Goal: Task Accomplishment & Management: Use online tool/utility

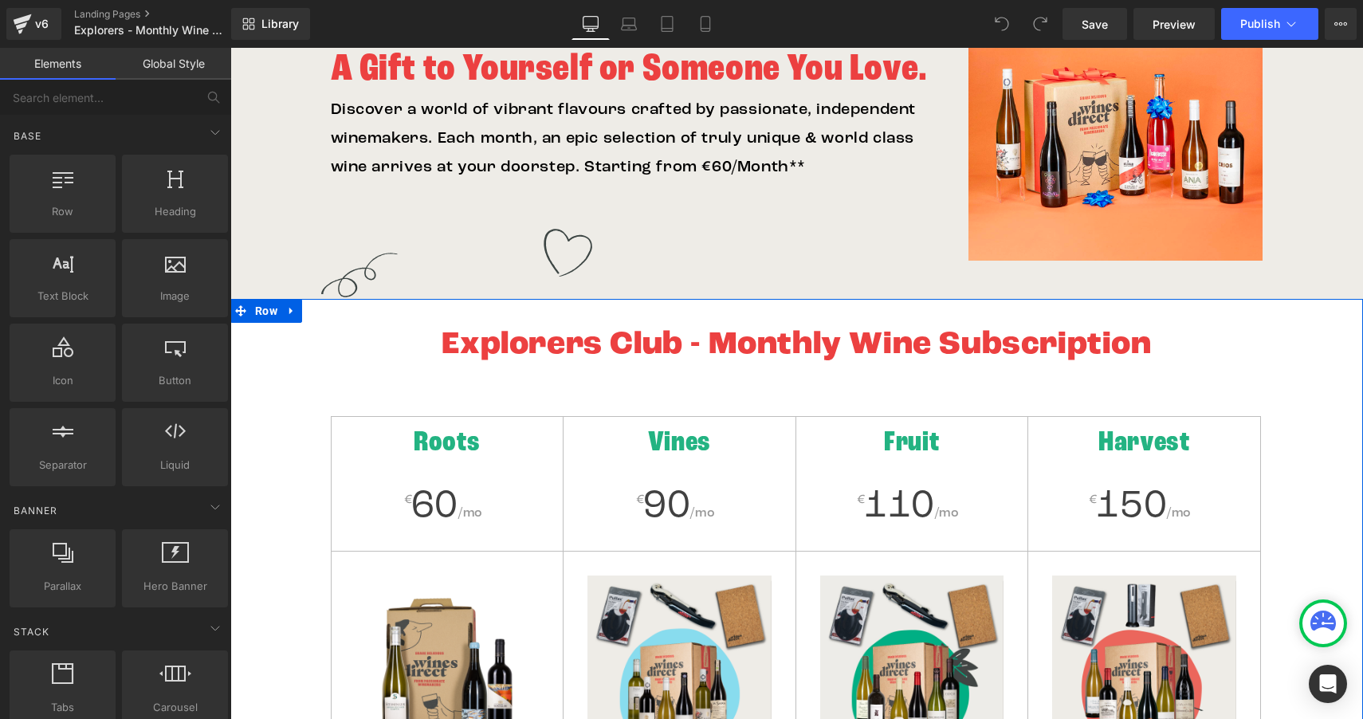
scroll to position [214, 0]
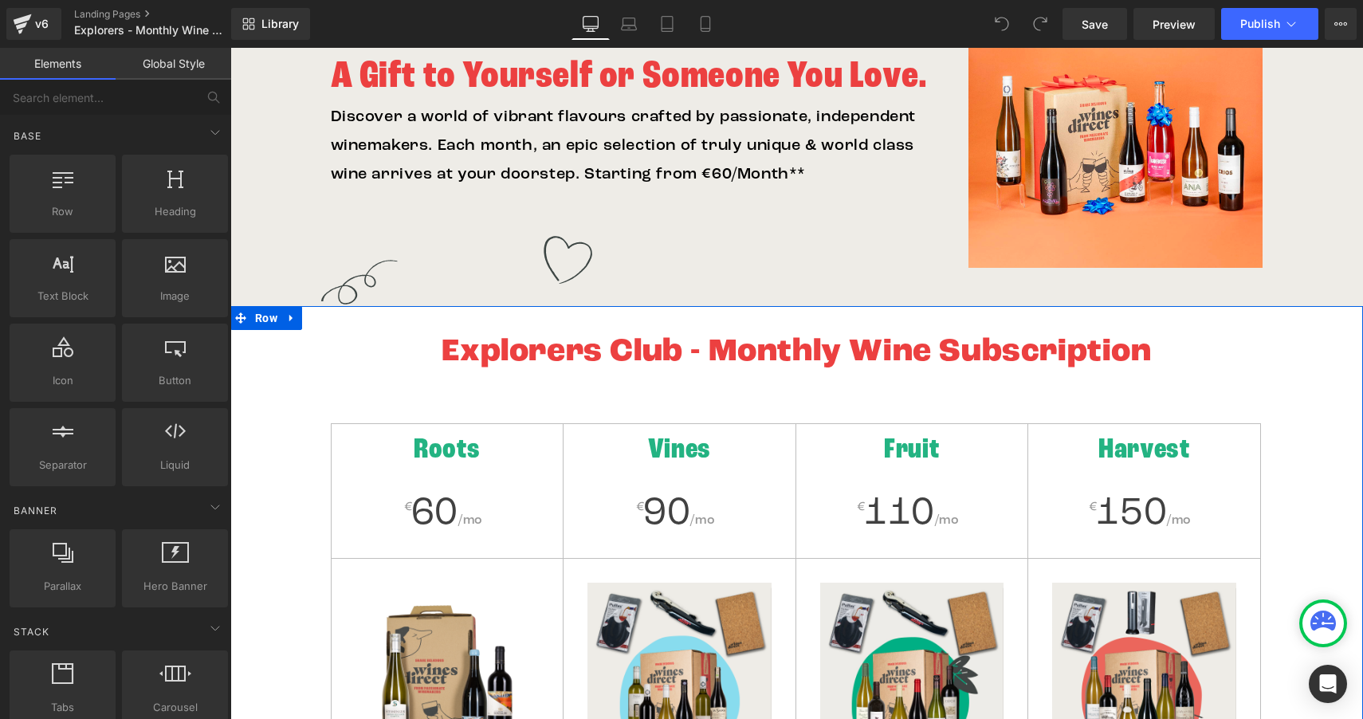
click at [466, 471] on h2 "Roots" at bounding box center [448, 452] width 232 height 41
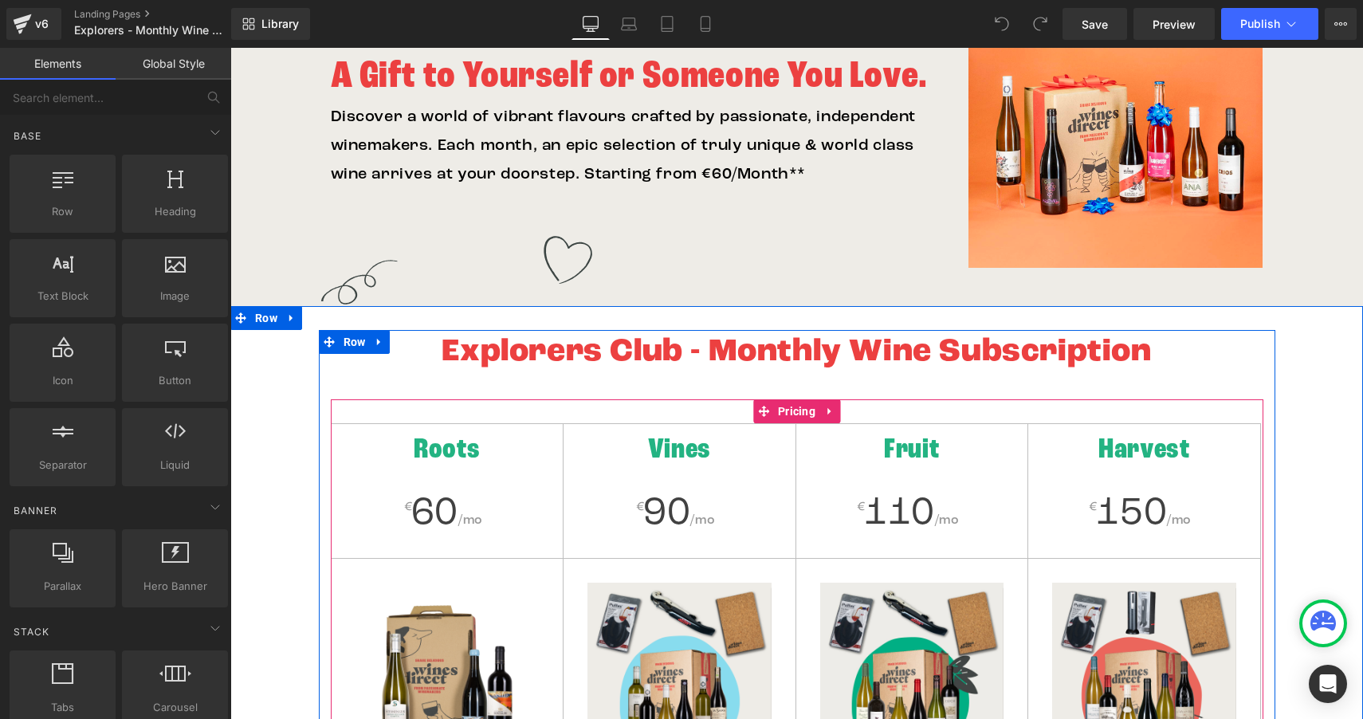
click at [458, 453] on h2 "Roots" at bounding box center [448, 452] width 232 height 41
click at [470, 453] on h2 "Roots" at bounding box center [448, 452] width 232 height 41
drag, startPoint x: 473, startPoint y: 453, endPoint x: 447, endPoint y: 452, distance: 25.5
click at [447, 452] on h2 "Roots" at bounding box center [448, 452] width 232 height 41
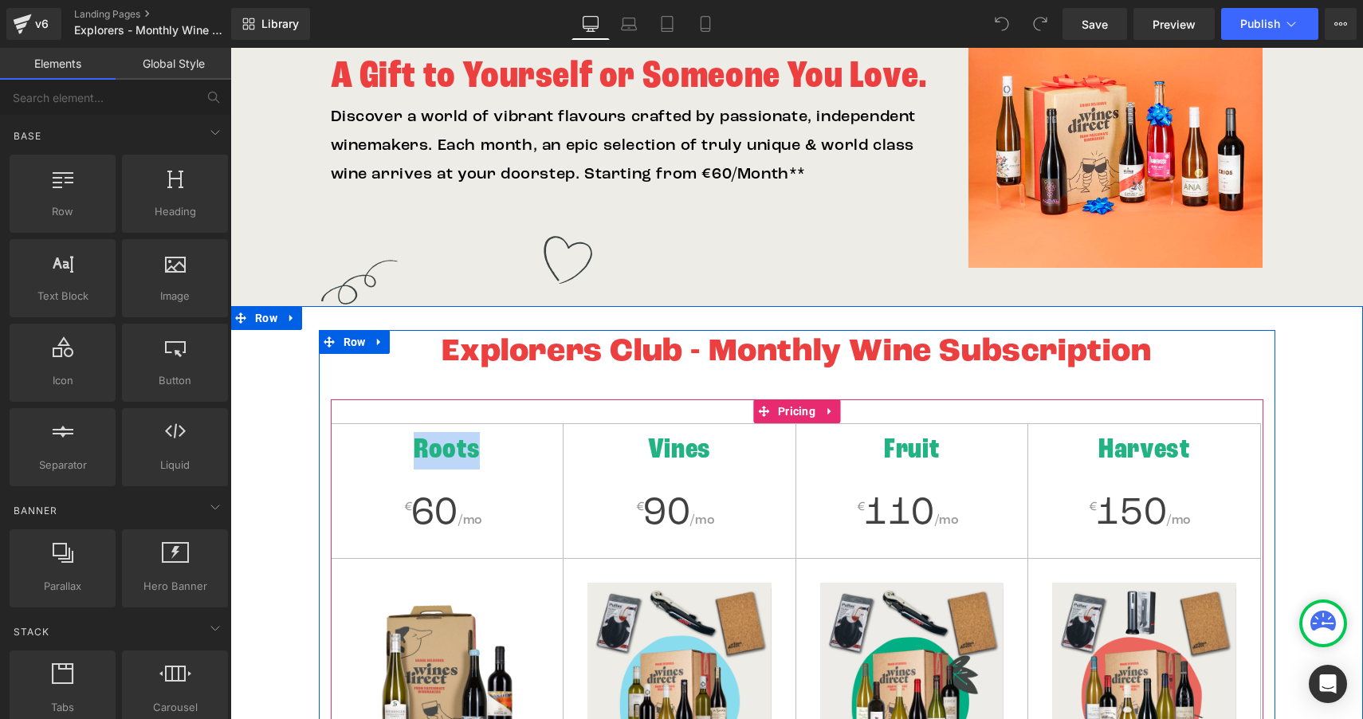
click at [447, 452] on h2 "Roots" at bounding box center [448, 452] width 232 height 41
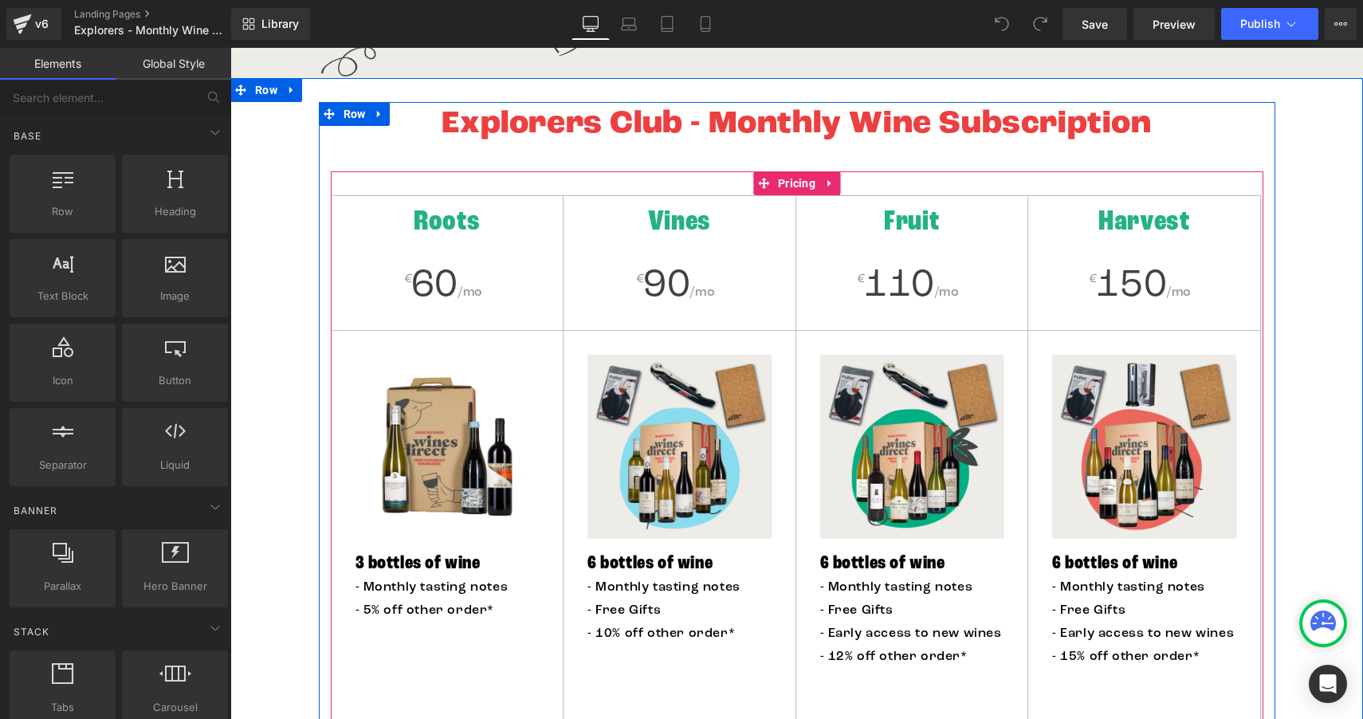
scroll to position [423, 0]
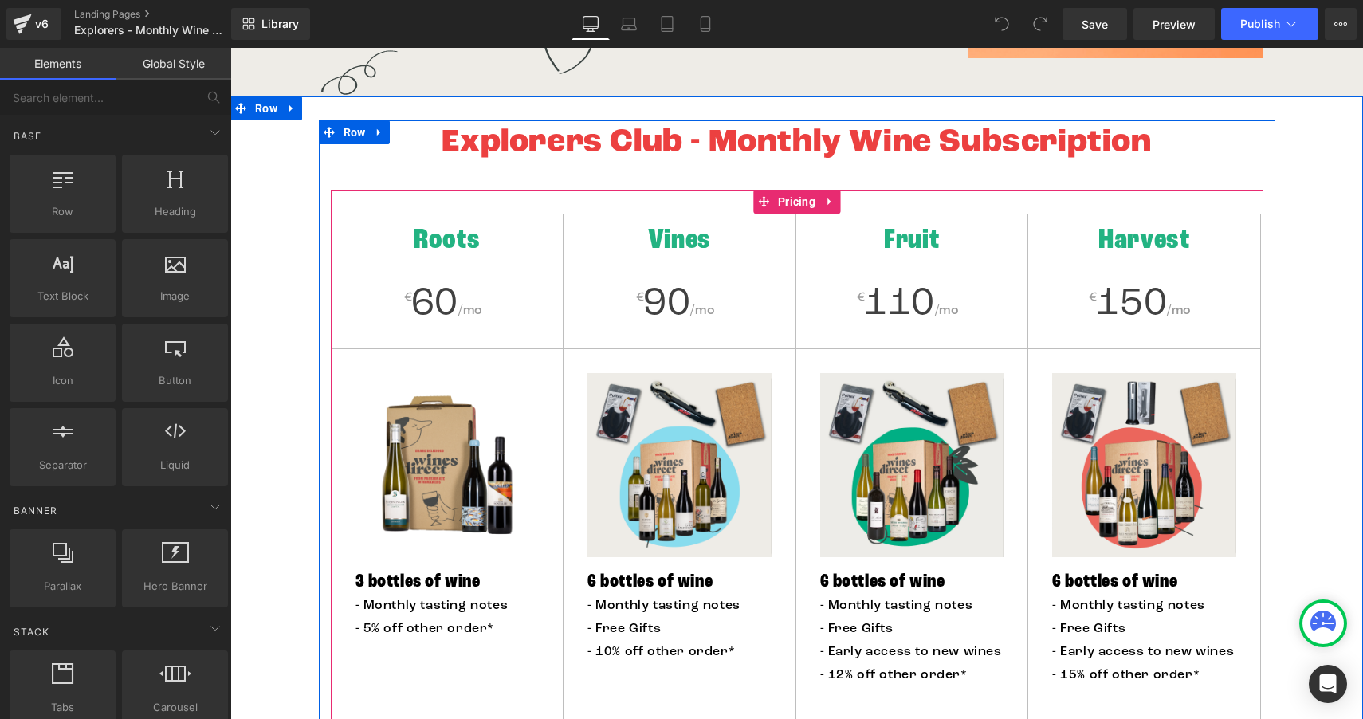
click at [454, 277] on div "Roots € 60 /mo Image 3 bottles of wine Heading - Monthly tasting notes - 5% off…" at bounding box center [448, 536] width 234 height 645
click at [450, 230] on h2 "Roots" at bounding box center [448, 242] width 232 height 41
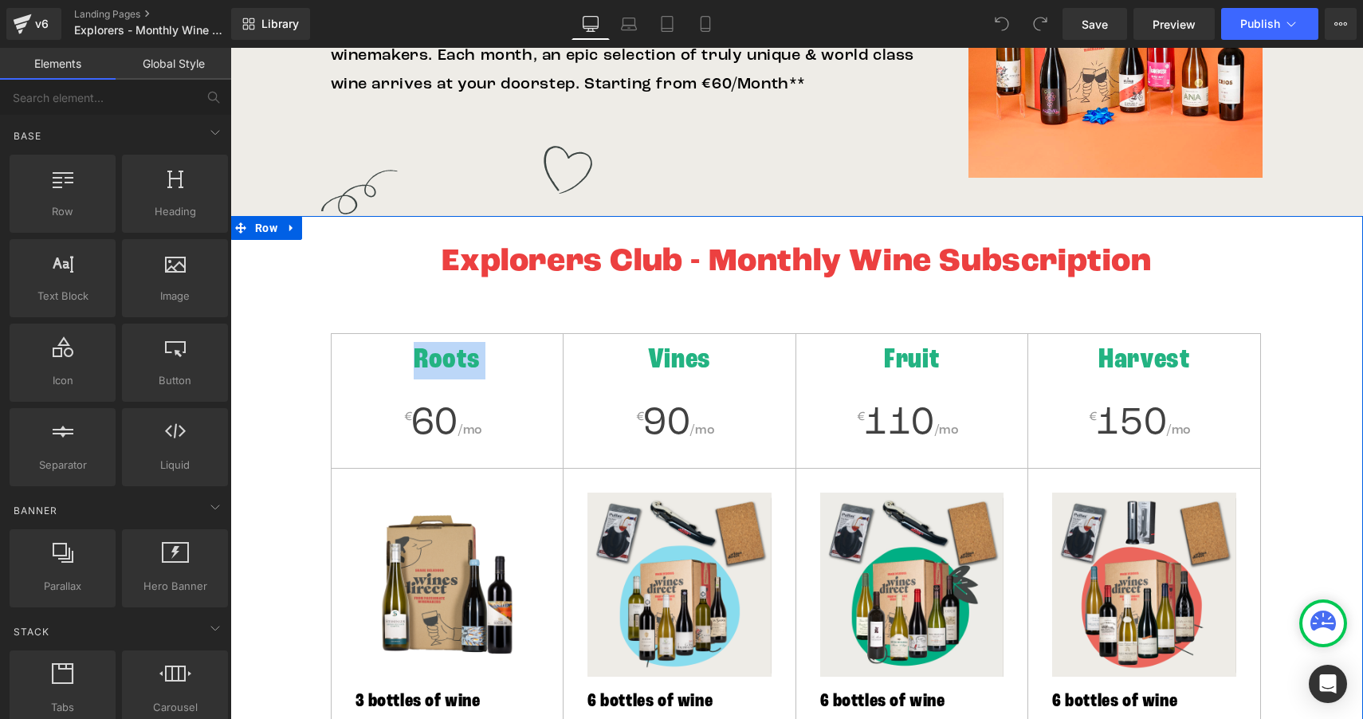
scroll to position [186, 0]
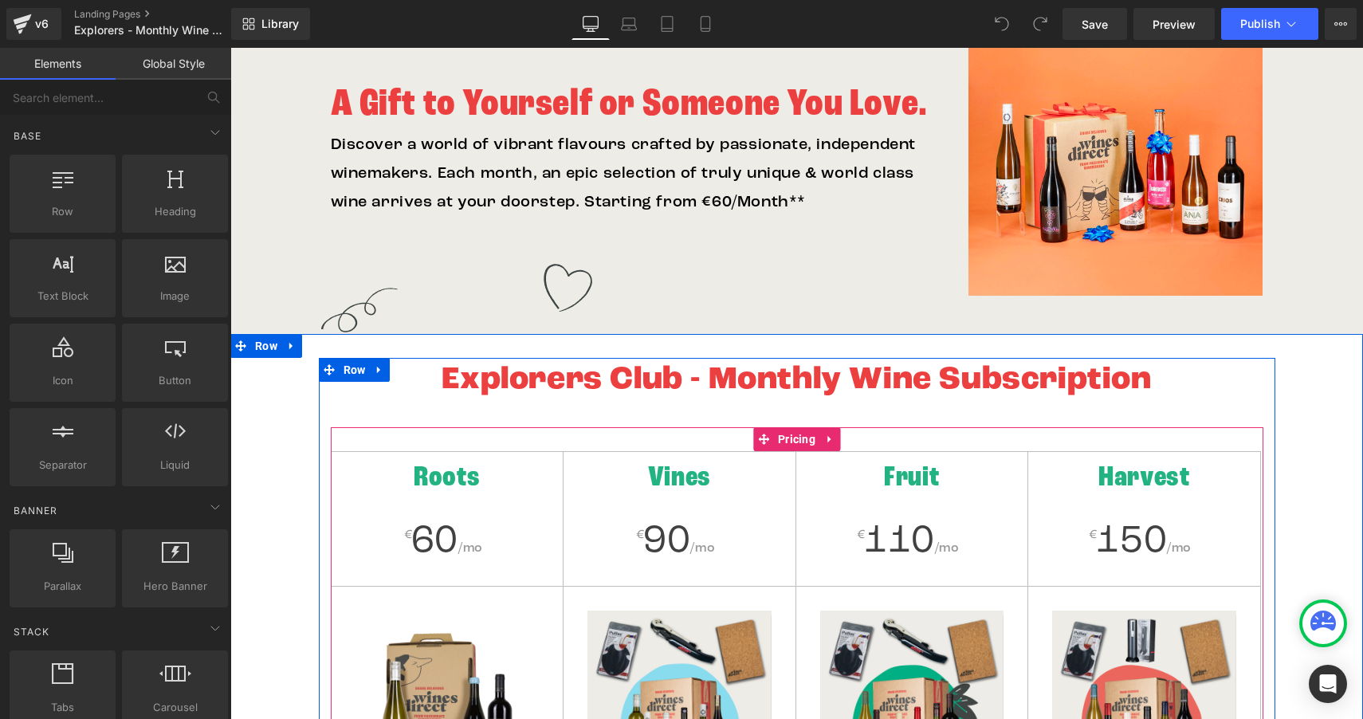
click at [682, 483] on h2 "Vines" at bounding box center [680, 480] width 232 height 41
click at [785, 441] on span "Pricing" at bounding box center [796, 439] width 45 height 24
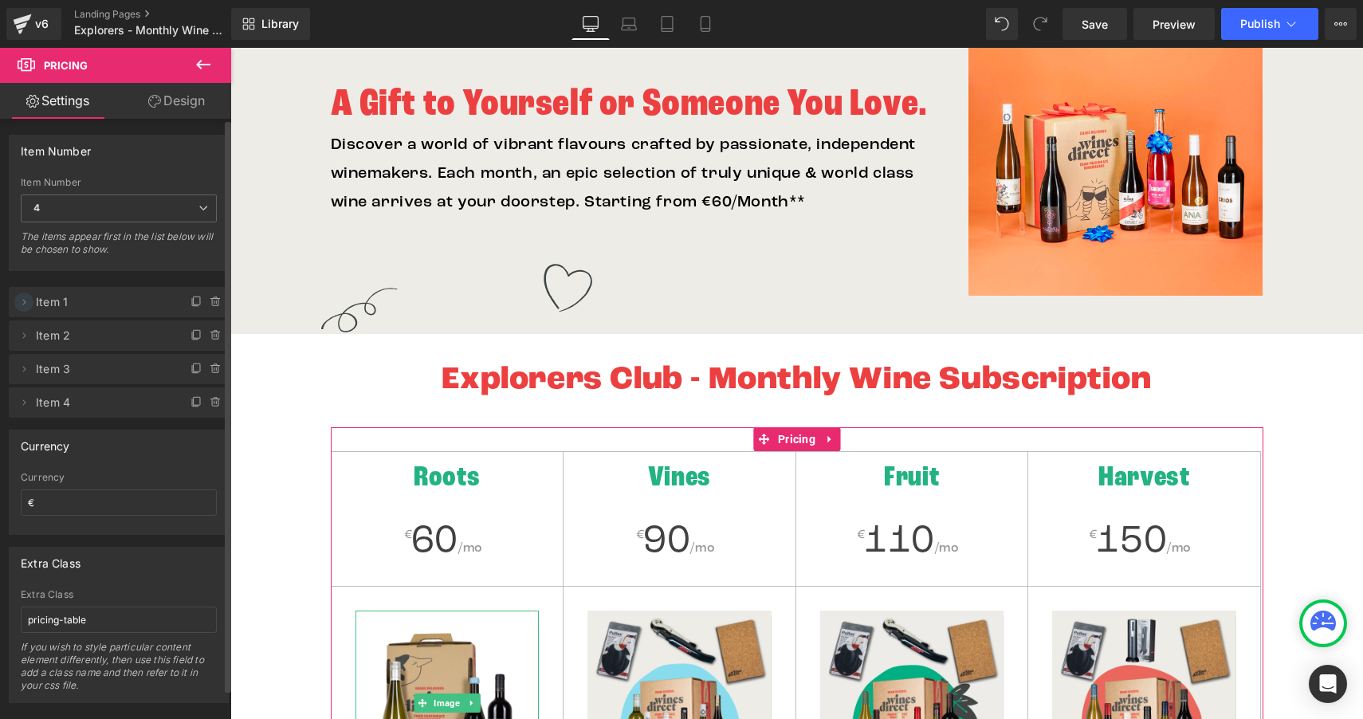
click at [24, 301] on icon at bounding box center [24, 302] width 3 height 6
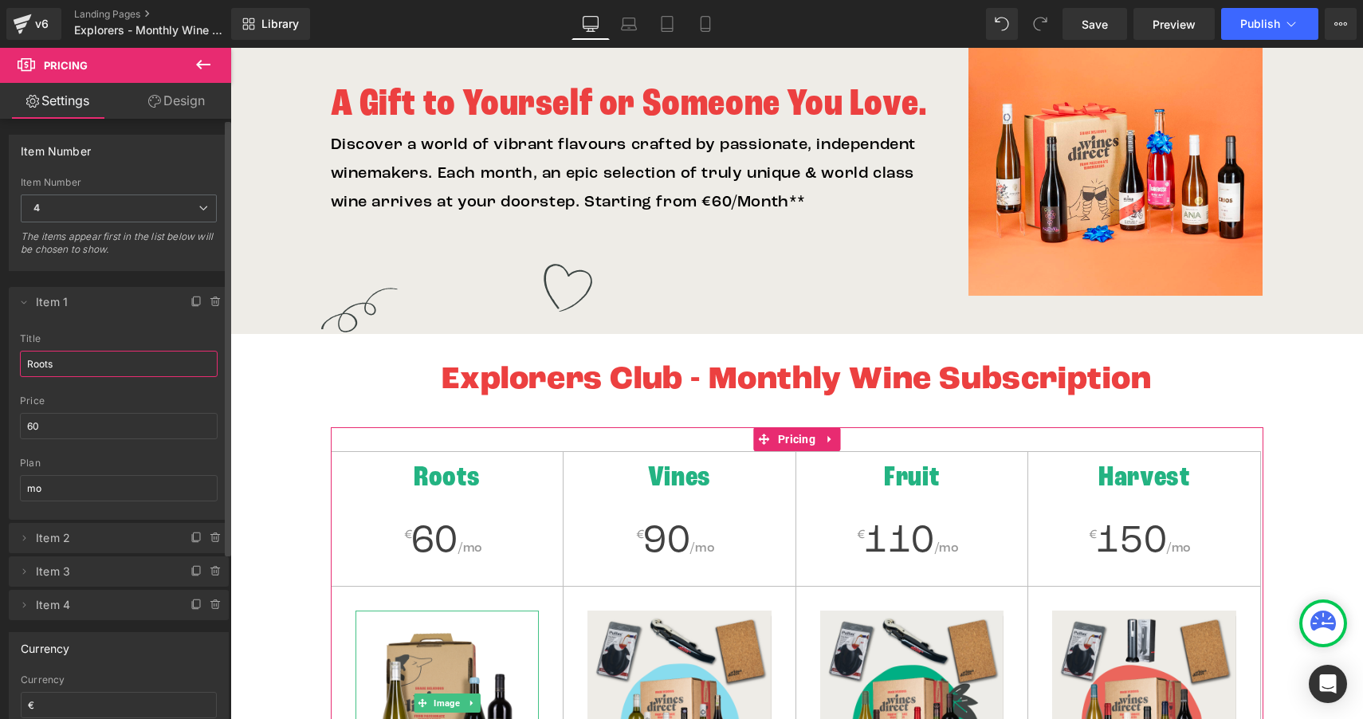
drag, startPoint x: 69, startPoint y: 367, endPoint x: 24, endPoint y: 364, distance: 44.7
click at [24, 364] on input "Roots" at bounding box center [119, 364] width 198 height 26
click at [80, 368] on input "Roots" at bounding box center [119, 364] width 198 height 26
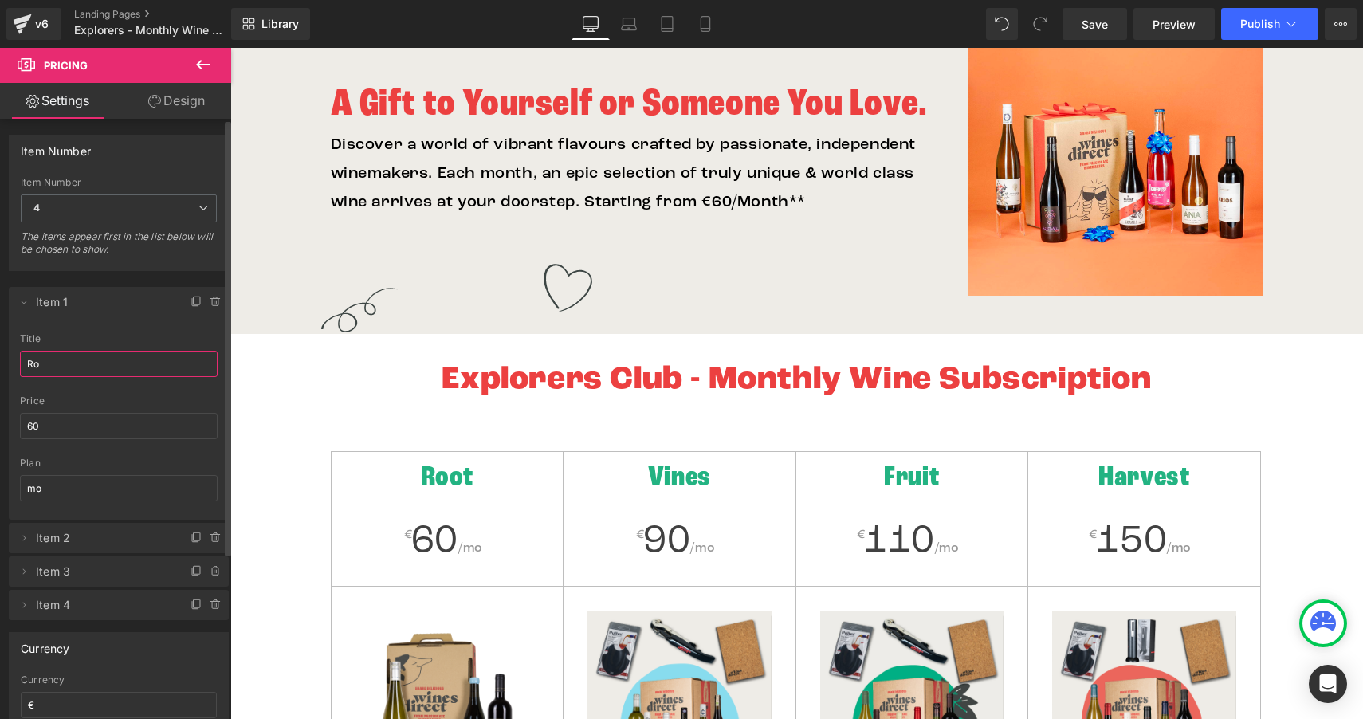
type input "R"
type input "Curious"
click at [26, 536] on icon at bounding box center [24, 538] width 13 height 13
drag, startPoint x: 71, startPoint y: 362, endPoint x: 39, endPoint y: 361, distance: 31.9
click at [39, 361] on input "Curious" at bounding box center [119, 364] width 198 height 26
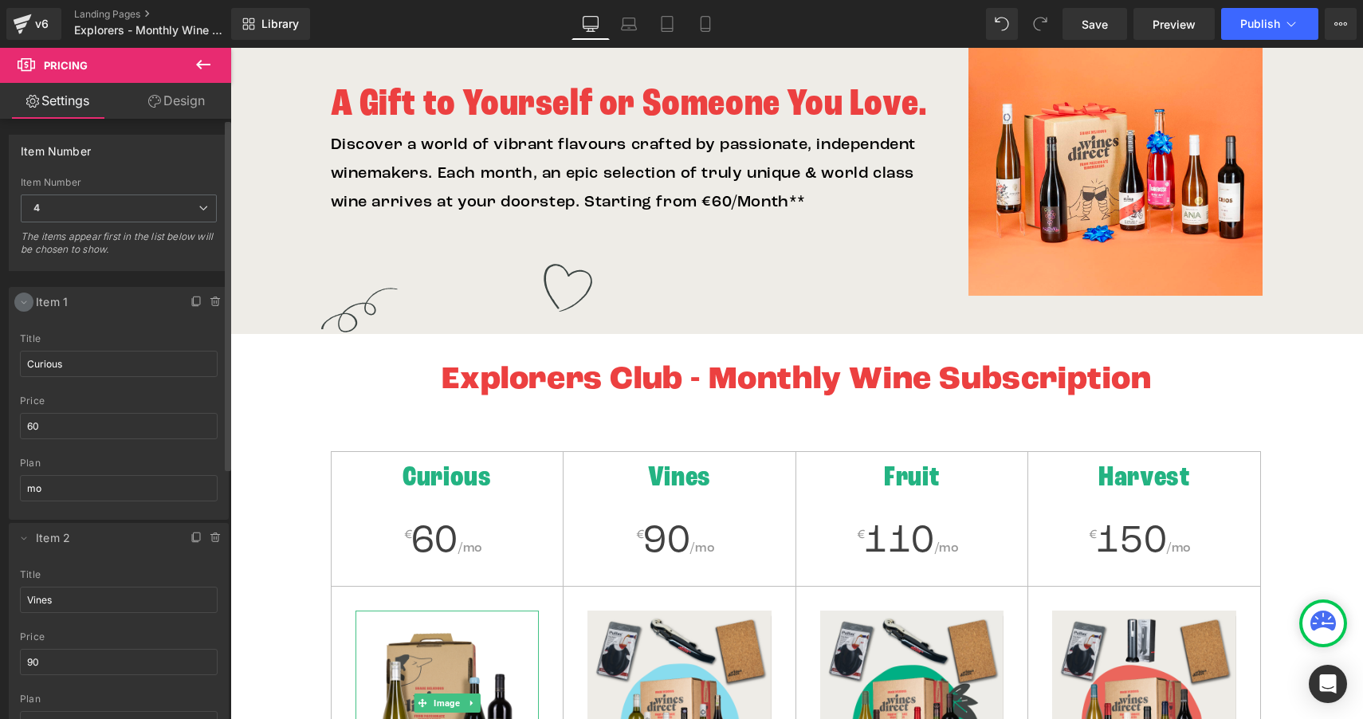
click at [22, 302] on icon at bounding box center [25, 302] width 6 height 3
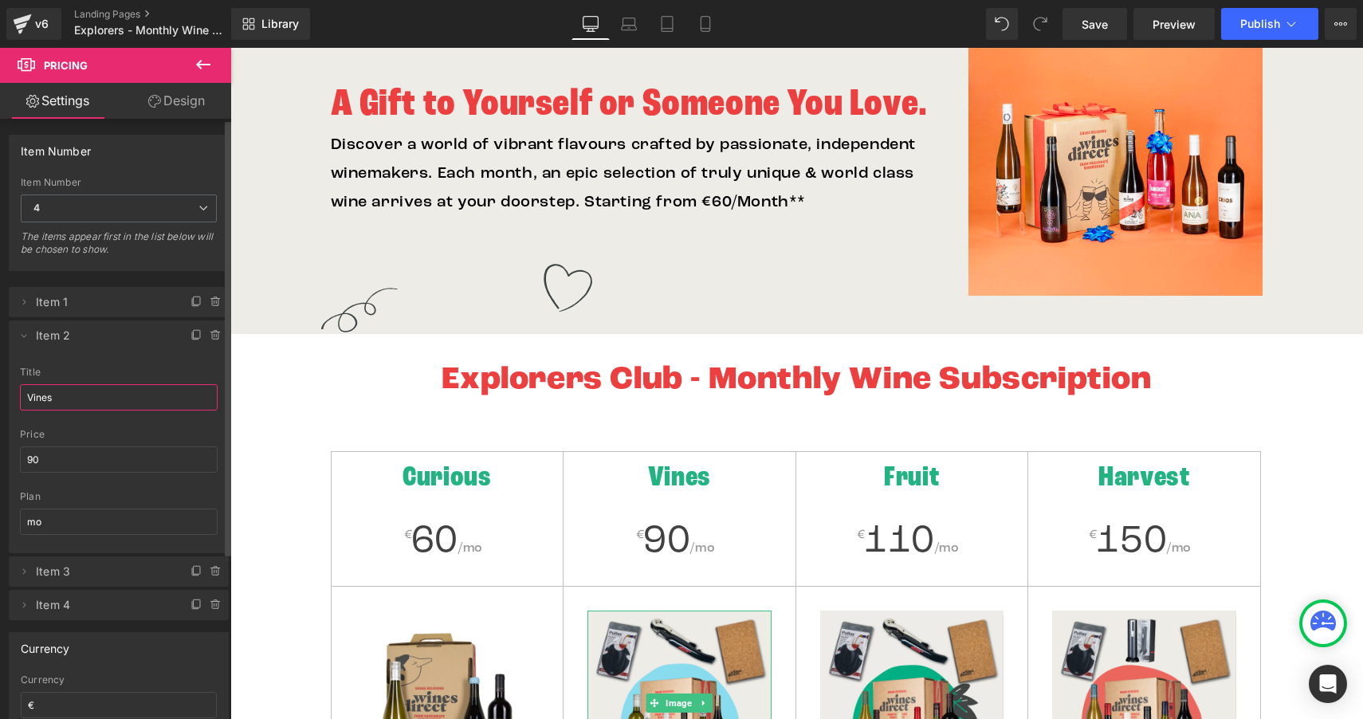
drag, startPoint x: 59, startPoint y: 397, endPoint x: 24, endPoint y: 391, distance: 35.6
click at [24, 391] on input "Vines" at bounding box center [119, 397] width 198 height 26
type input "Adventurous"
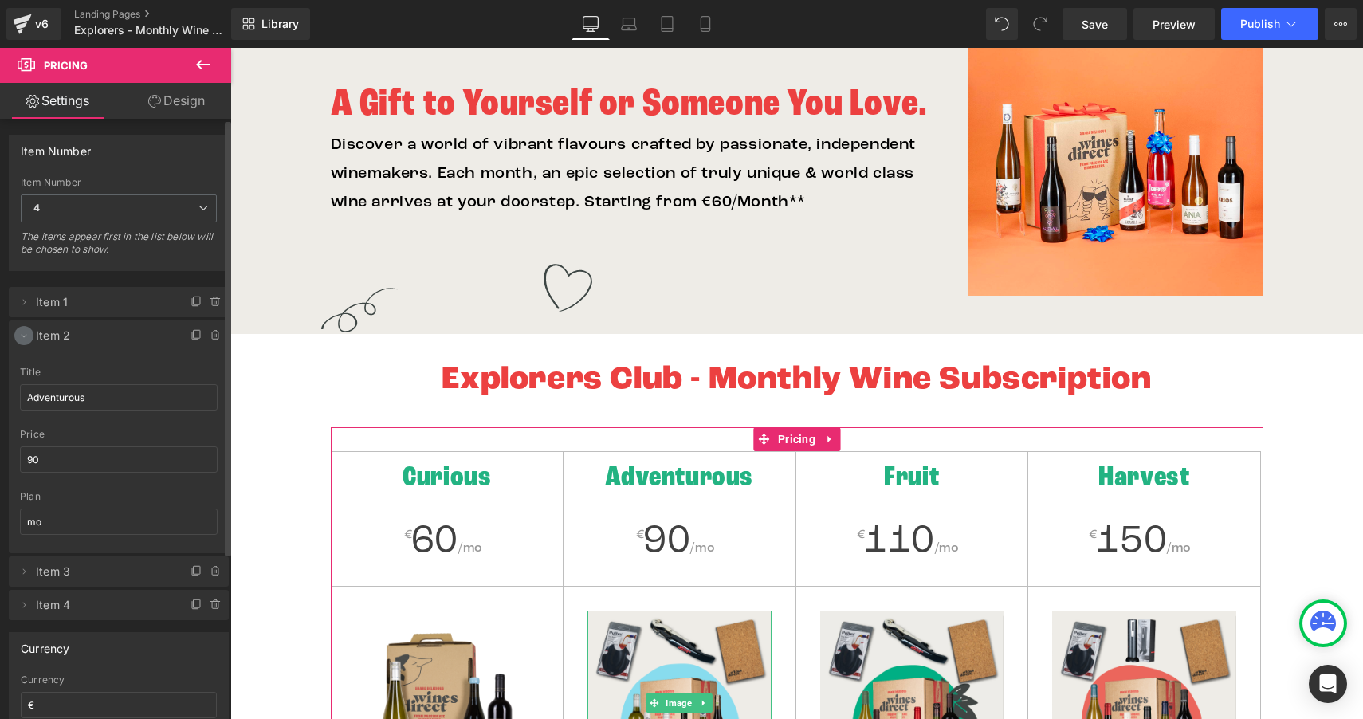
click at [22, 332] on icon at bounding box center [24, 335] width 13 height 13
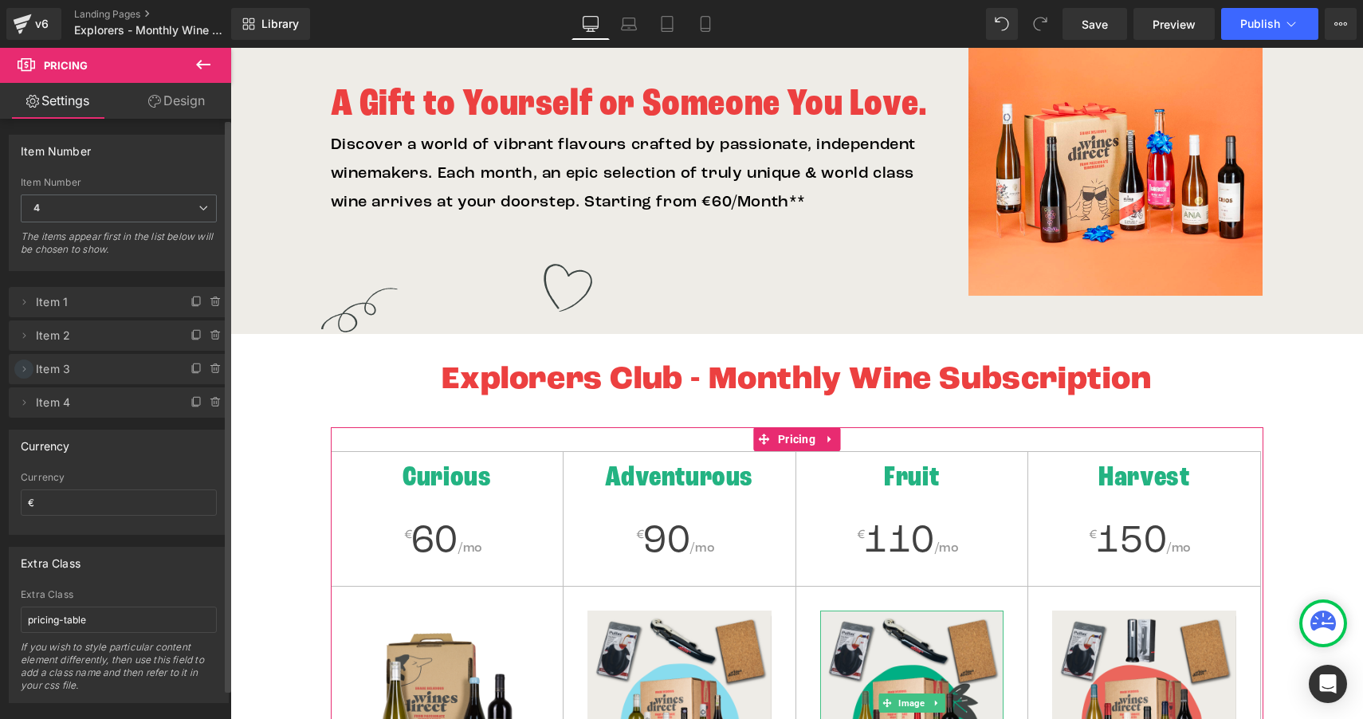
click at [29, 372] on icon at bounding box center [24, 369] width 13 height 13
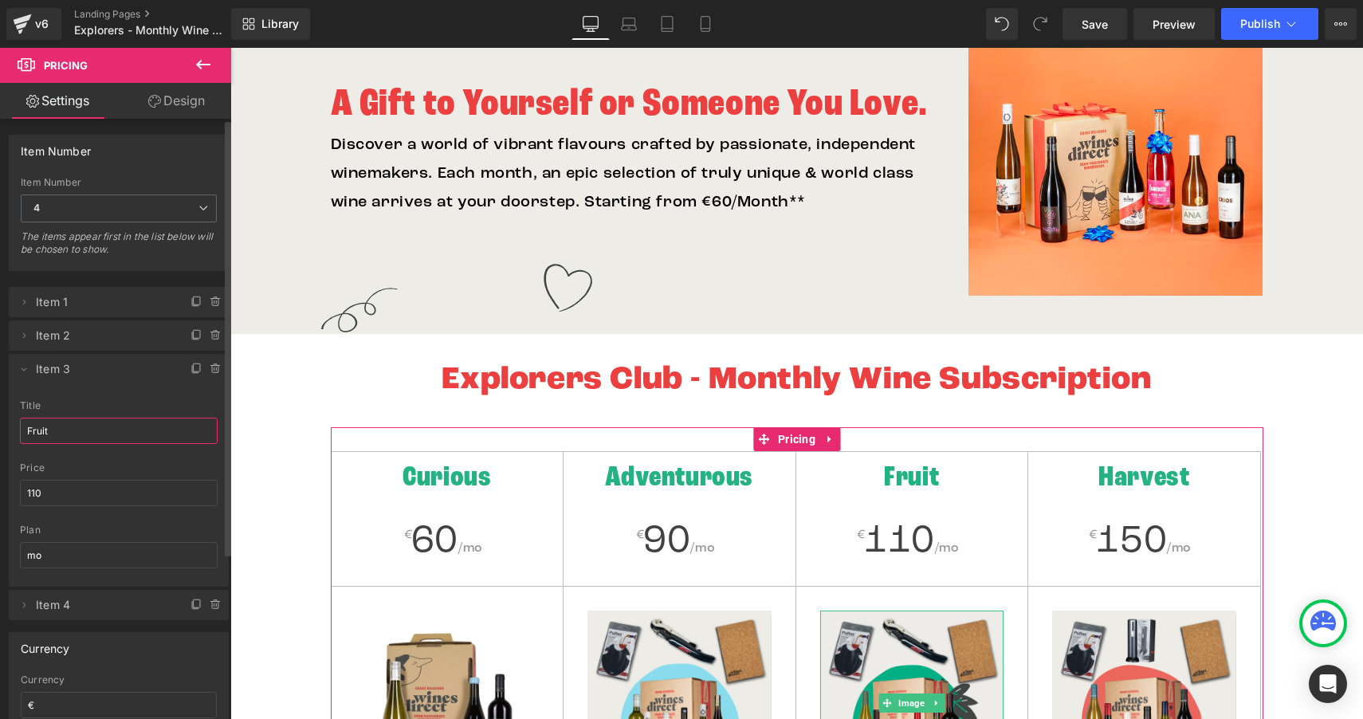
drag, startPoint x: 60, startPoint y: 426, endPoint x: 15, endPoint y: 415, distance: 46.2
click at [15, 415] on div "Fruit title Fruit 110 price 110 mo plan mo" at bounding box center [119, 493] width 220 height 187
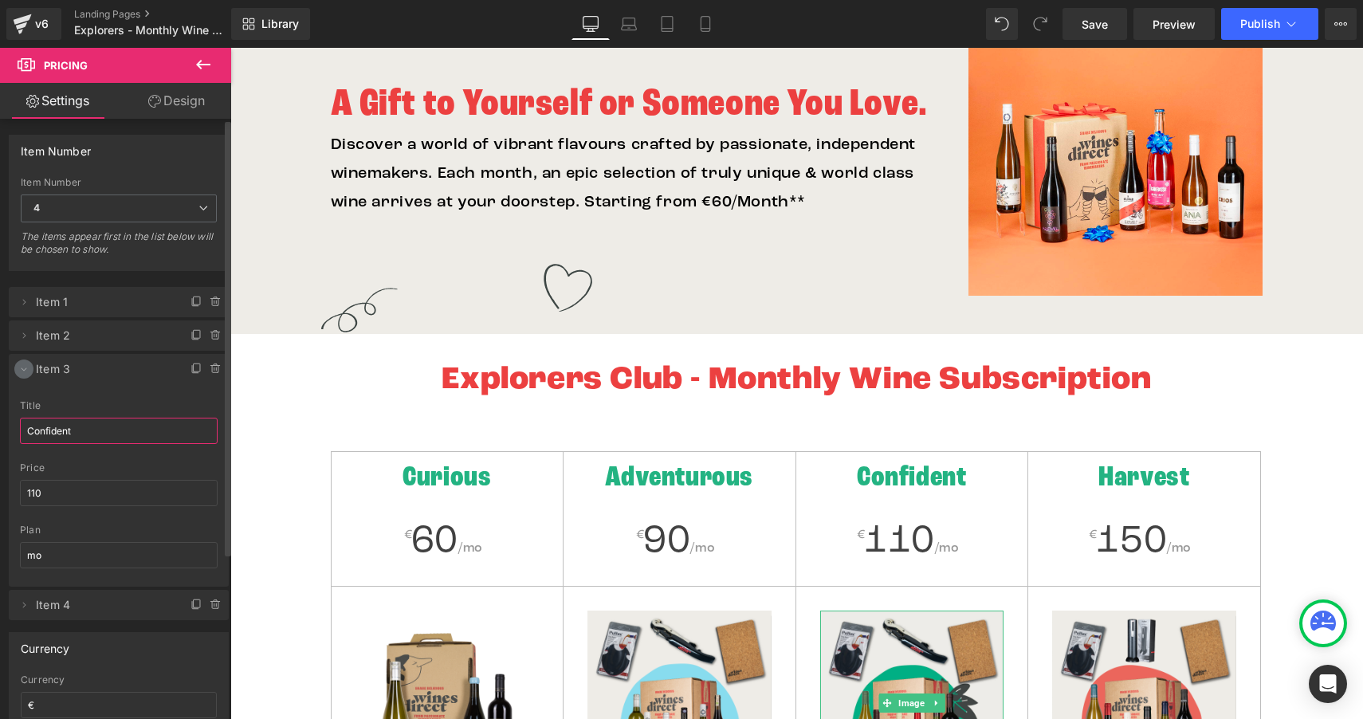
type input "Confident"
click at [23, 375] on icon at bounding box center [24, 369] width 13 height 13
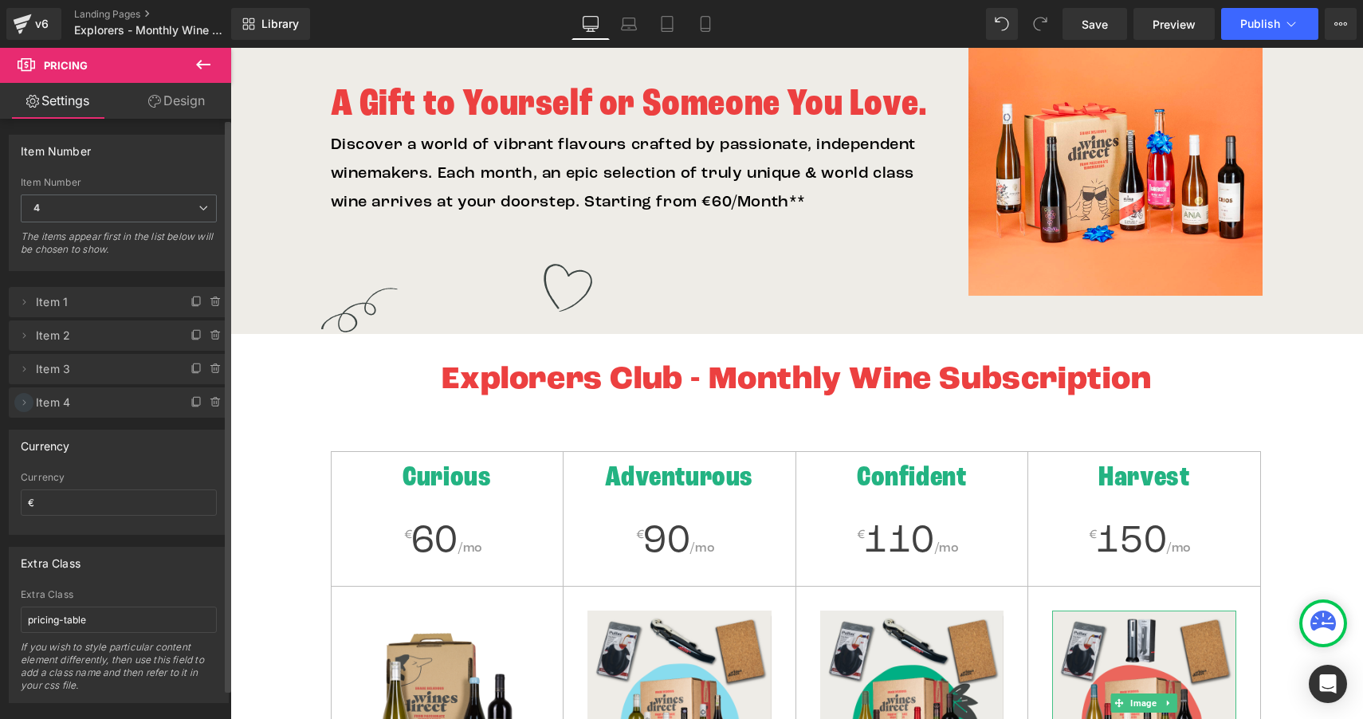
click at [22, 406] on icon at bounding box center [24, 402] width 13 height 13
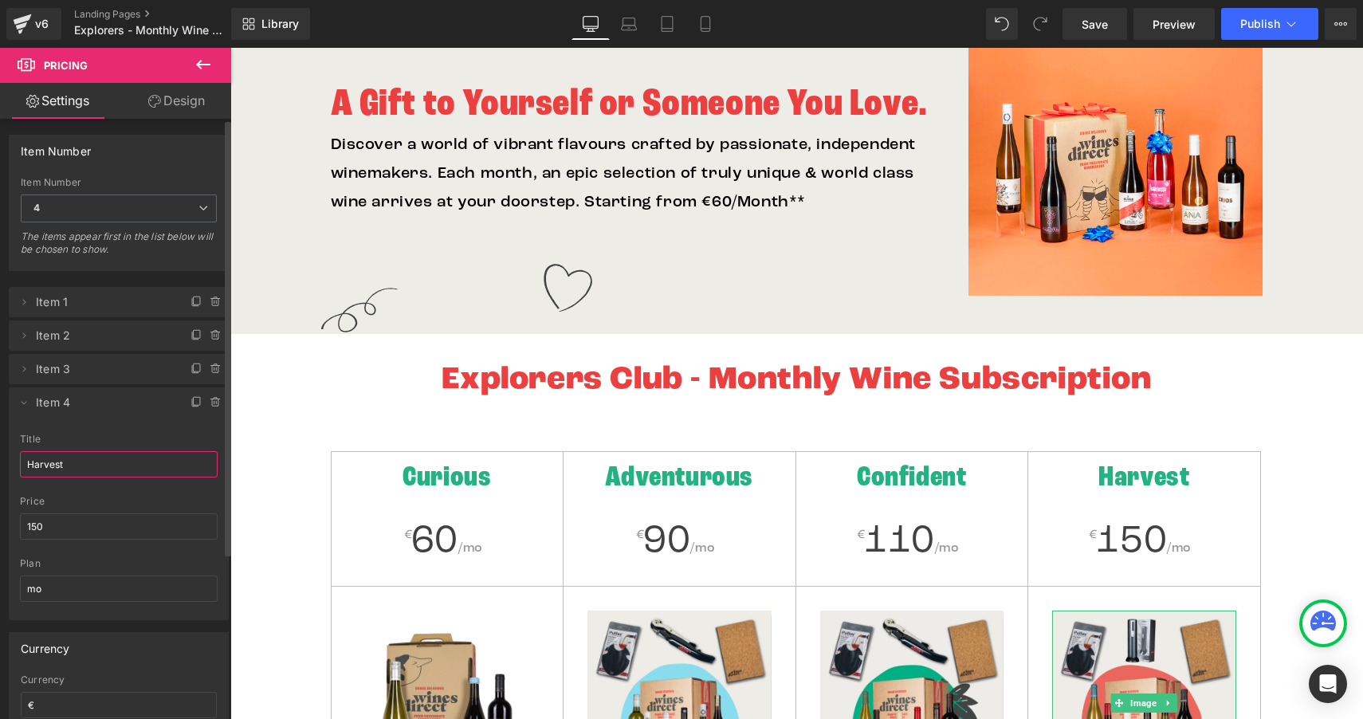
drag, startPoint x: 73, startPoint y: 471, endPoint x: 26, endPoint y: 470, distance: 47.1
click at [26, 470] on input "Harvest" at bounding box center [119, 464] width 198 height 26
type input "H"
type input "Obsessed"
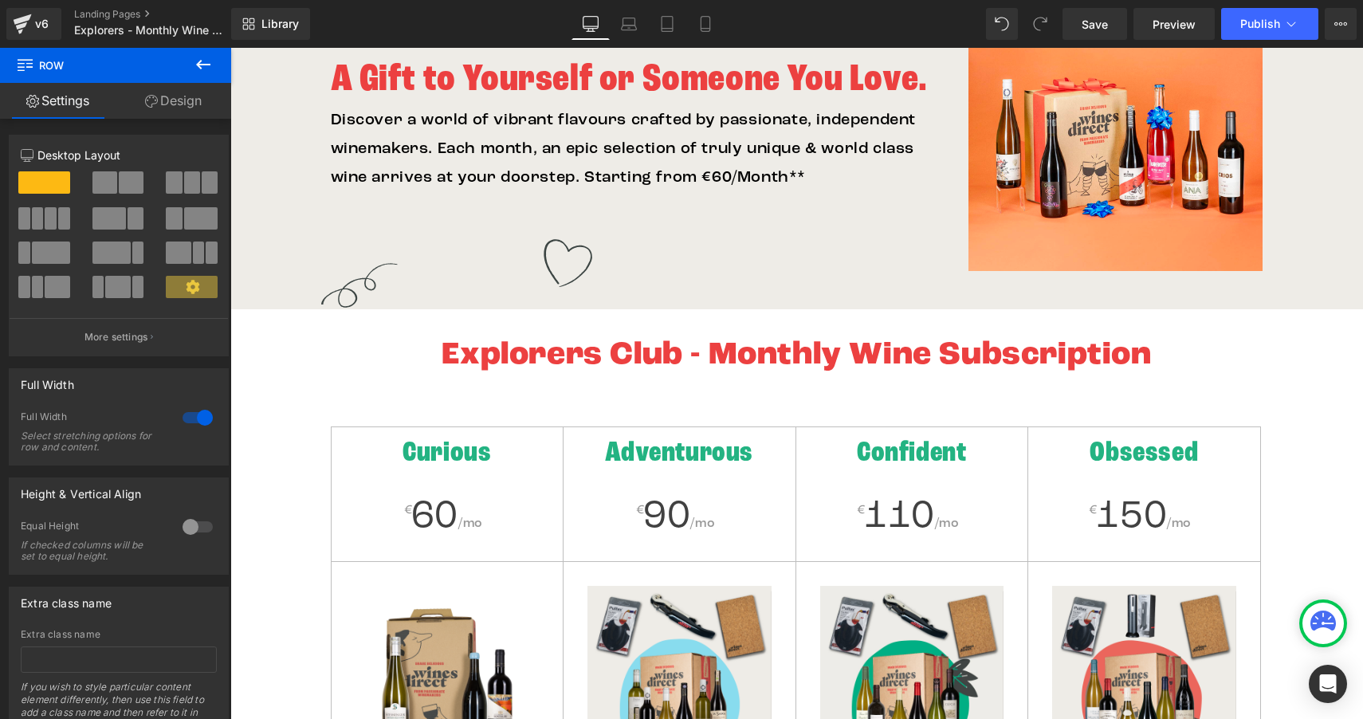
scroll to position [0, 0]
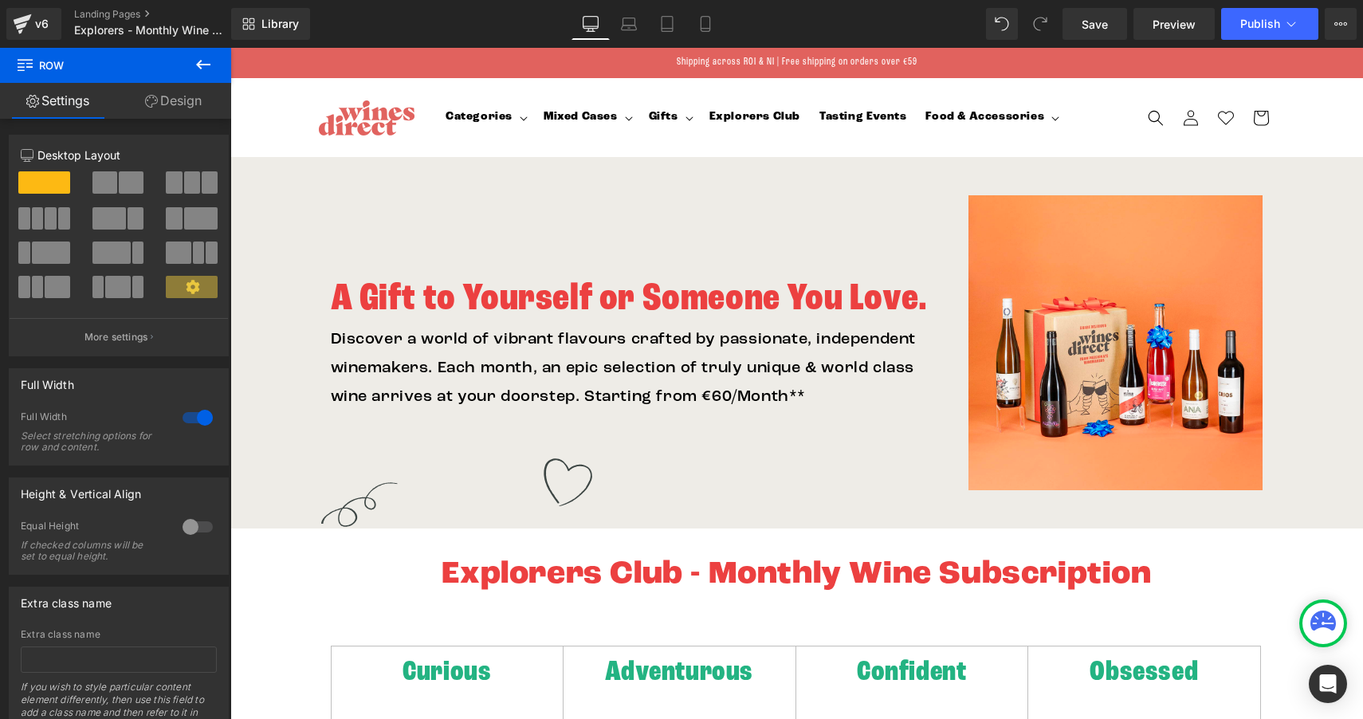
click at [279, 115] on sticky-header "Categories Categories Shop by Style Shop by Style" at bounding box center [796, 117] width 1133 height 79
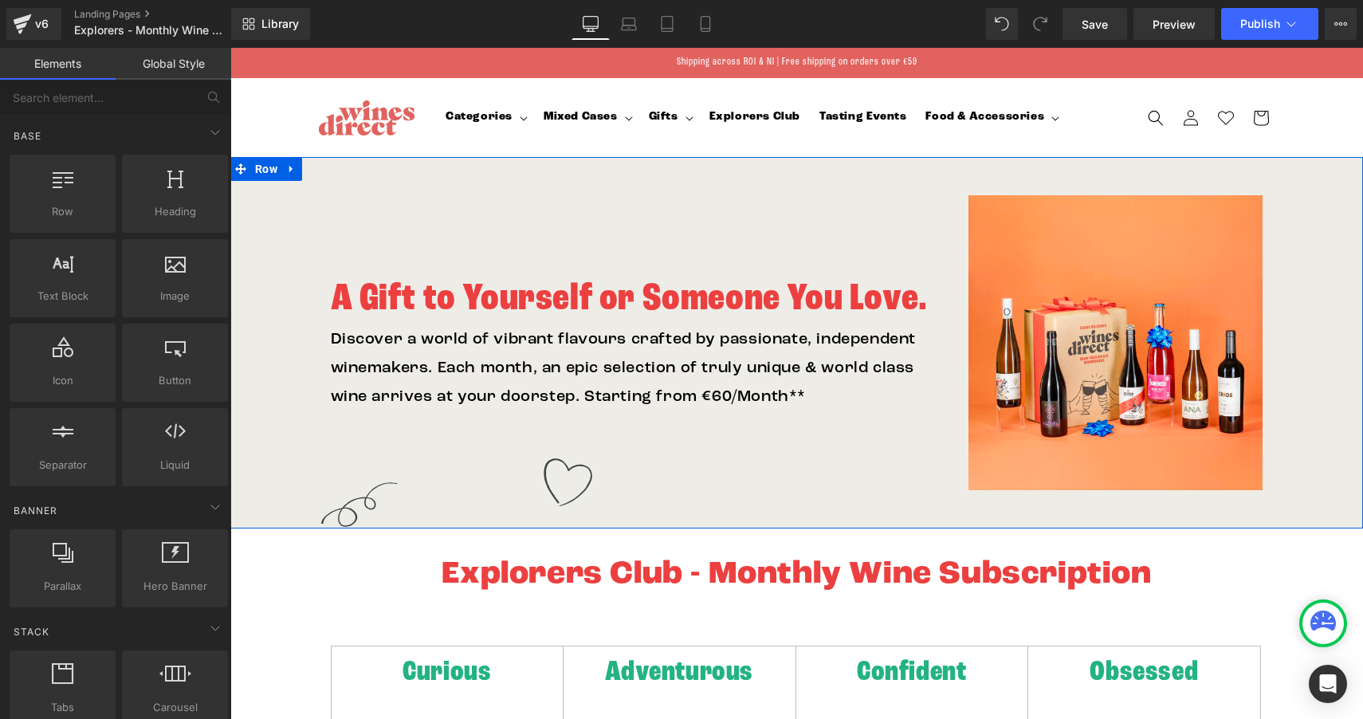
click at [259, 418] on div "A Gift to Yourself or Someone You Love. Heading Discover a world of vibrant fla…" at bounding box center [796, 342] width 1133 height 371
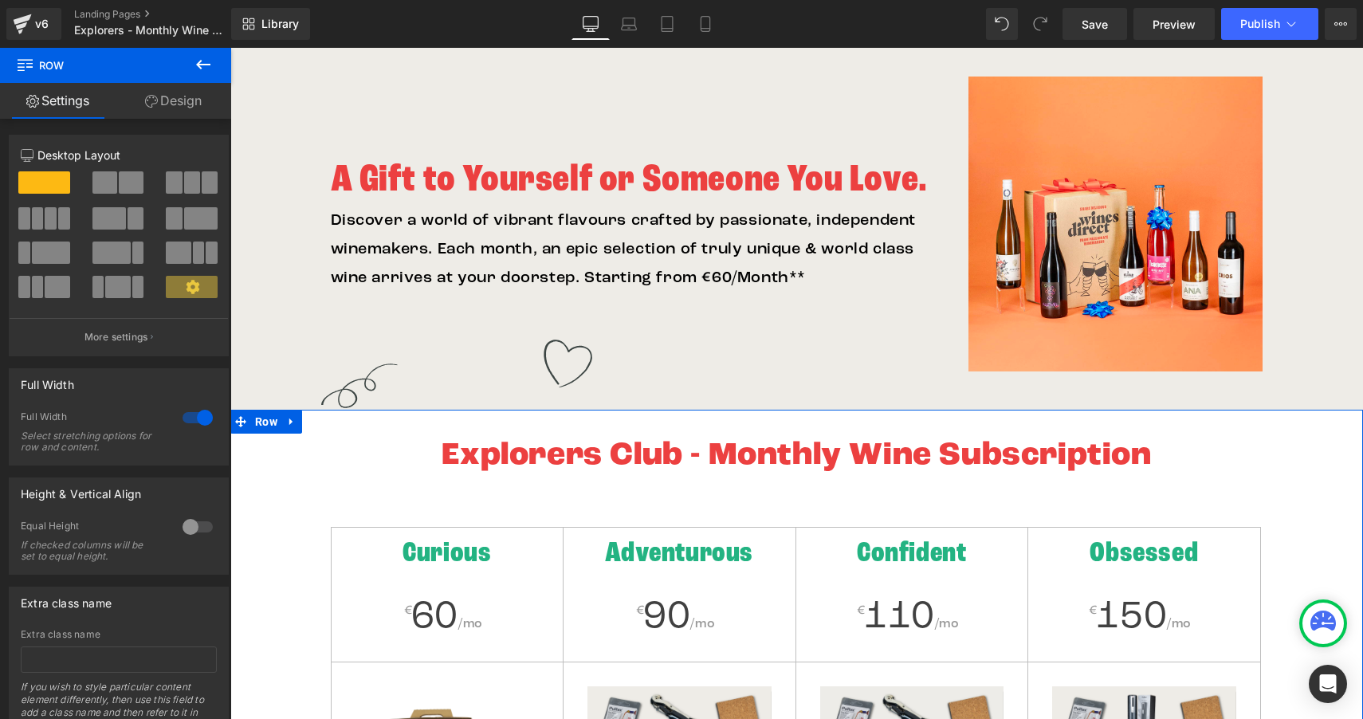
scroll to position [108, 0]
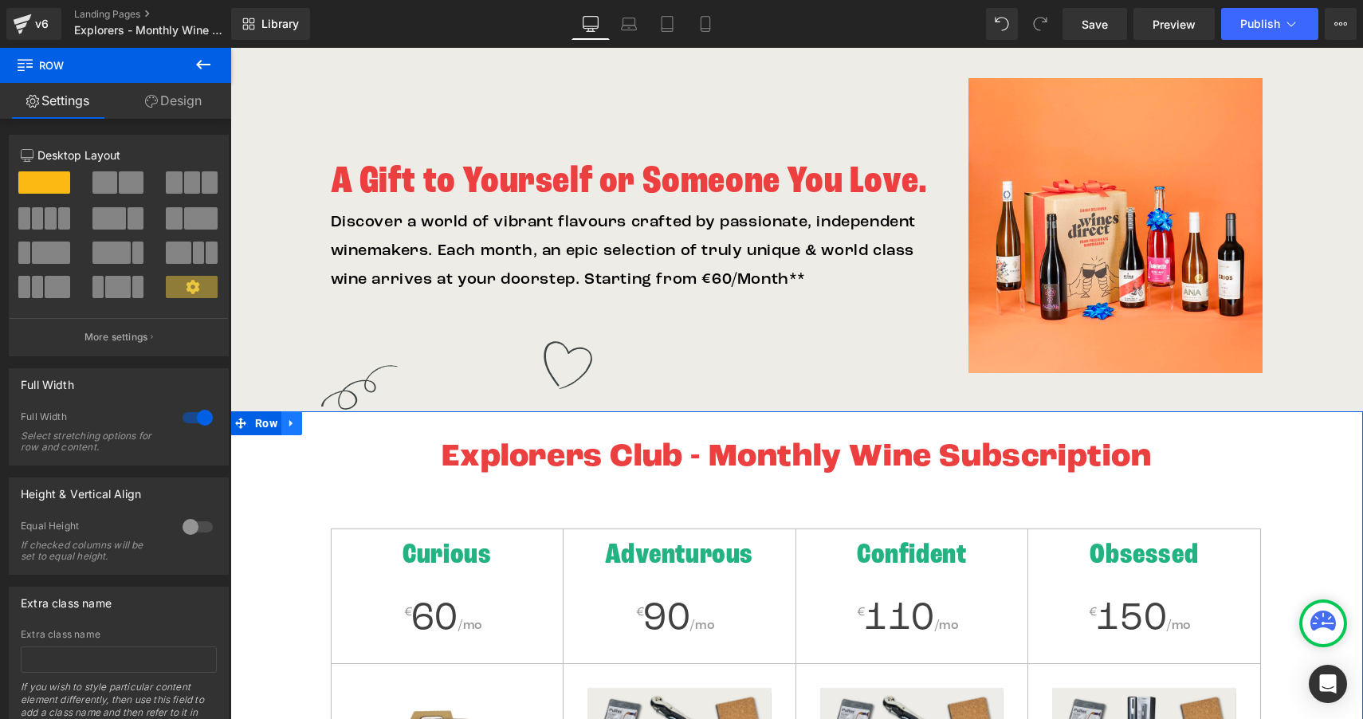
click at [287, 426] on icon at bounding box center [291, 423] width 11 height 12
click at [307, 423] on icon at bounding box center [312, 423] width 11 height 11
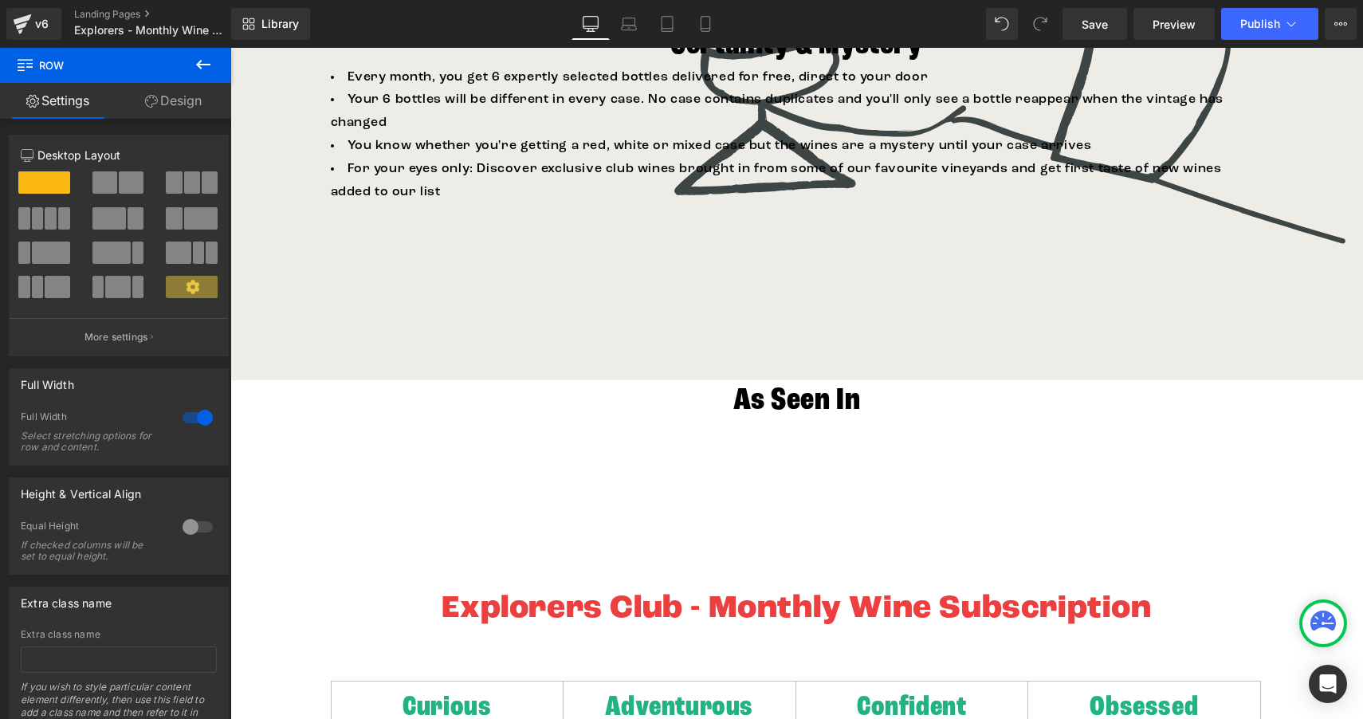
scroll to position [1797, 0]
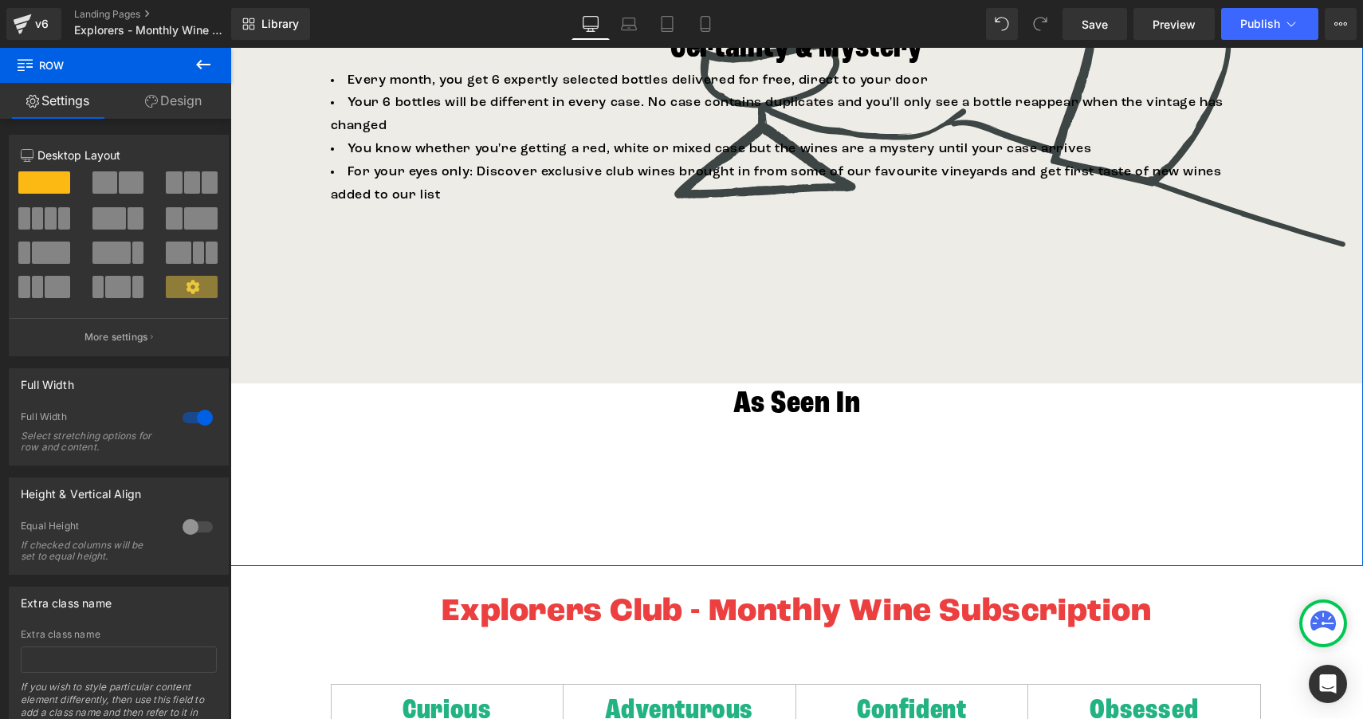
drag, startPoint x: 306, startPoint y: 580, endPoint x: 296, endPoint y: 583, distance: 10.6
click at [288, 583] on icon at bounding box center [291, 578] width 11 height 12
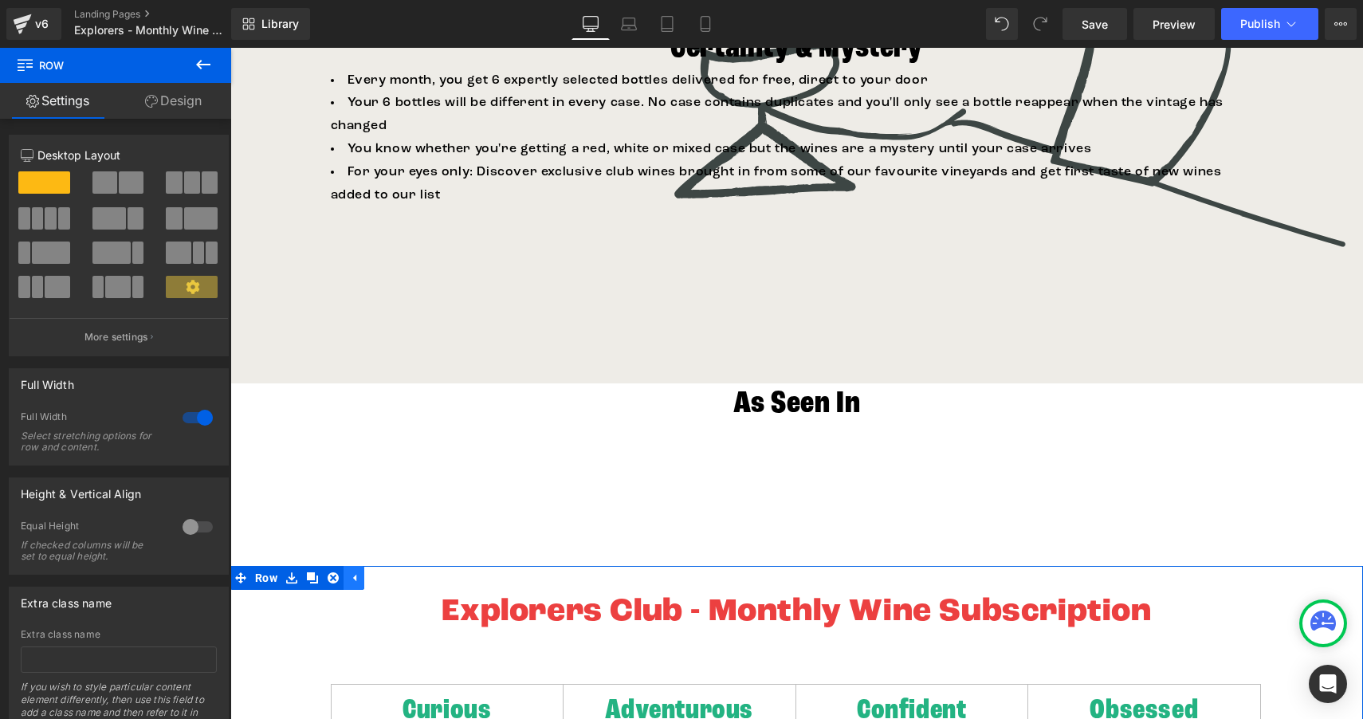
click at [348, 581] on icon at bounding box center [353, 578] width 11 height 12
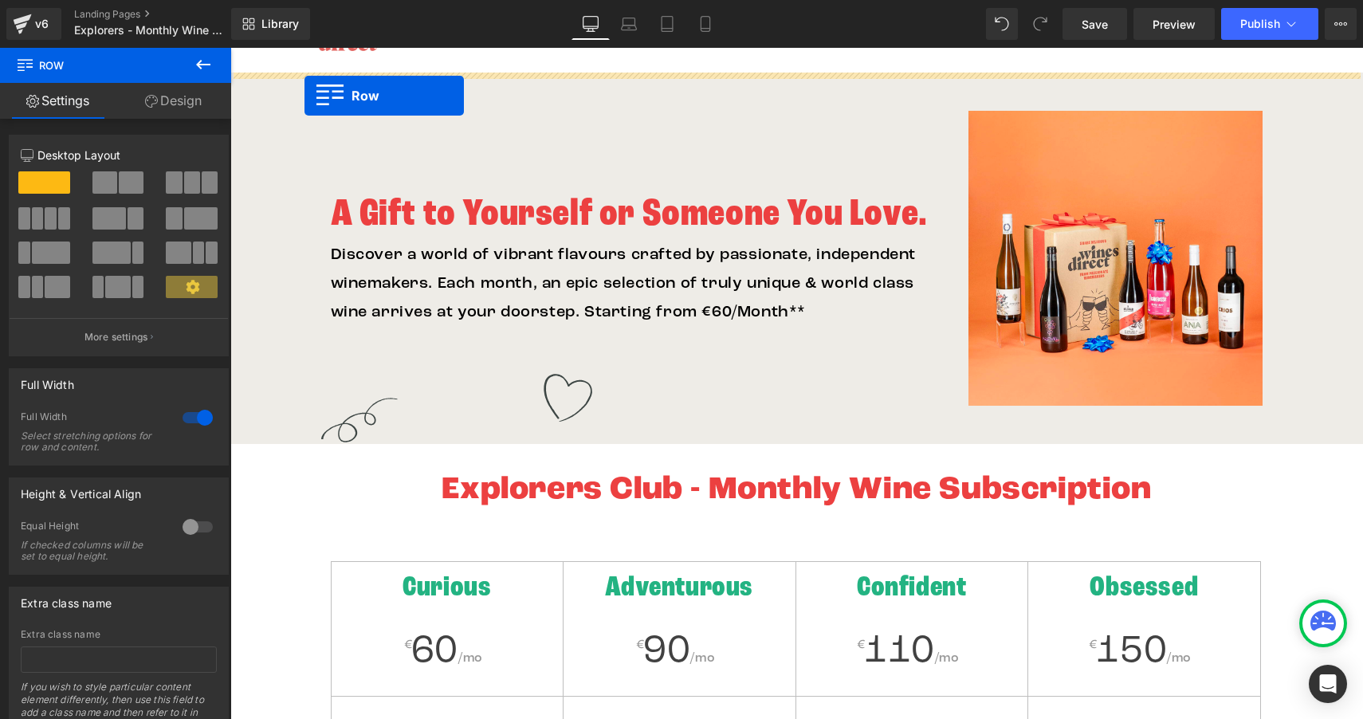
scroll to position [0, 0]
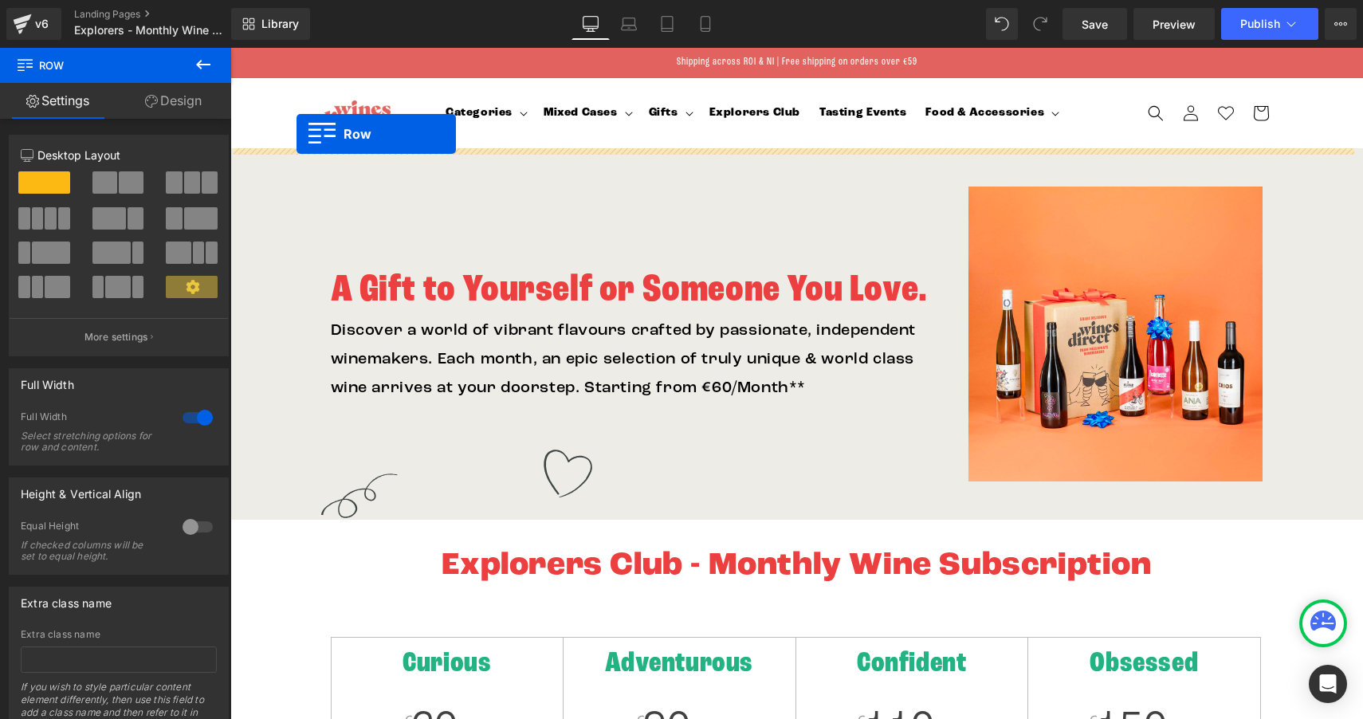
drag, startPoint x: 237, startPoint y: 579, endPoint x: 297, endPoint y: 134, distance: 448.8
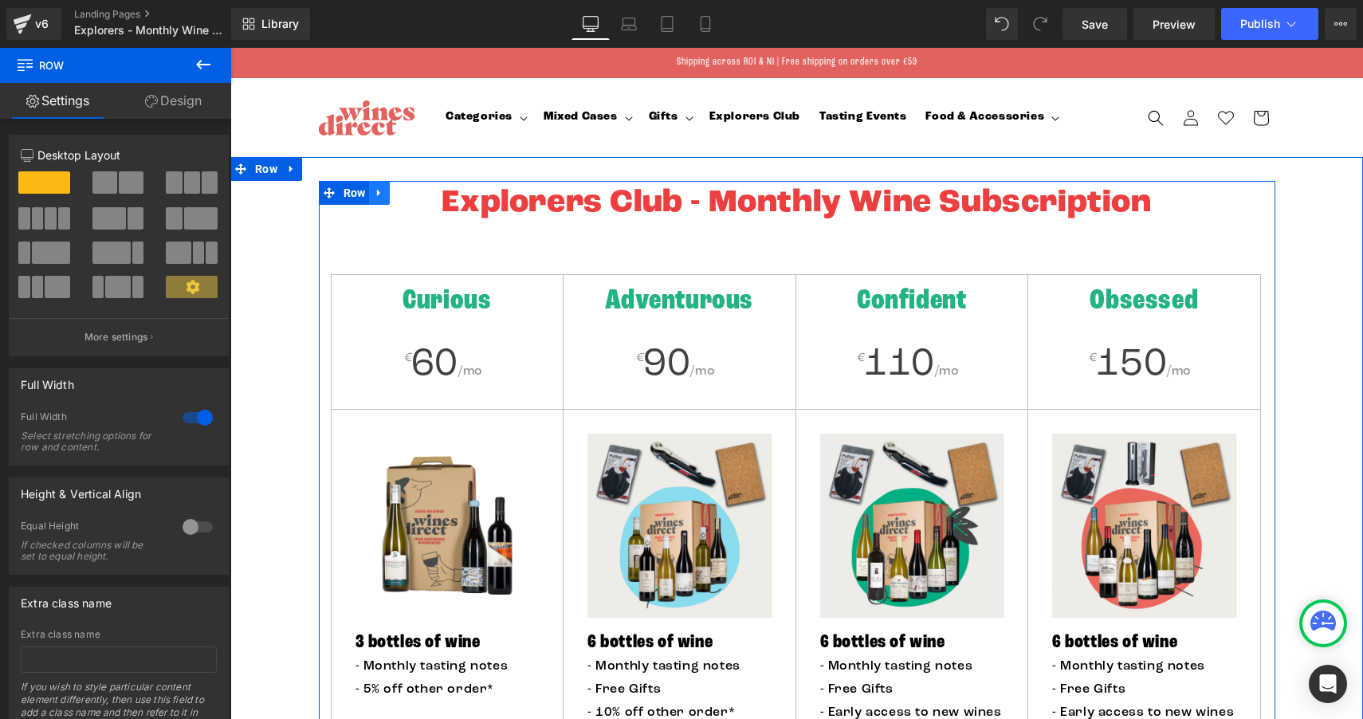
click at [377, 193] on icon at bounding box center [378, 193] width 3 height 7
click at [415, 195] on icon at bounding box center [420, 193] width 11 height 12
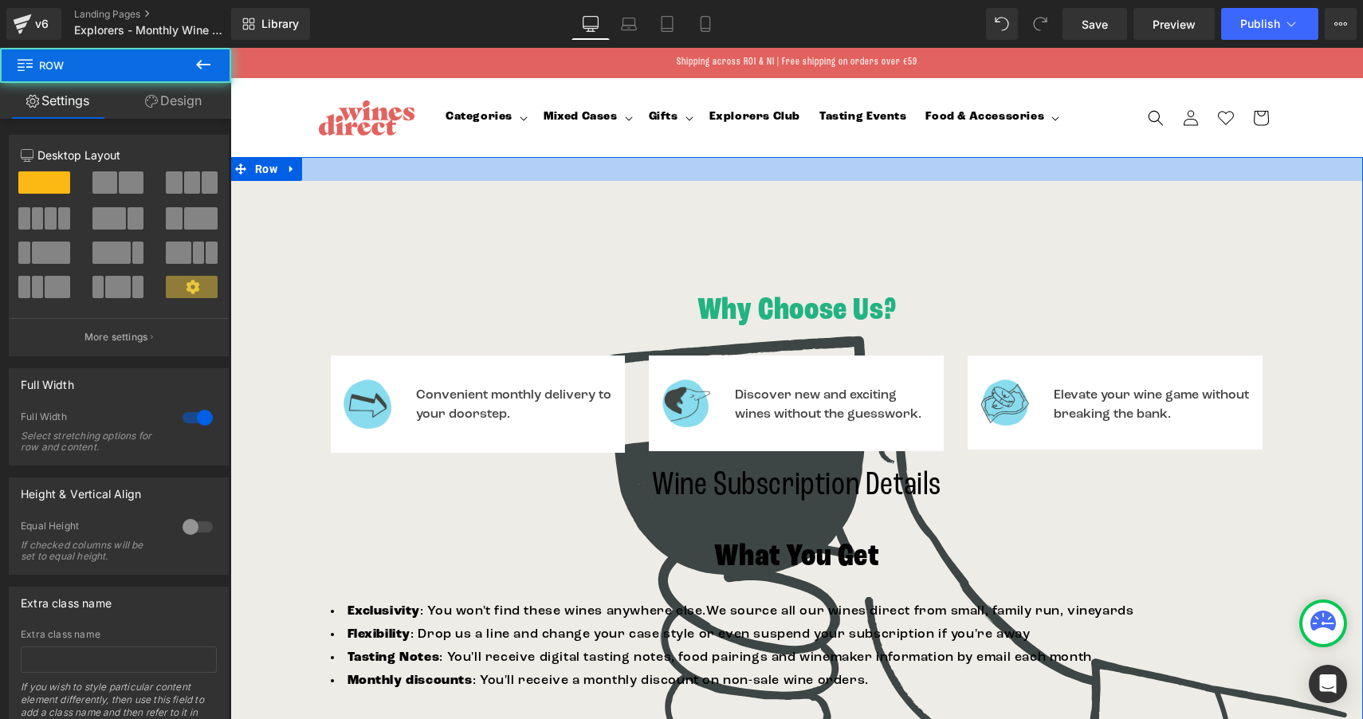
click at [411, 169] on div at bounding box center [796, 169] width 1133 height 24
click at [344, 168] on div at bounding box center [796, 169] width 1133 height 24
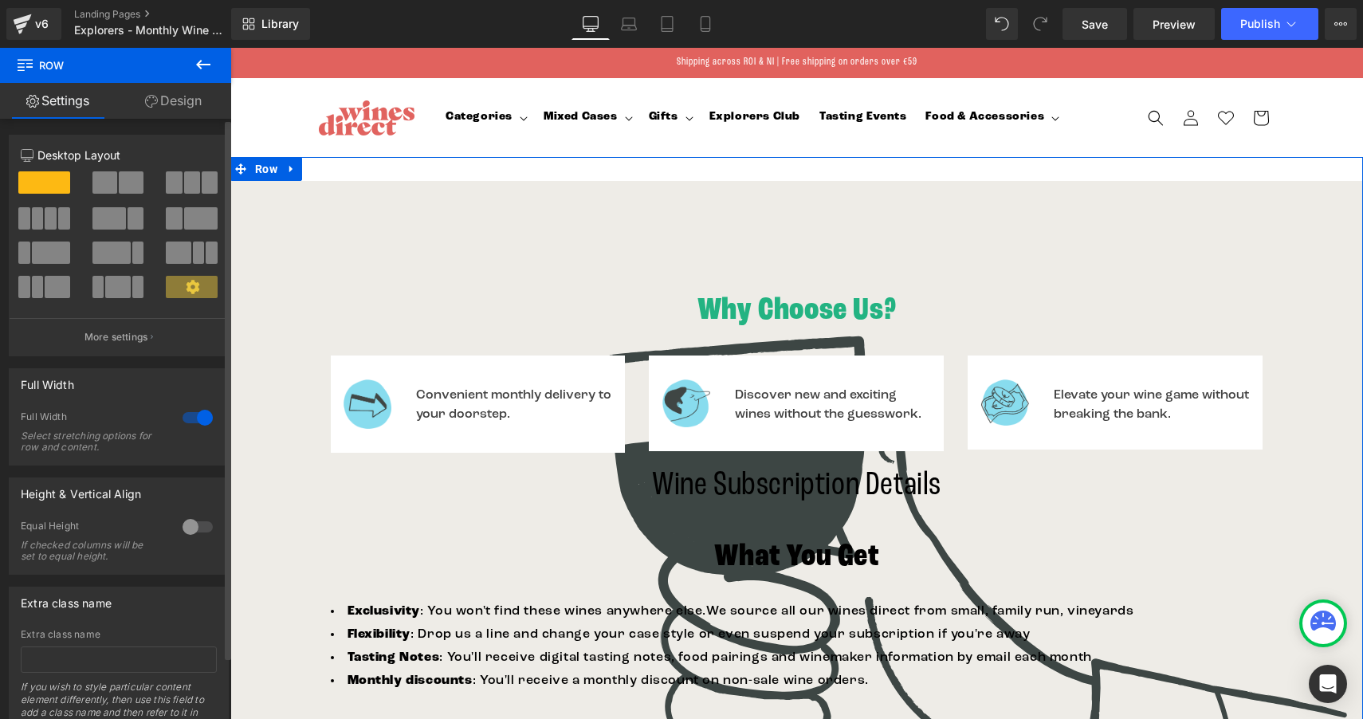
click at [41, 182] on span at bounding box center [44, 182] width 52 height 22
click at [168, 107] on link "Design" at bounding box center [174, 101] width 116 height 36
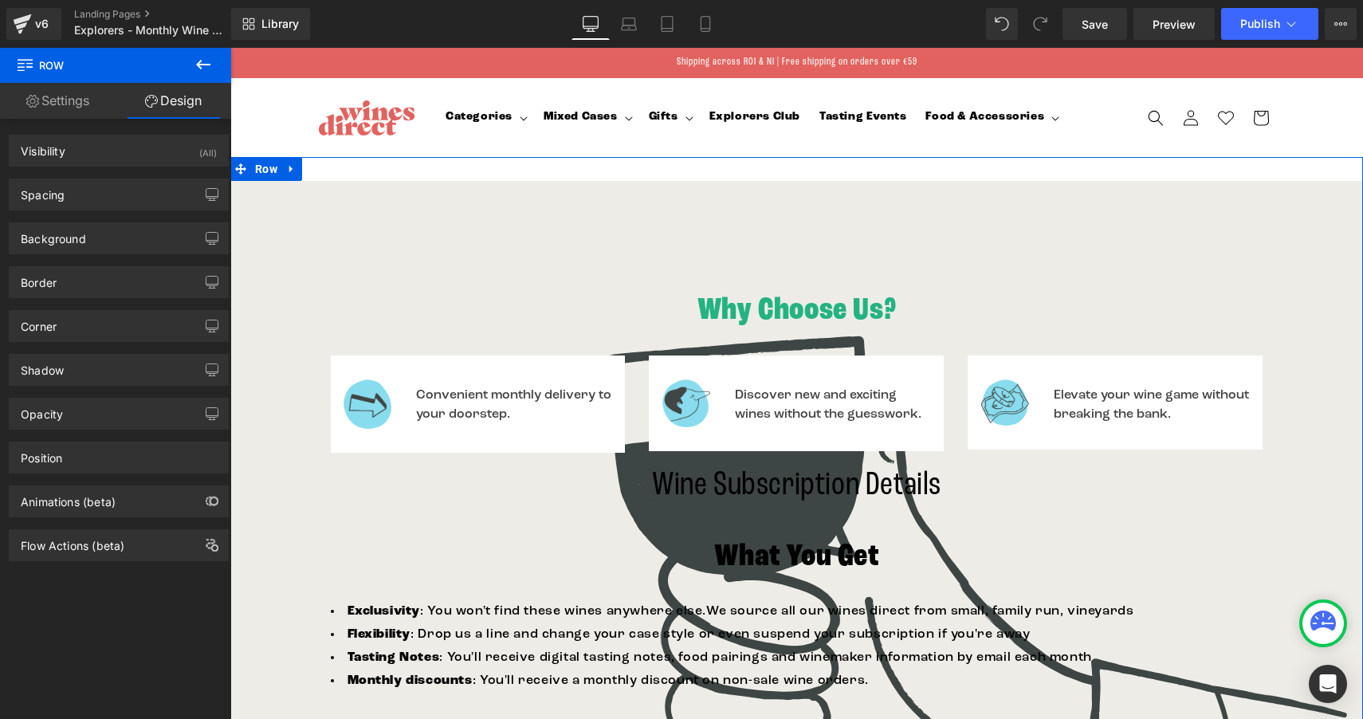
click at [69, 100] on link "Settings" at bounding box center [58, 101] width 116 height 36
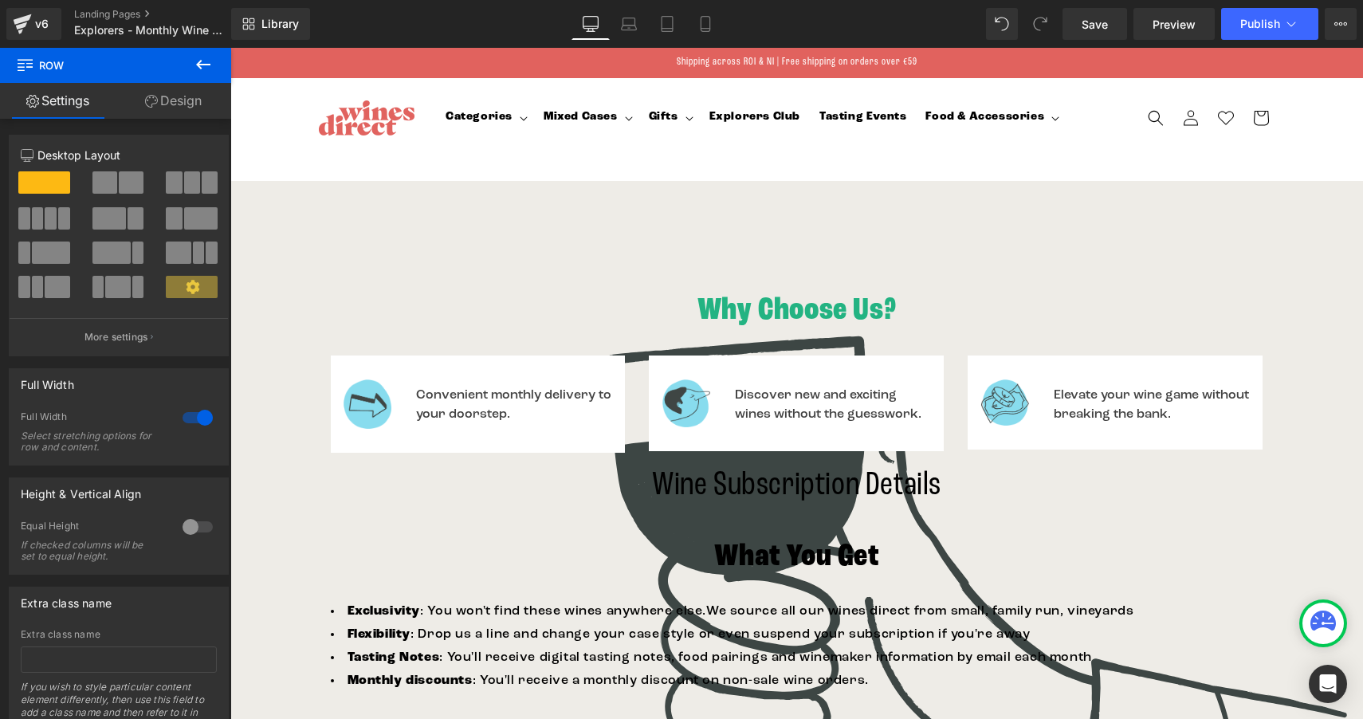
click at [204, 66] on icon at bounding box center [203, 64] width 19 height 19
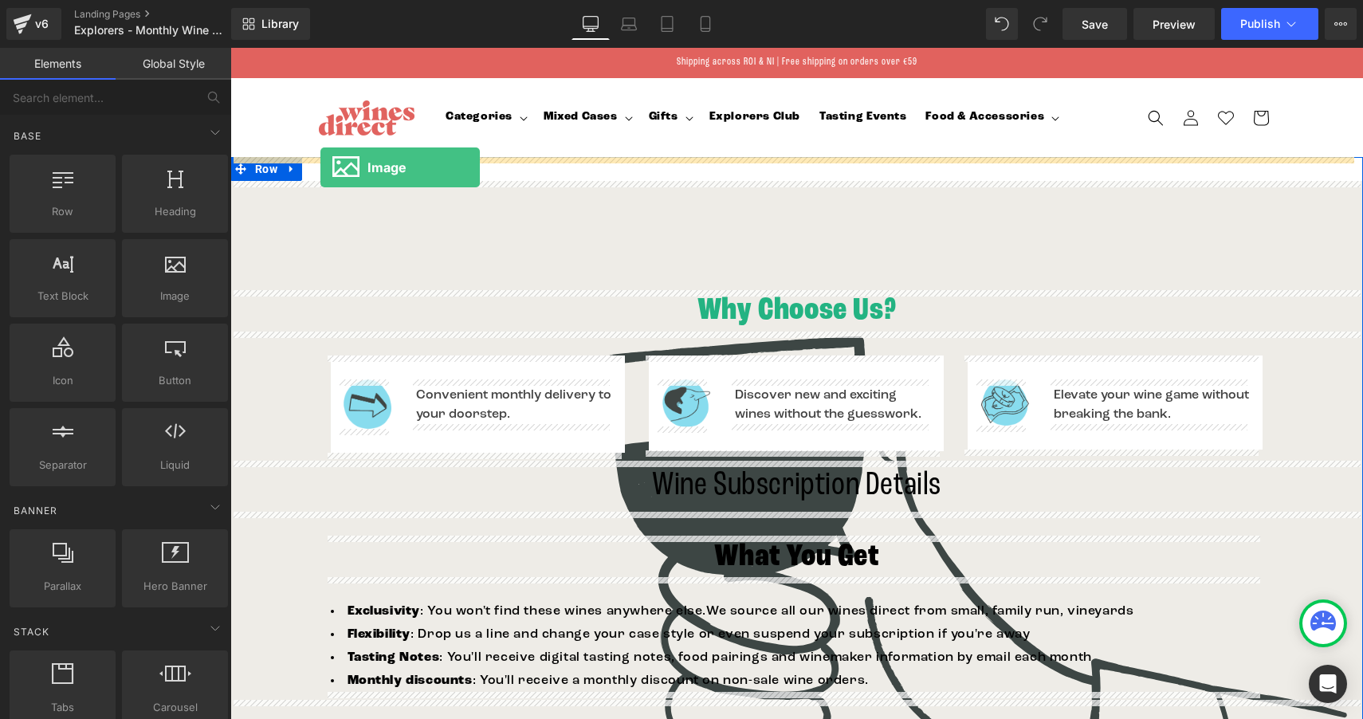
drag, startPoint x: 390, startPoint y: 339, endPoint x: 320, endPoint y: 167, distance: 184.9
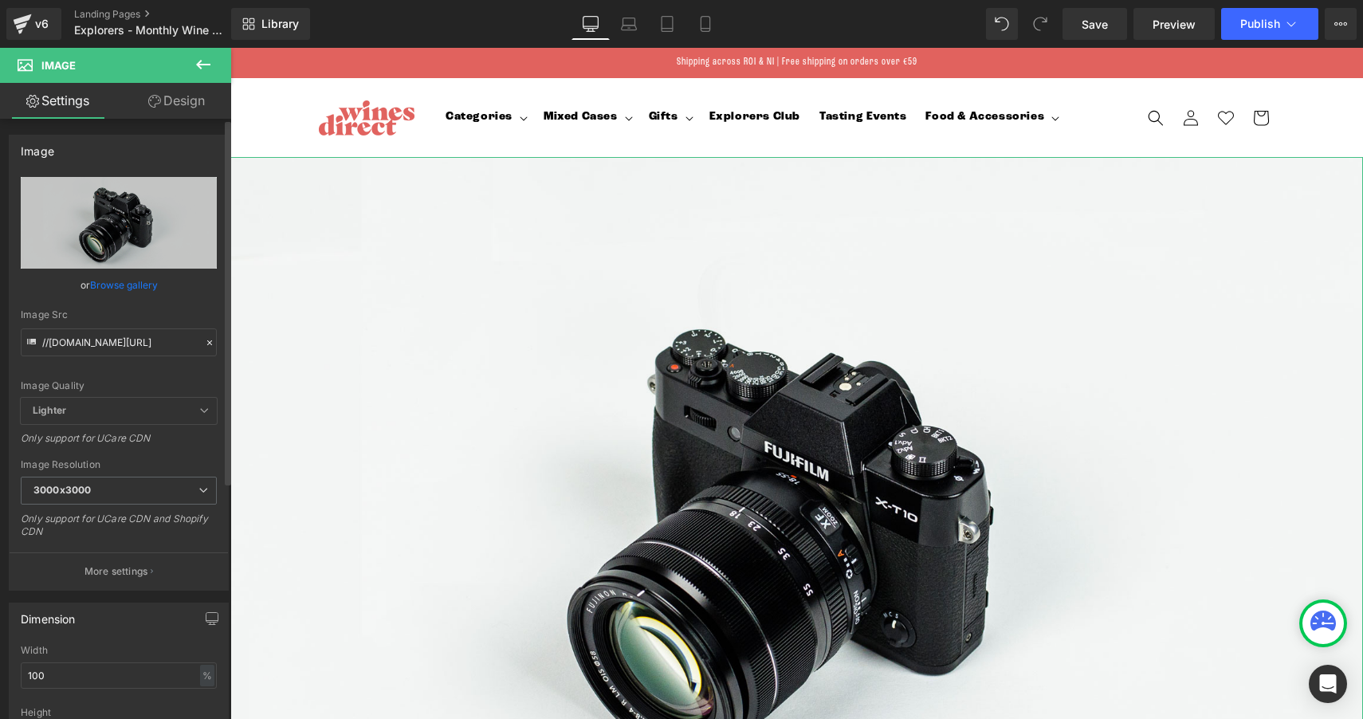
click at [120, 289] on link "Browse gallery" at bounding box center [124, 285] width 68 height 28
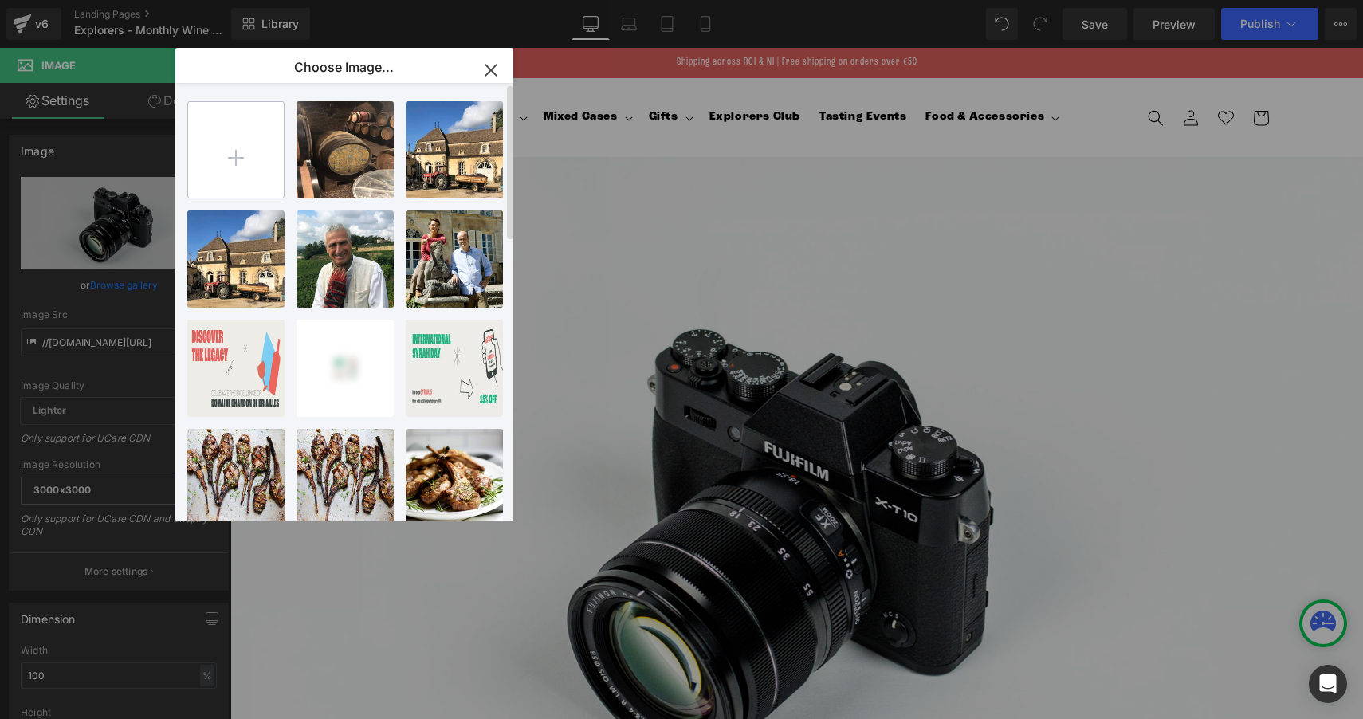
click at [242, 143] on input "file" at bounding box center [236, 150] width 96 height 96
type input "C:\fakepath\New-tiers-exp.png"
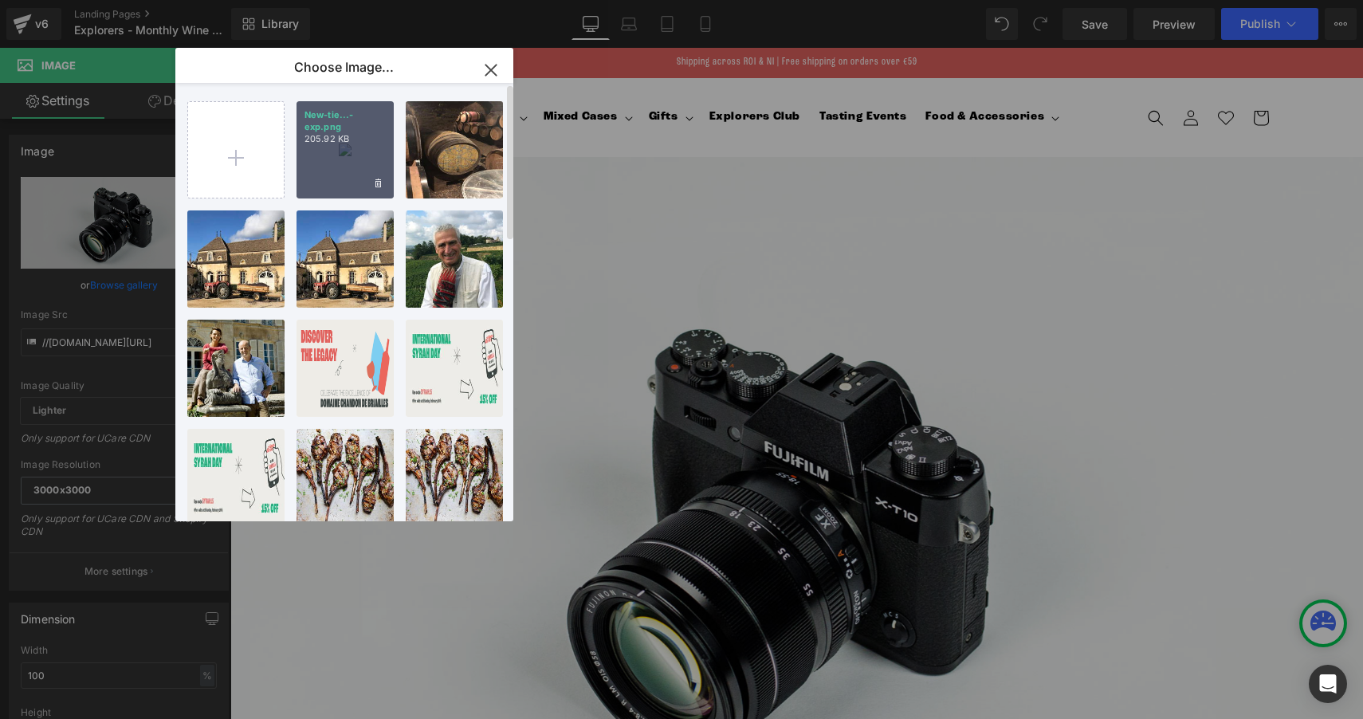
click at [347, 146] on div "New-tie...-exp.png 205.92 KB" at bounding box center [345, 149] width 97 height 97
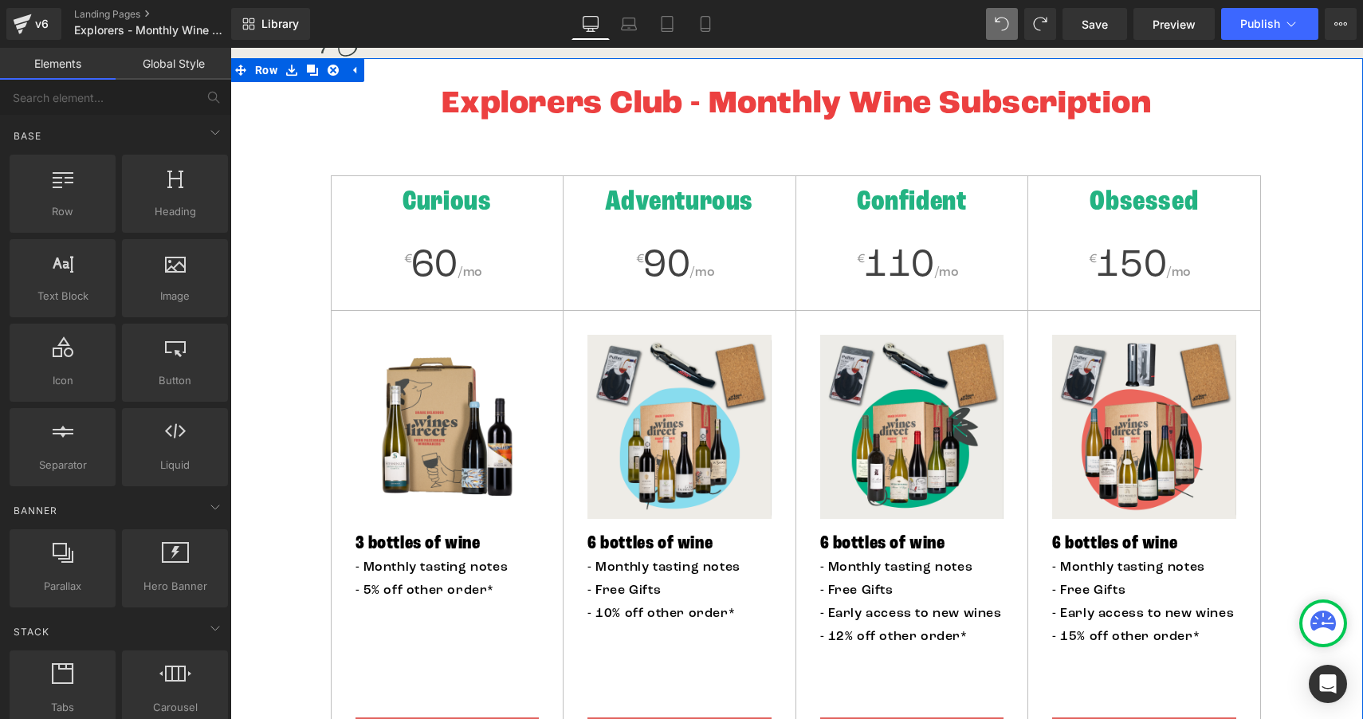
scroll to position [607, 0]
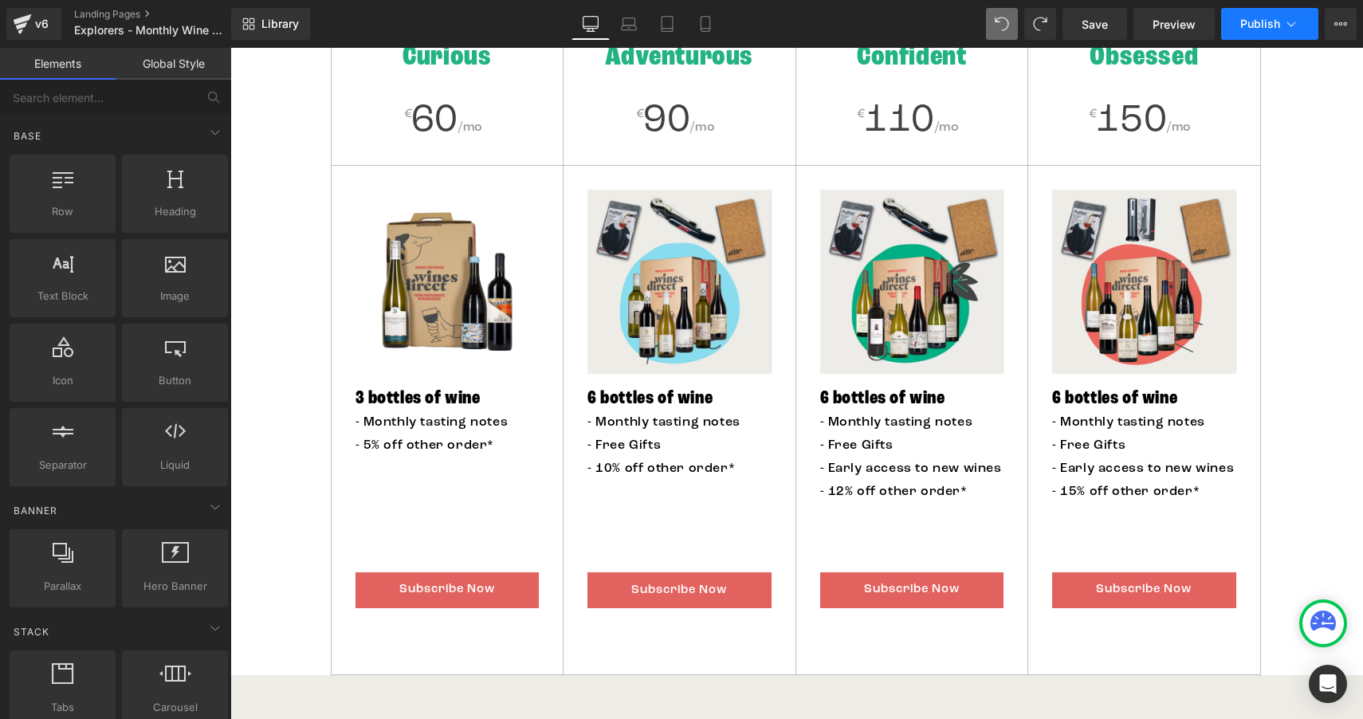
click at [1260, 18] on span "Publish" at bounding box center [1260, 24] width 40 height 13
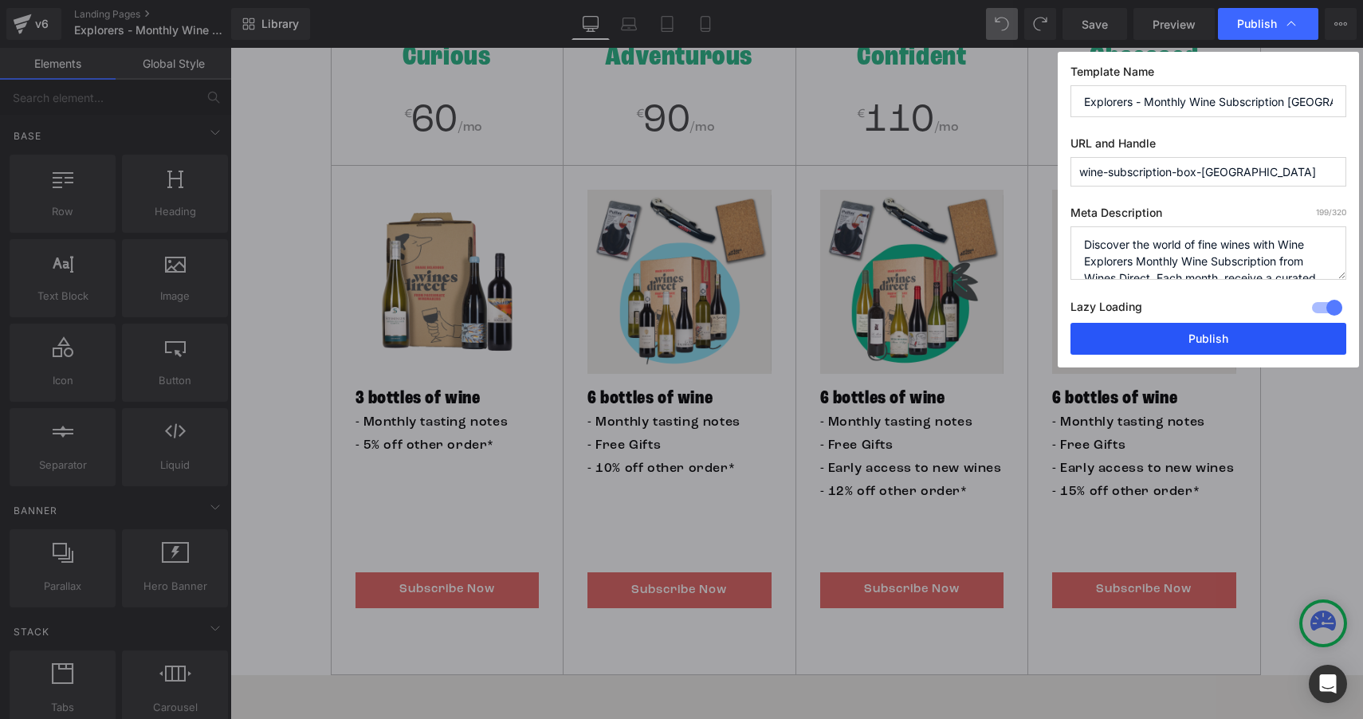
click at [1232, 337] on button "Publish" at bounding box center [1209, 339] width 276 height 32
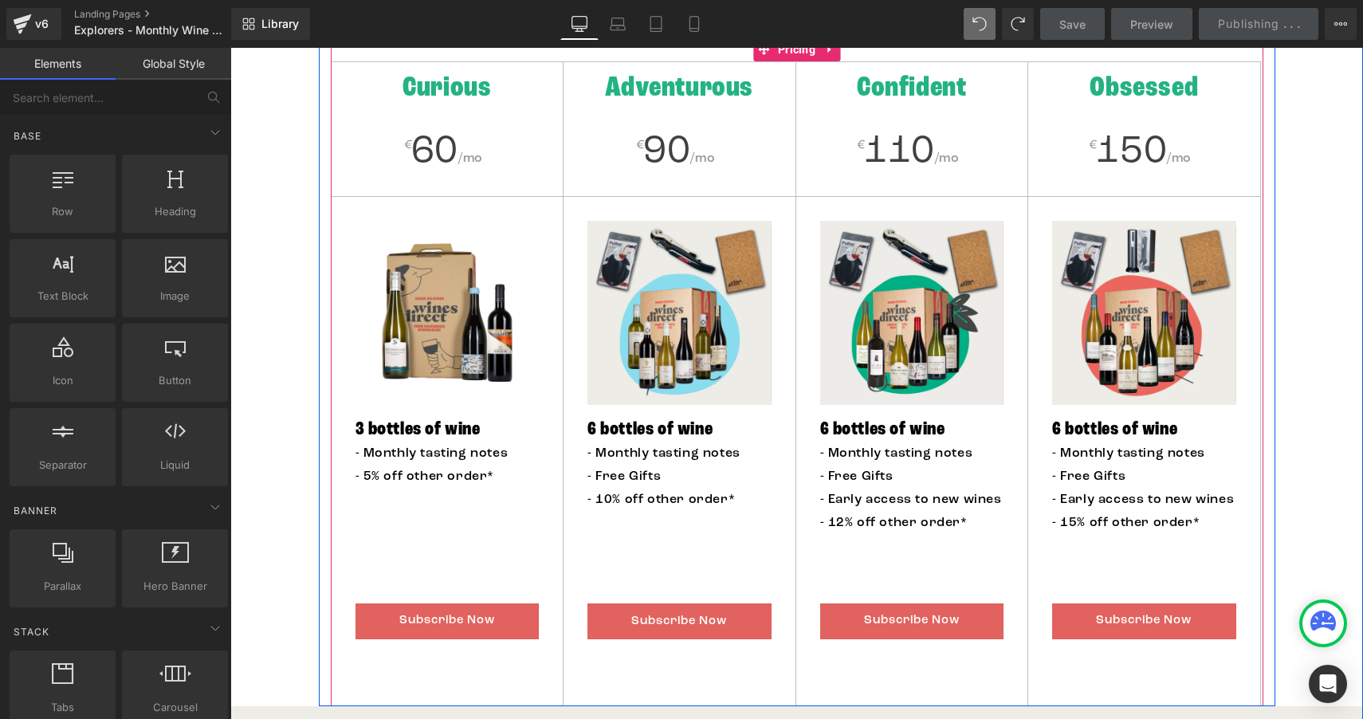
scroll to position [503, 0]
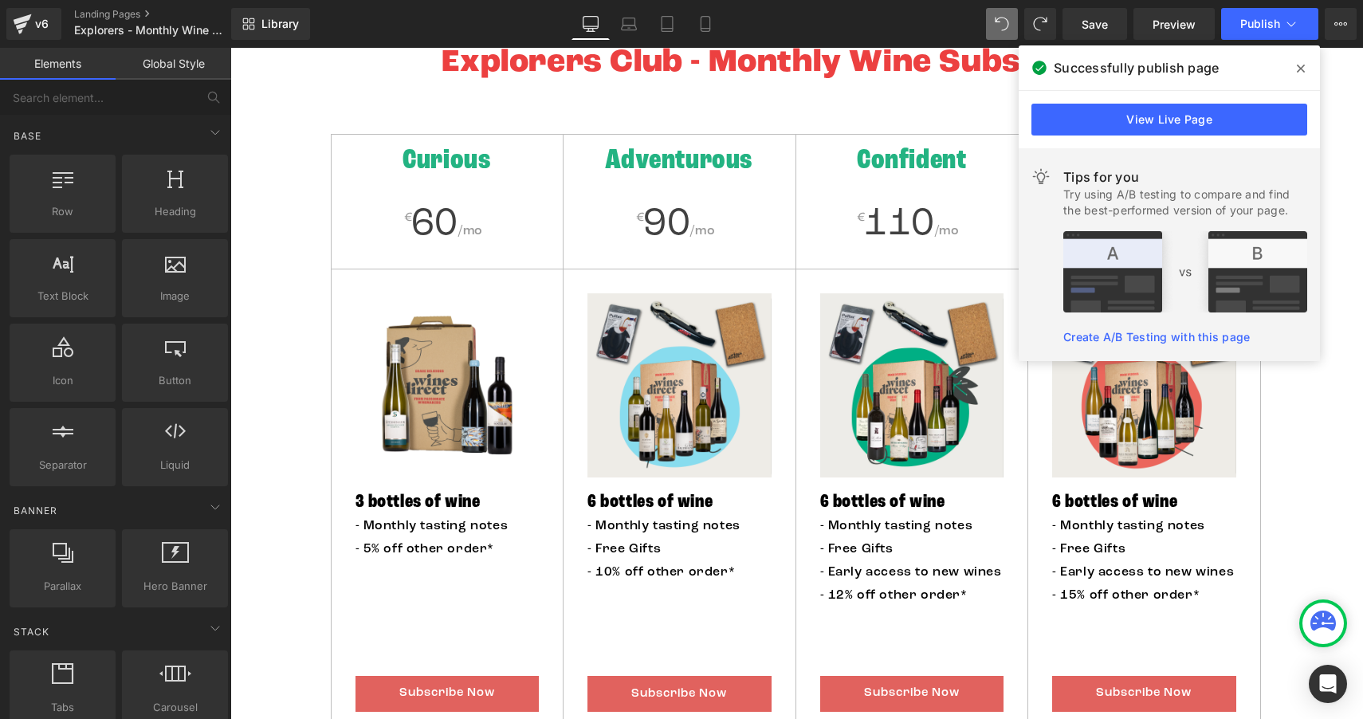
click at [1300, 69] on icon at bounding box center [1301, 69] width 8 height 8
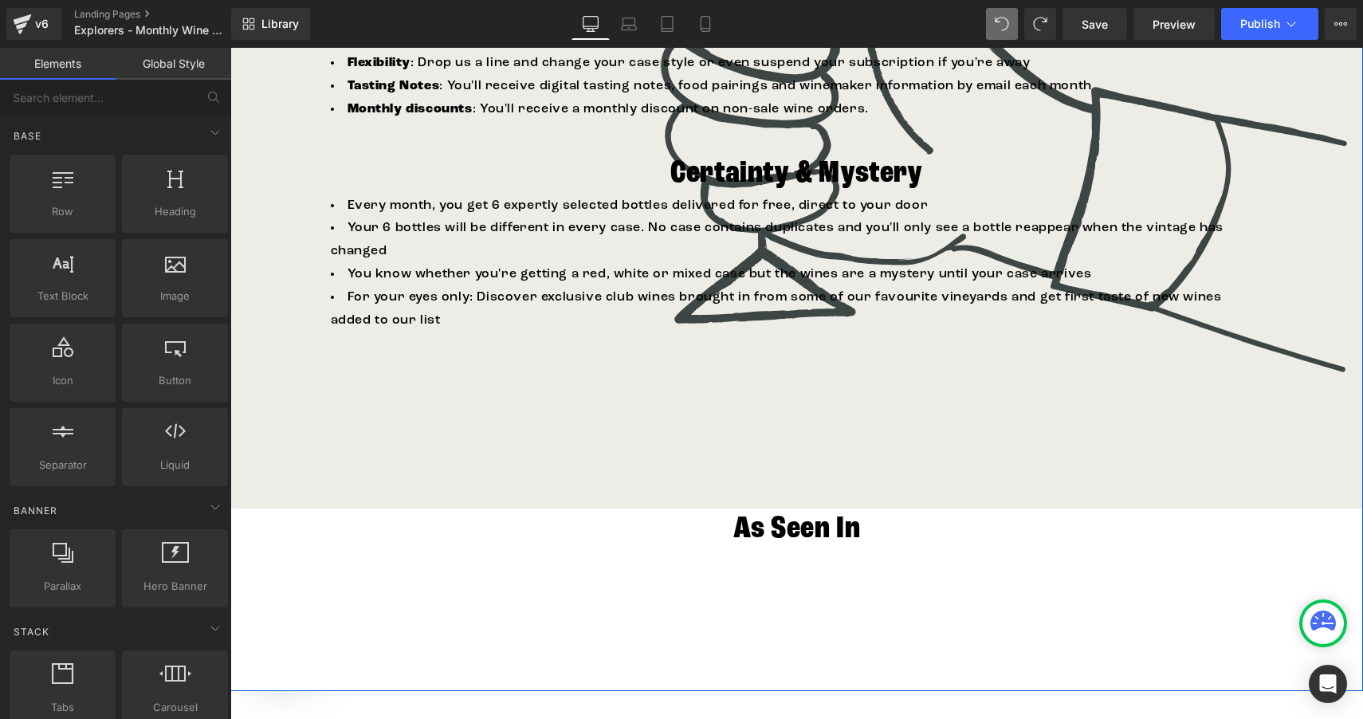
scroll to position [1950, 0]
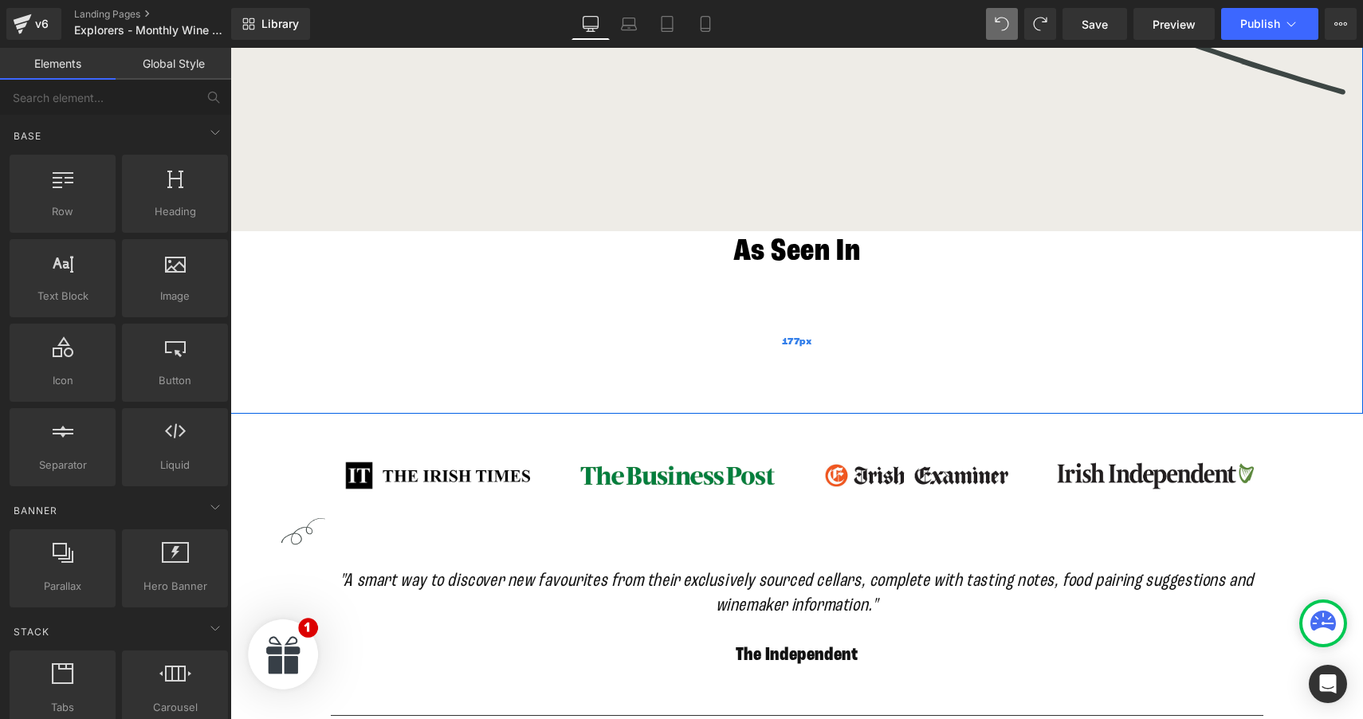
click at [315, 317] on div "177px" at bounding box center [796, 343] width 1133 height 141
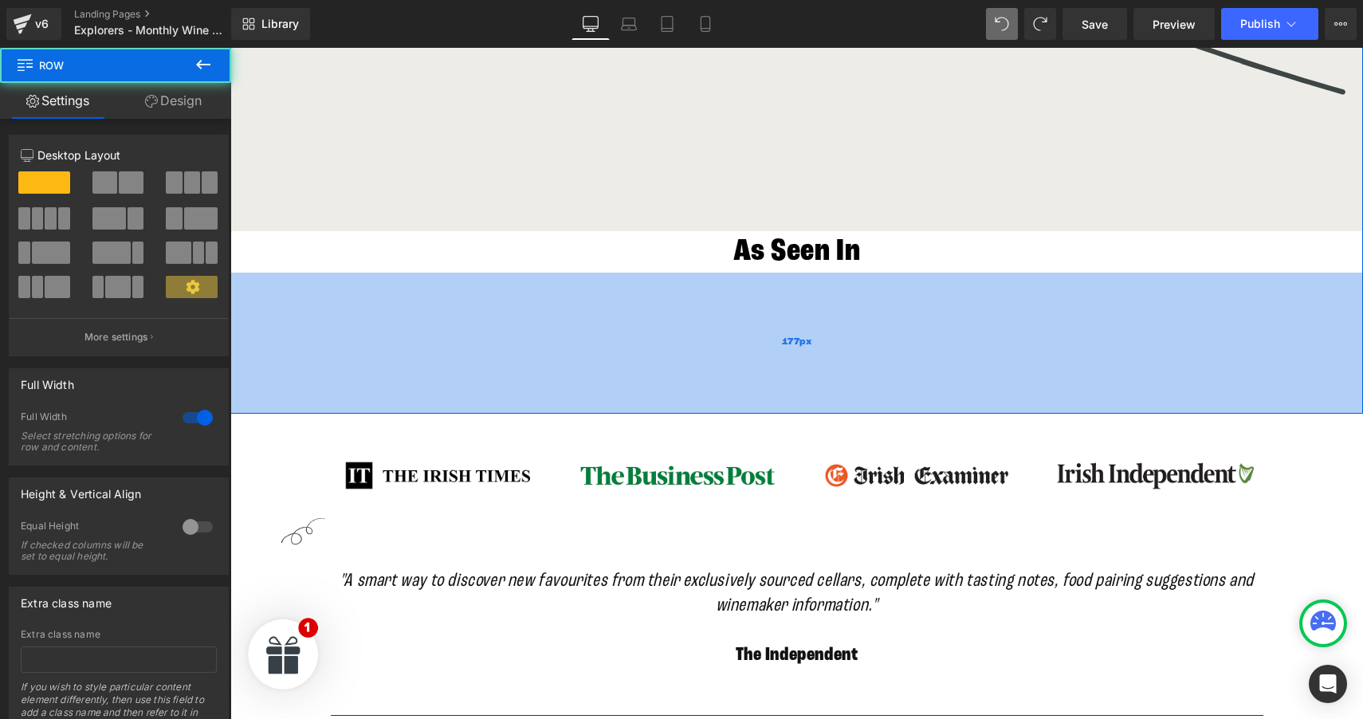
click at [301, 285] on div "177px" at bounding box center [796, 343] width 1133 height 141
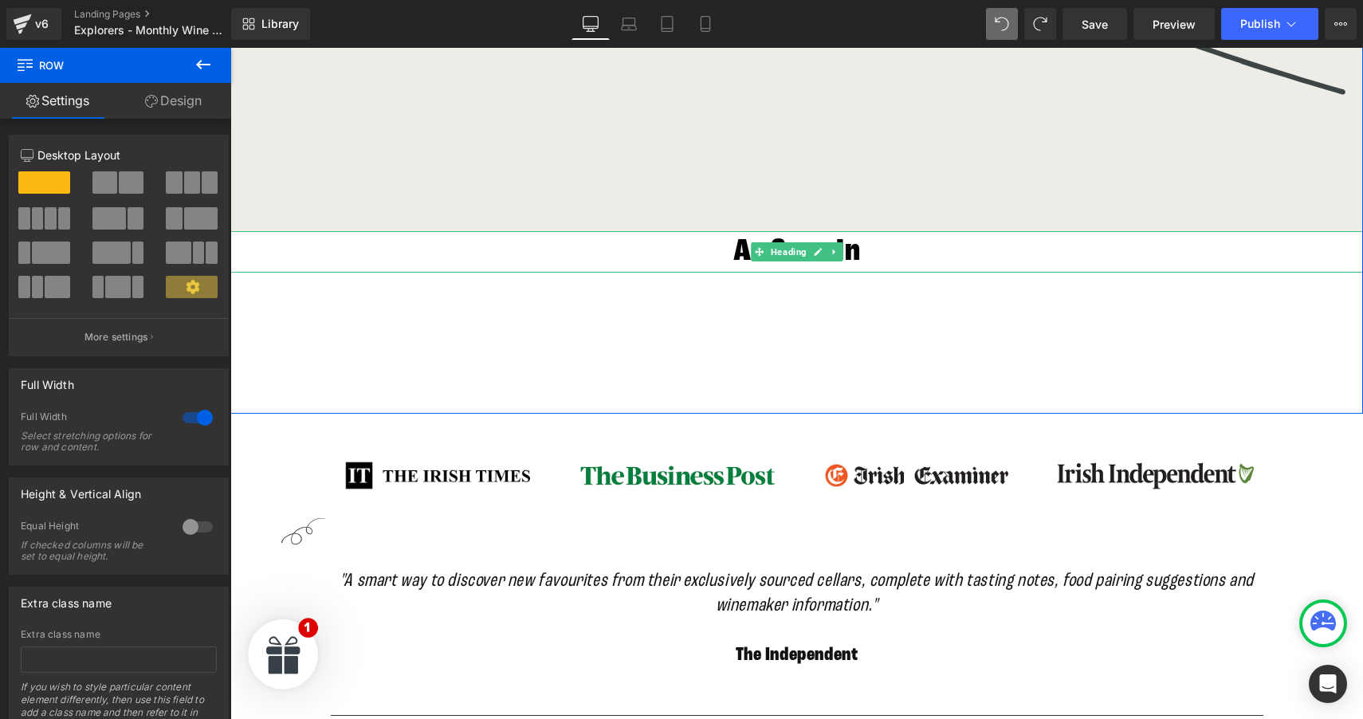
click at [297, 238] on h1 "As Seen In" at bounding box center [796, 251] width 1133 height 41
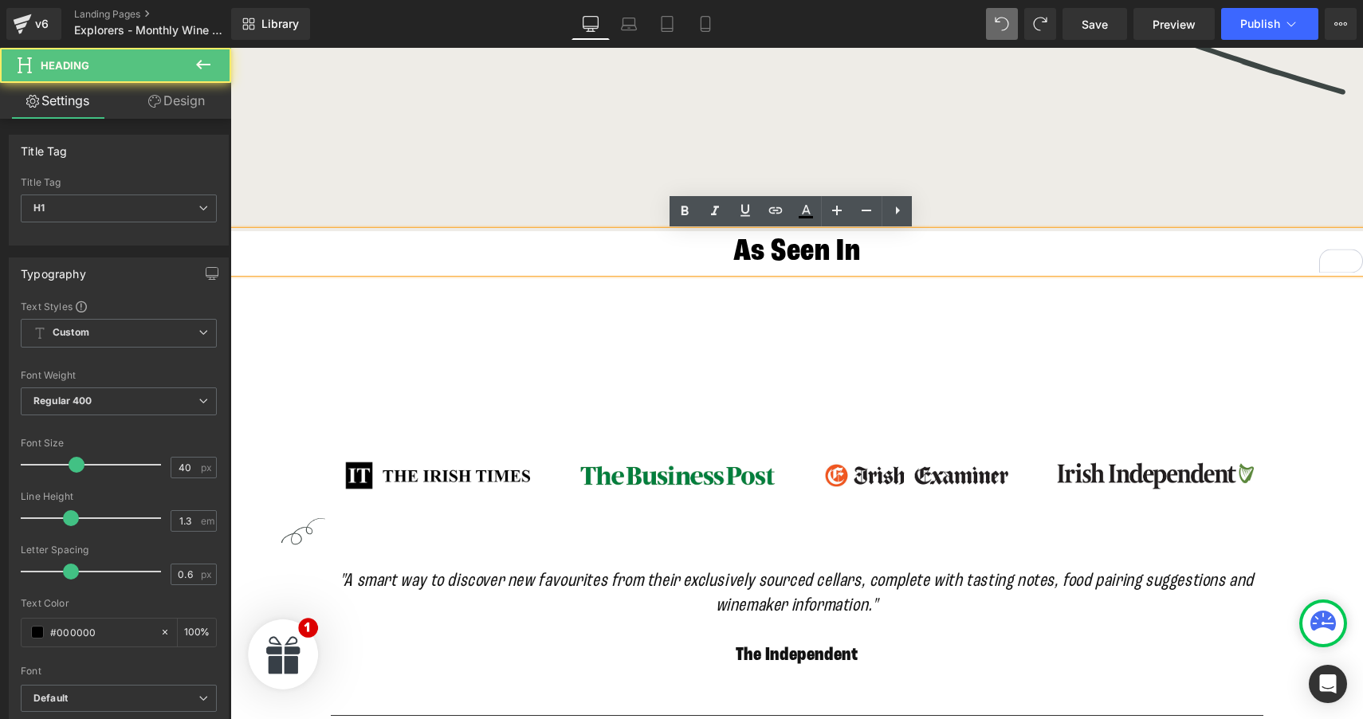
click at [296, 251] on h1 "As Seen In" at bounding box center [796, 251] width 1133 height 41
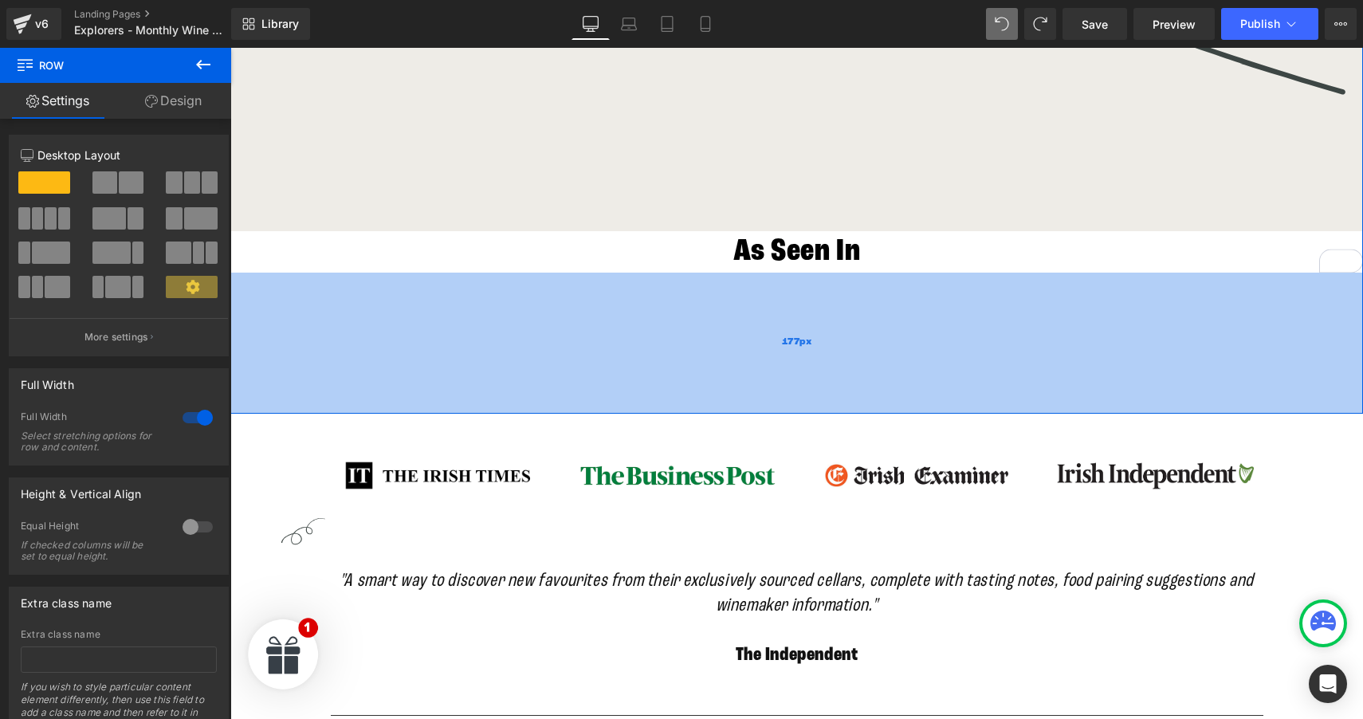
click at [317, 362] on div "177px" at bounding box center [796, 343] width 1133 height 141
click at [809, 339] on div "177px" at bounding box center [796, 343] width 1133 height 141
click at [721, 340] on div "177px" at bounding box center [796, 343] width 1133 height 141
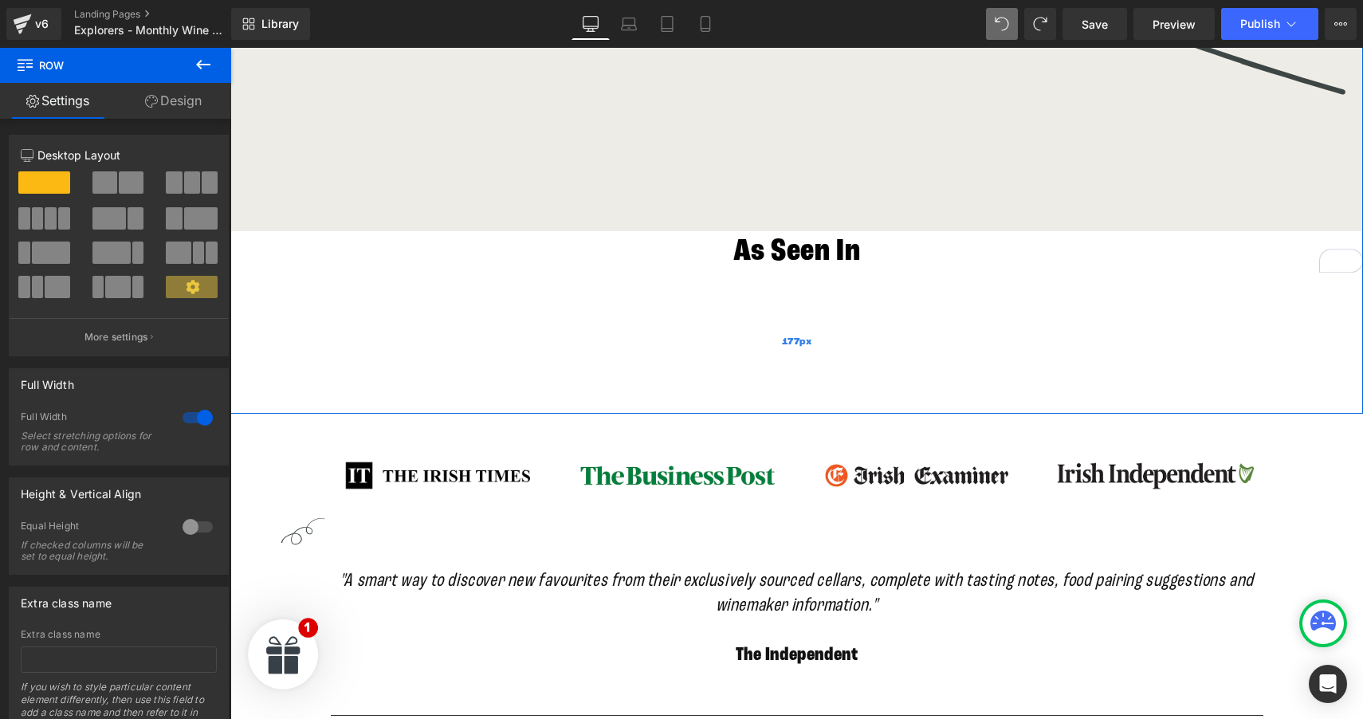
click at [436, 346] on div "177px" at bounding box center [796, 343] width 1133 height 141
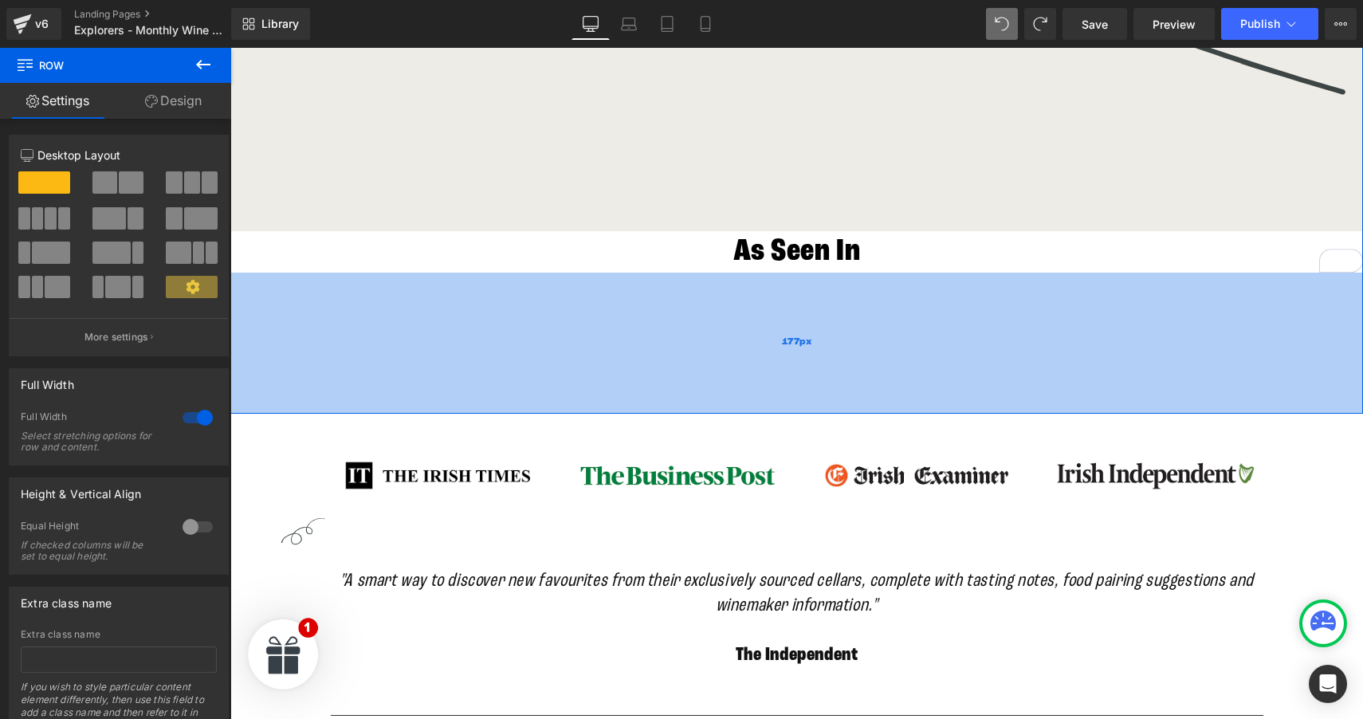
click at [306, 287] on div "177px" at bounding box center [796, 343] width 1133 height 141
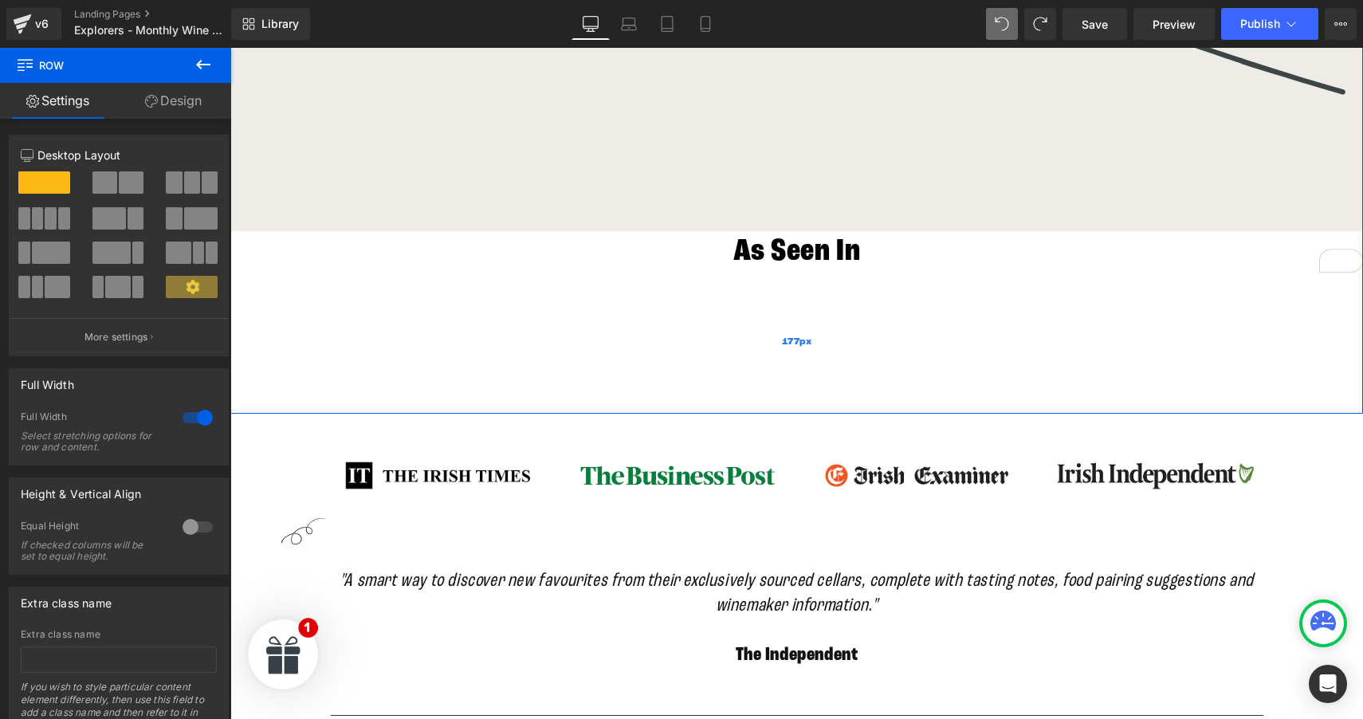
click at [293, 379] on div "177px" at bounding box center [796, 343] width 1133 height 141
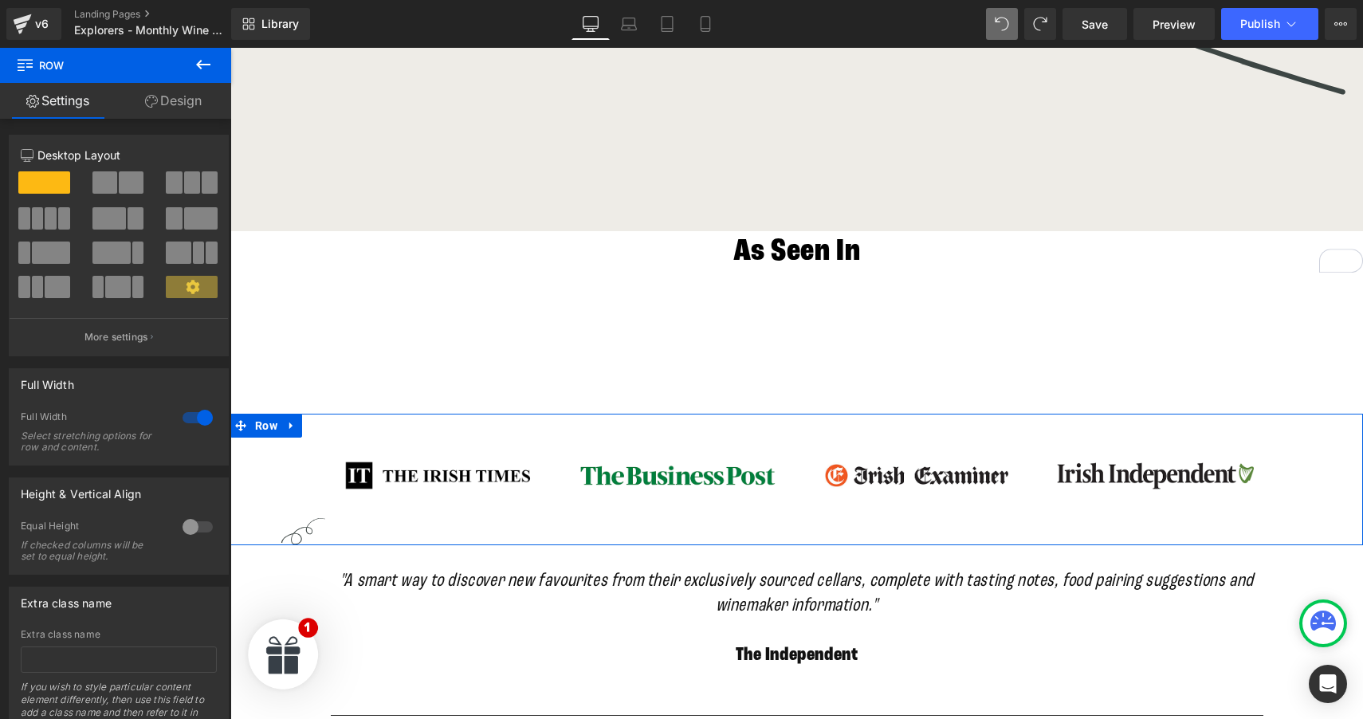
click at [281, 484] on div "Image Image Image Image Row" at bounding box center [796, 475] width 1133 height 123
click at [286, 426] on icon at bounding box center [291, 426] width 11 height 12
click at [313, 427] on icon at bounding box center [312, 425] width 11 height 11
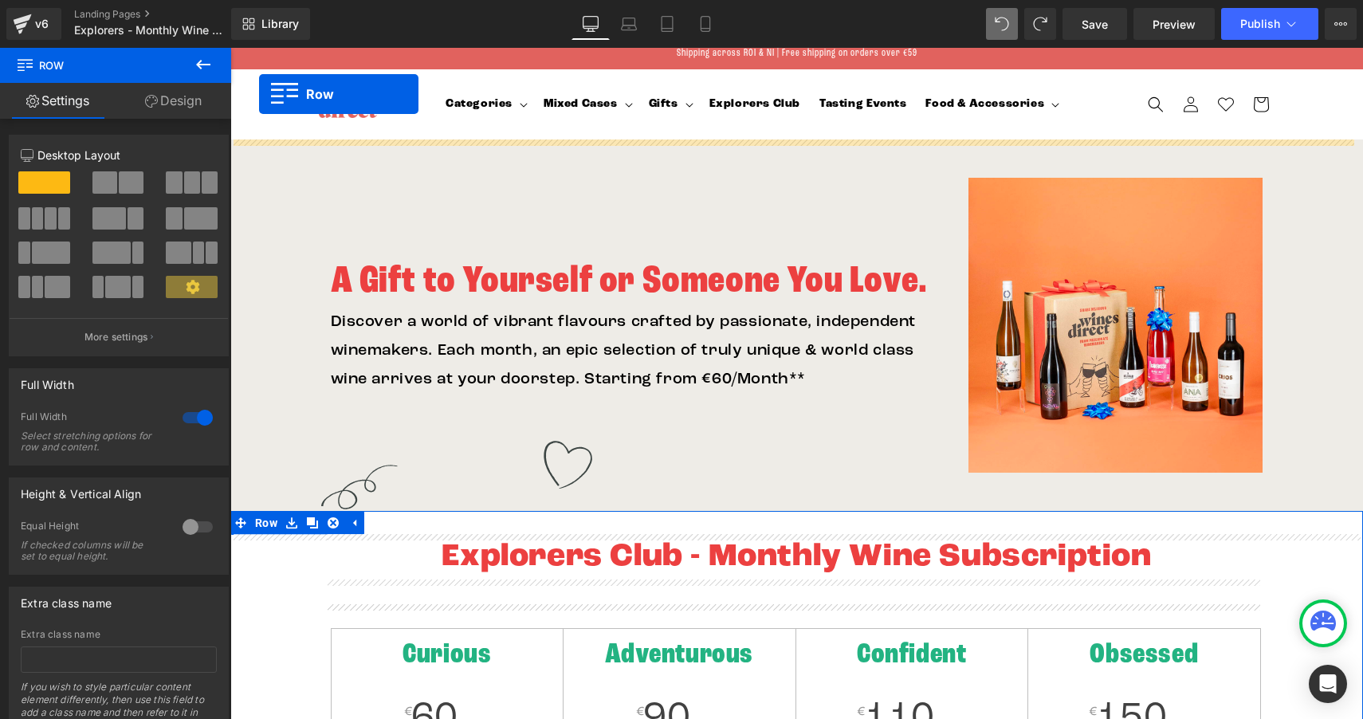
scroll to position [0, 0]
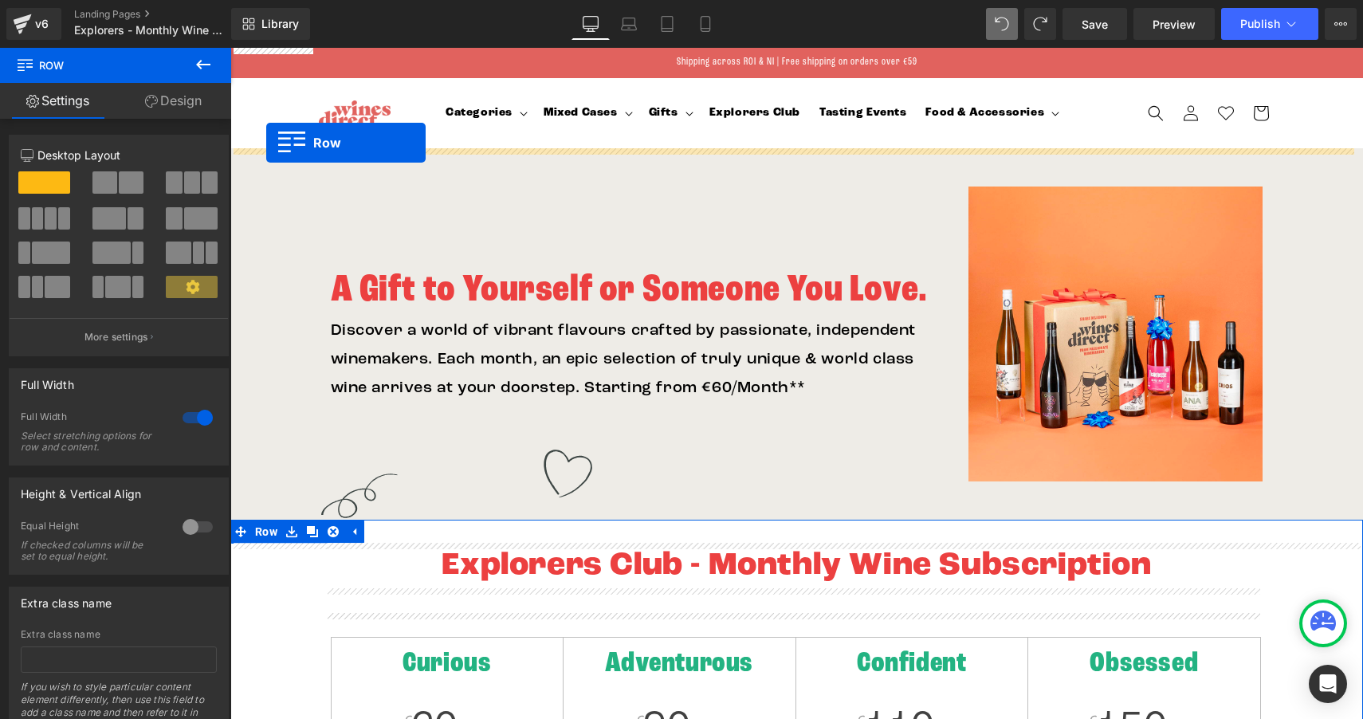
drag, startPoint x: 236, startPoint y: 297, endPoint x: 266, endPoint y: 143, distance: 156.8
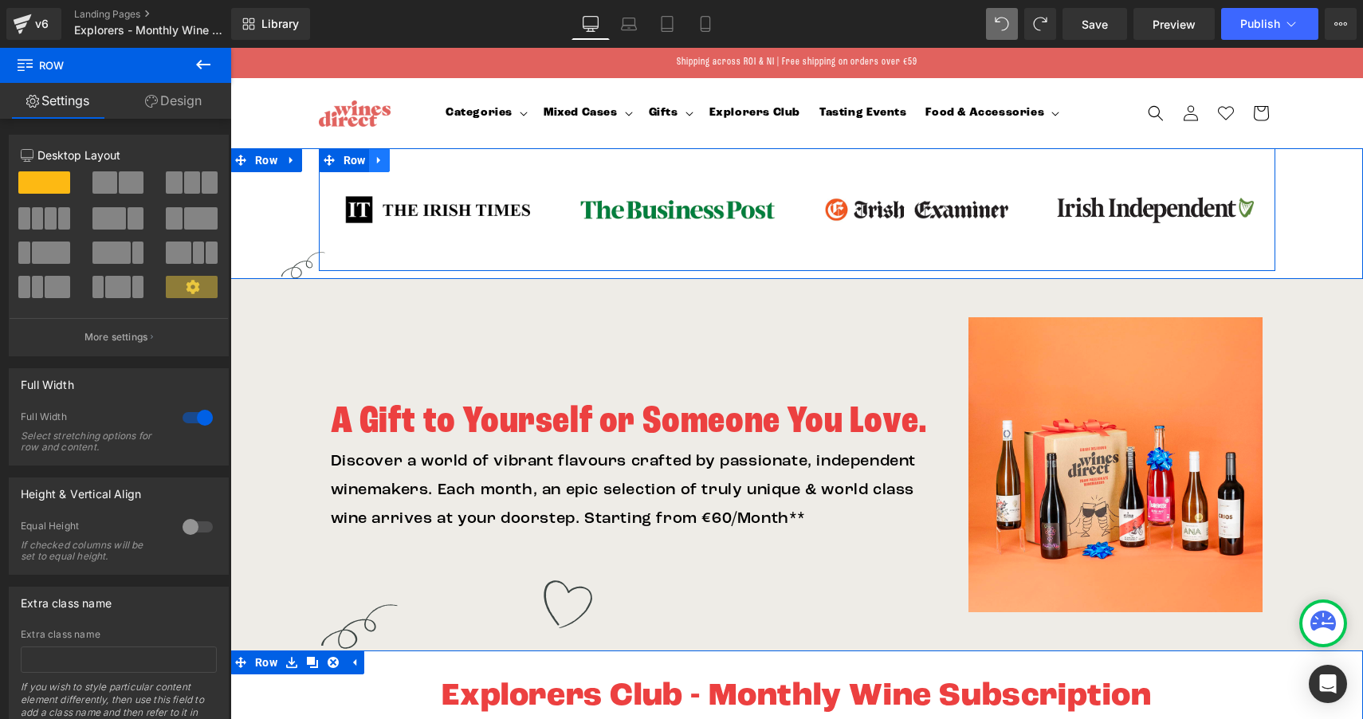
click at [381, 163] on link at bounding box center [379, 160] width 21 height 24
click at [418, 163] on icon at bounding box center [420, 160] width 11 height 11
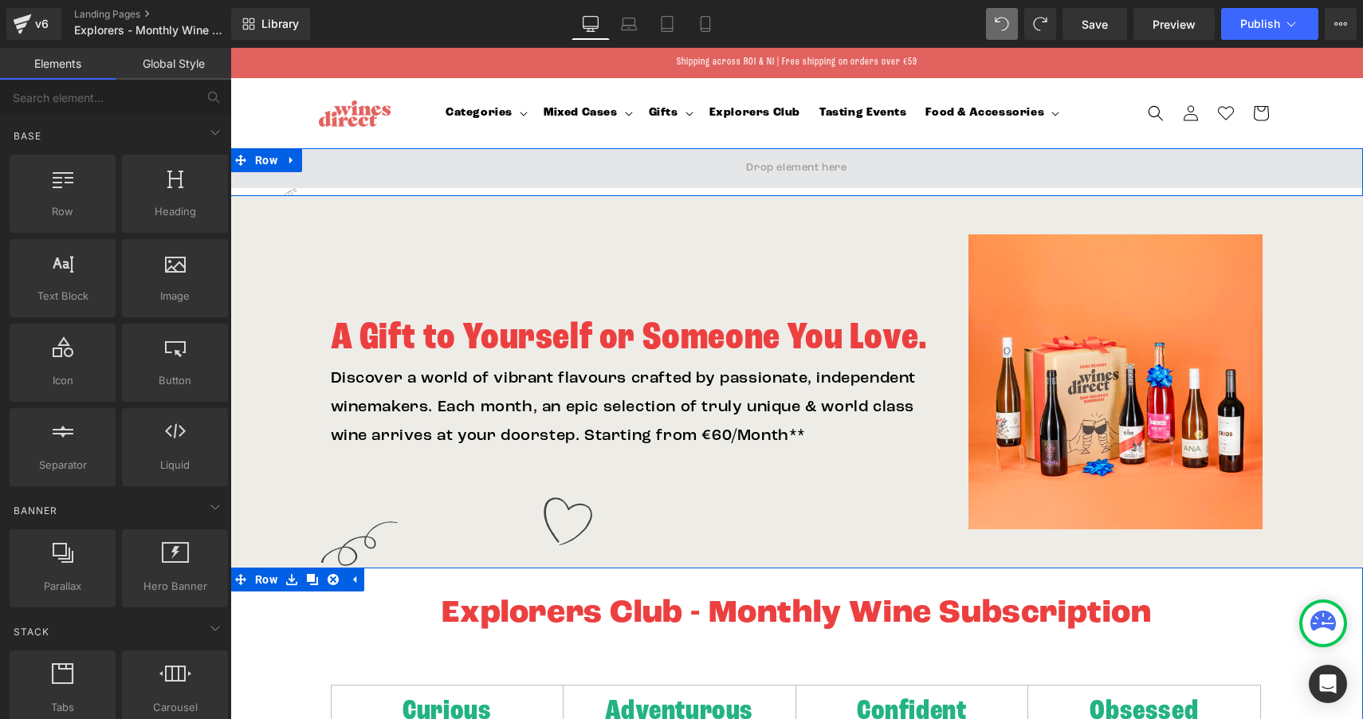
click at [521, 175] on span at bounding box center [796, 168] width 1133 height 40
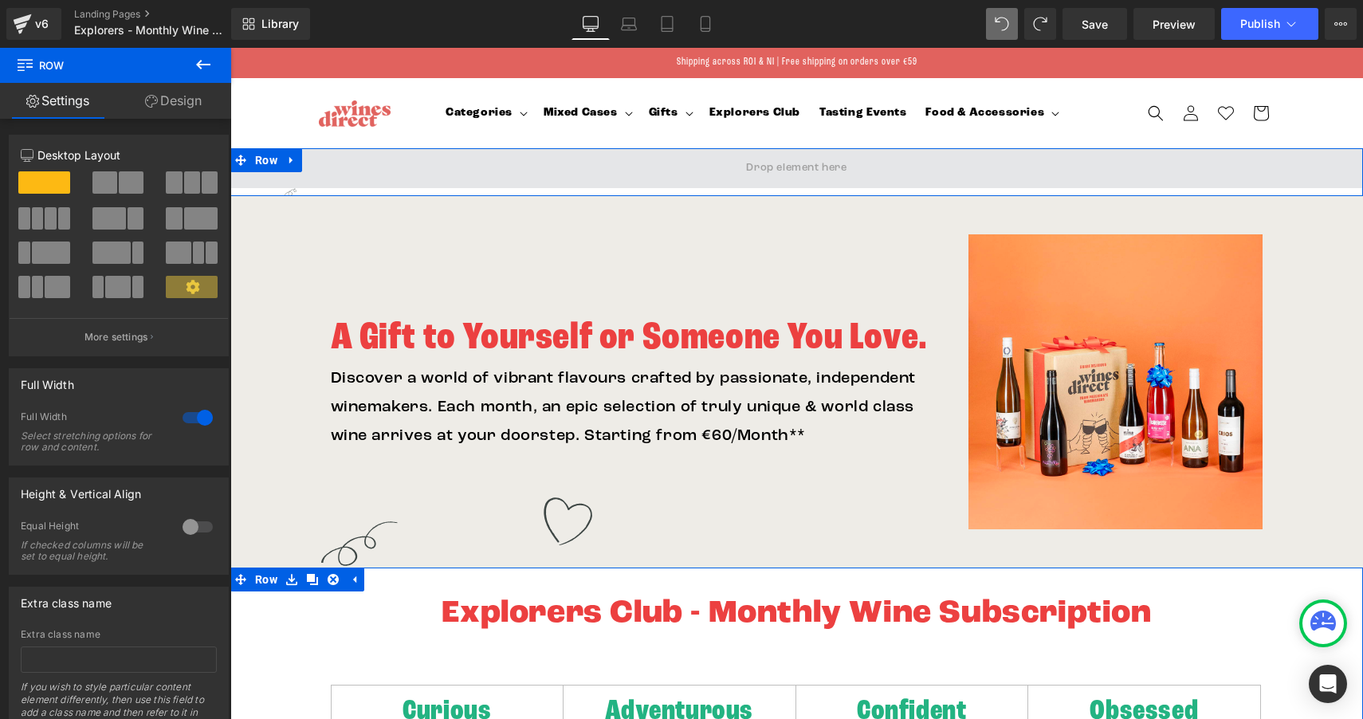
drag, startPoint x: 757, startPoint y: 174, endPoint x: 735, endPoint y: 177, distance: 22.5
click at [756, 174] on span at bounding box center [797, 168] width 112 height 26
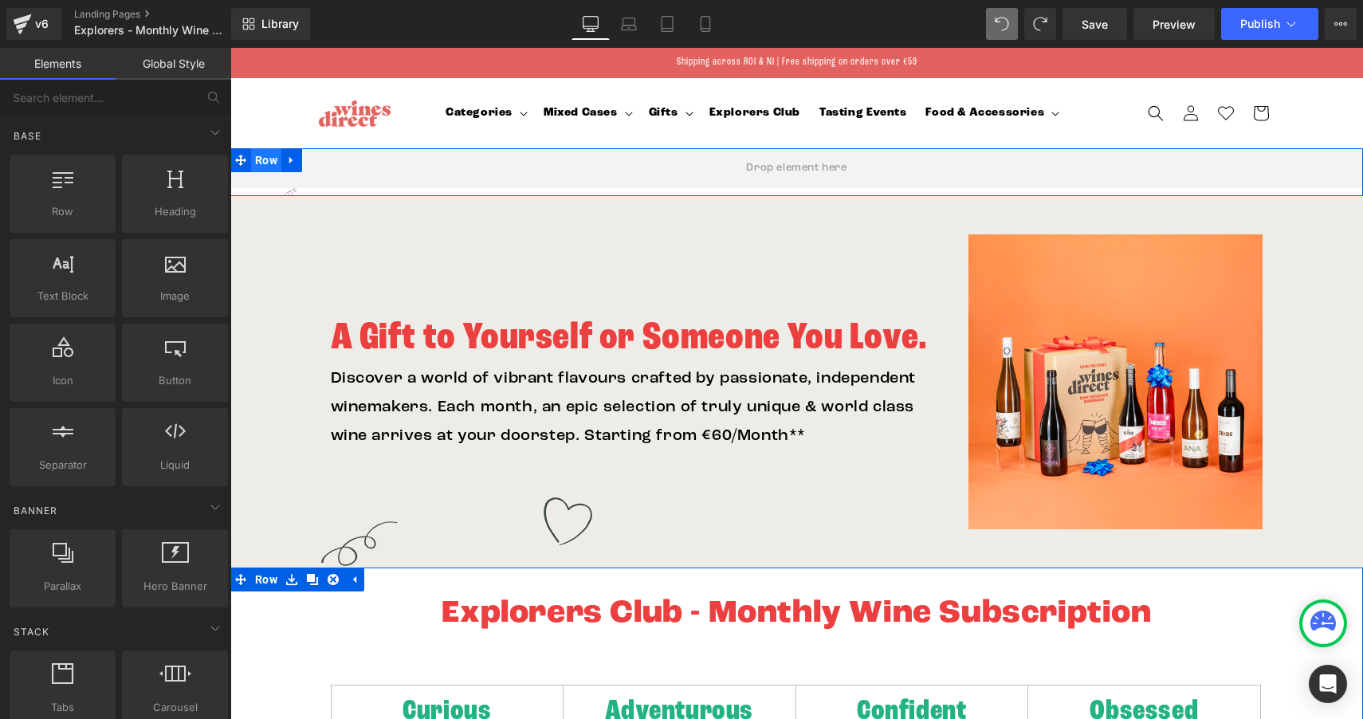
click at [256, 159] on span "Row" at bounding box center [266, 160] width 30 height 24
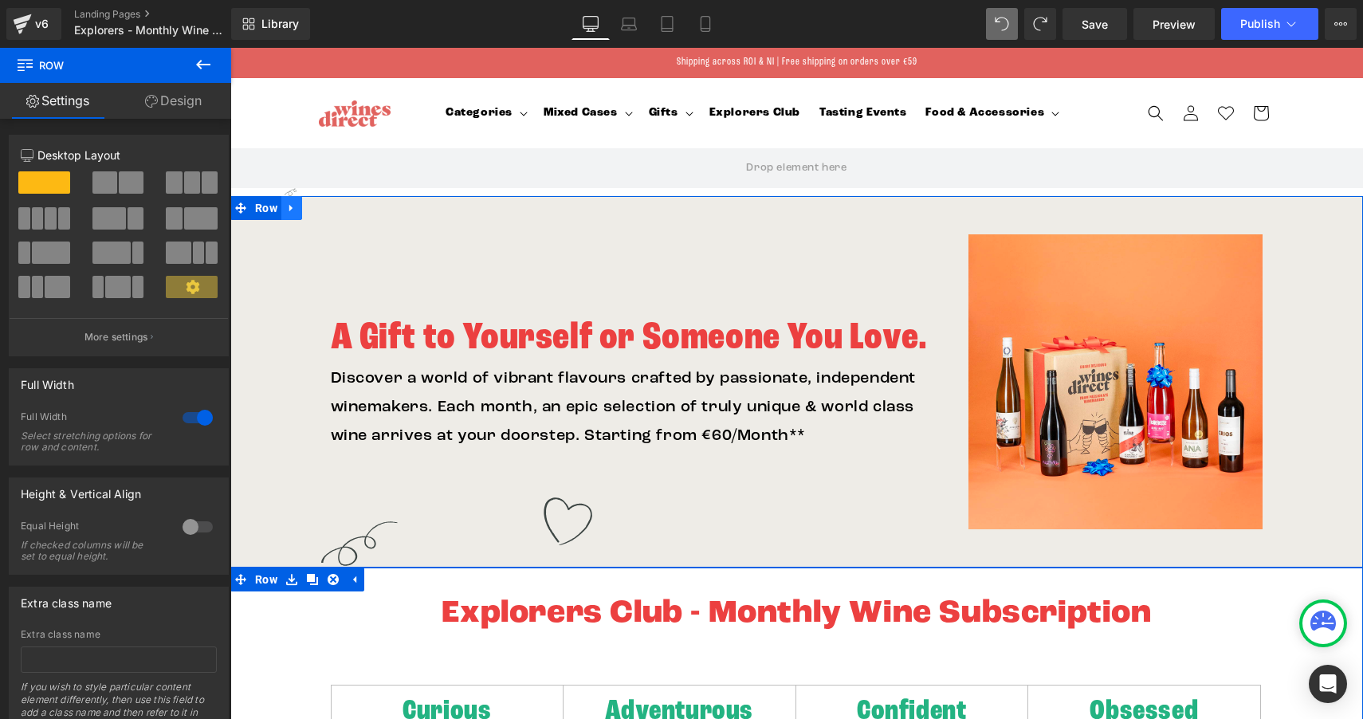
click at [287, 219] on link at bounding box center [291, 208] width 21 height 24
click at [288, 253] on div "A Gift to Yourself or Someone You Love. Heading Discover a world of vibrant fla…" at bounding box center [796, 381] width 1133 height 371
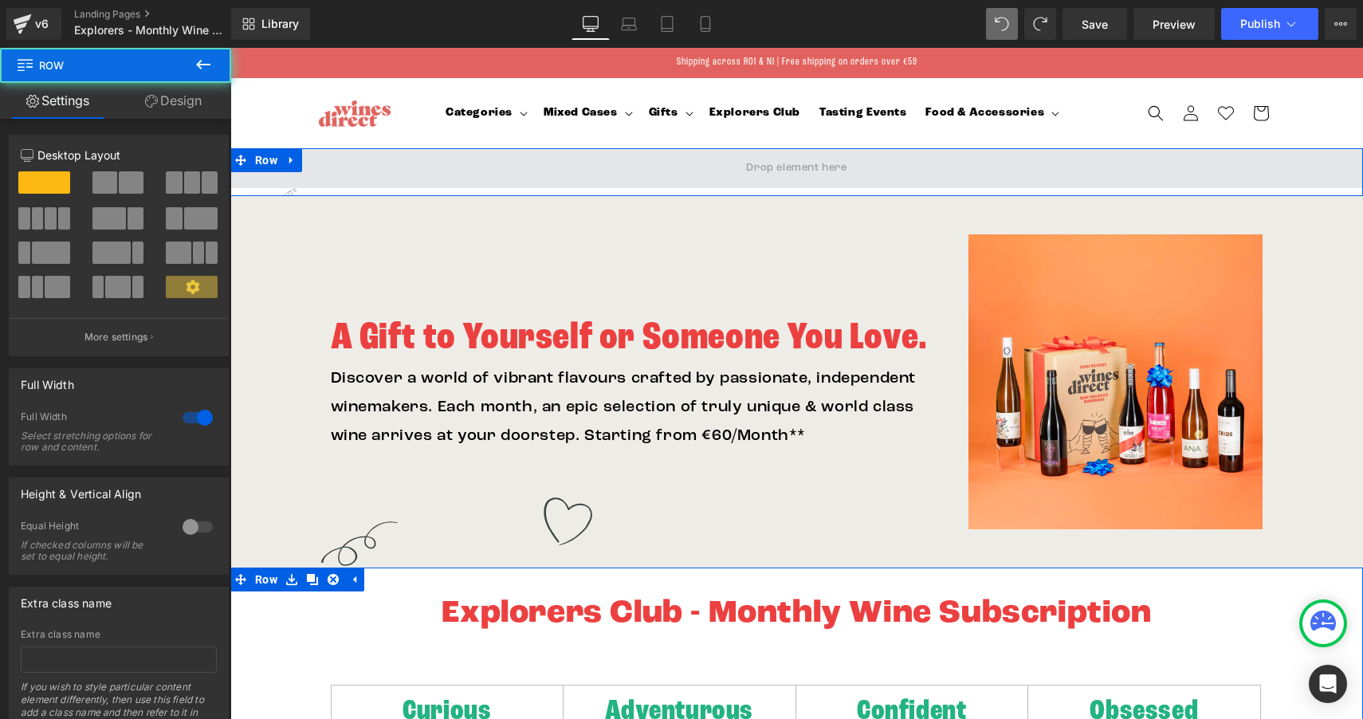
click at [318, 168] on span at bounding box center [796, 168] width 1133 height 40
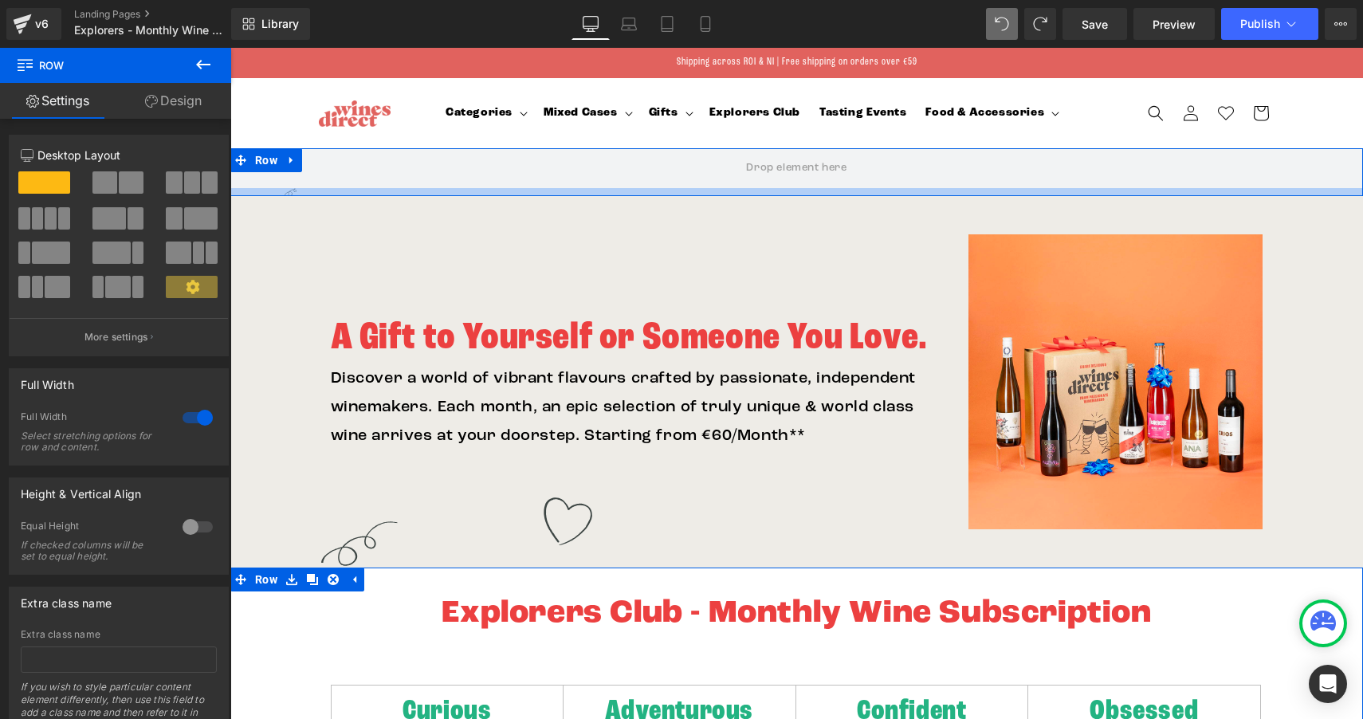
click at [287, 192] on div at bounding box center [796, 192] width 1133 height 8
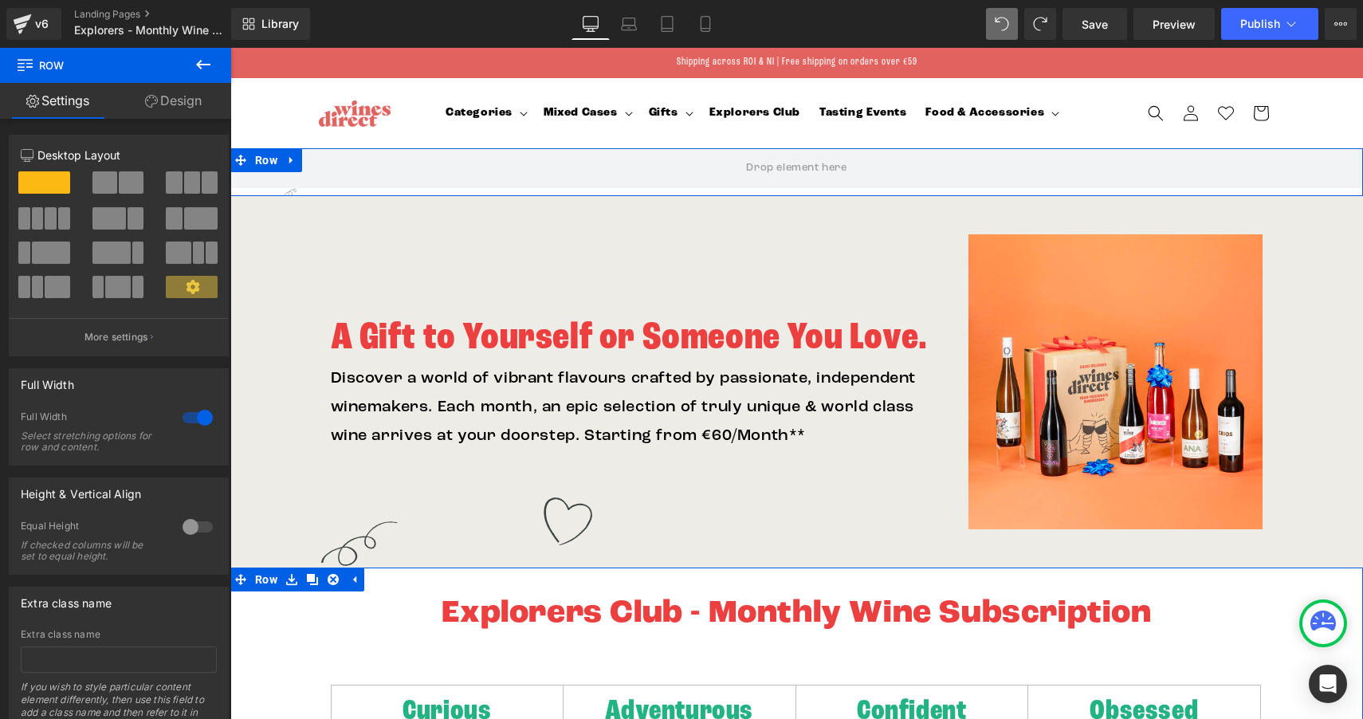
click at [291, 190] on div at bounding box center [796, 192] width 1133 height 8
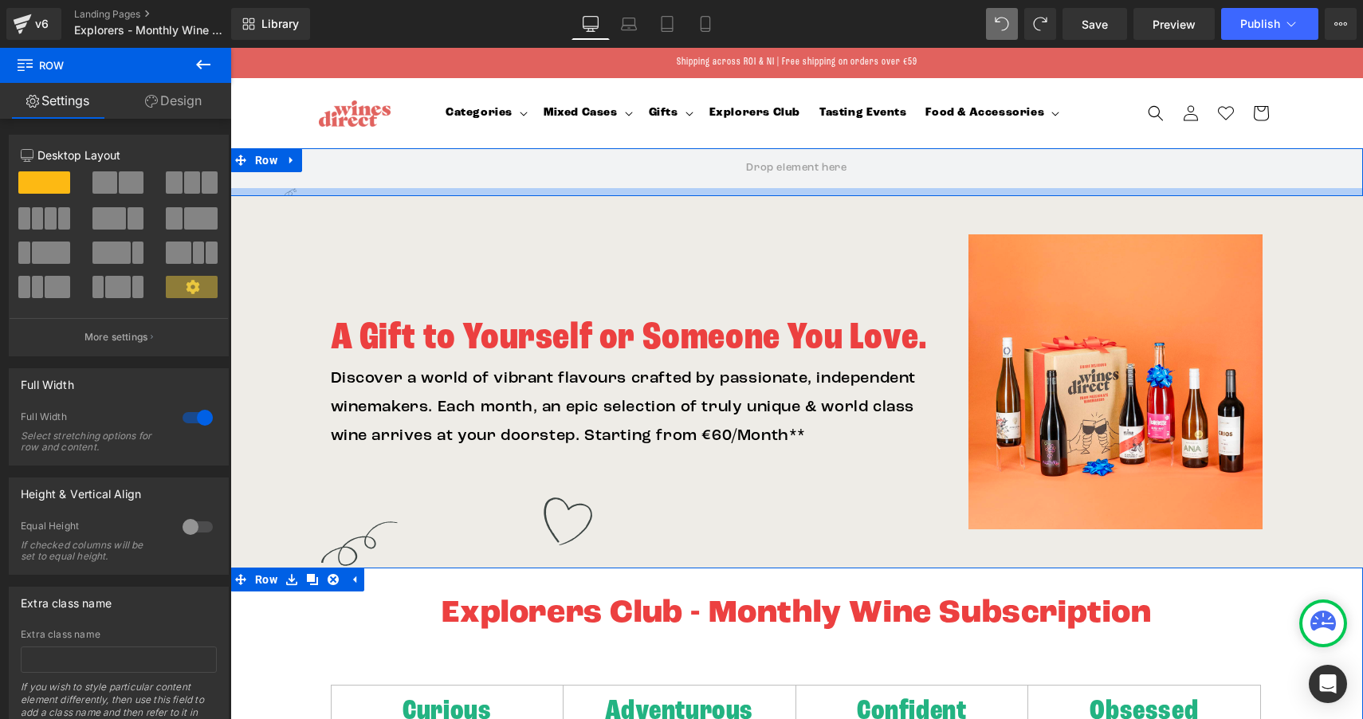
click at [297, 191] on div at bounding box center [796, 192] width 1133 height 8
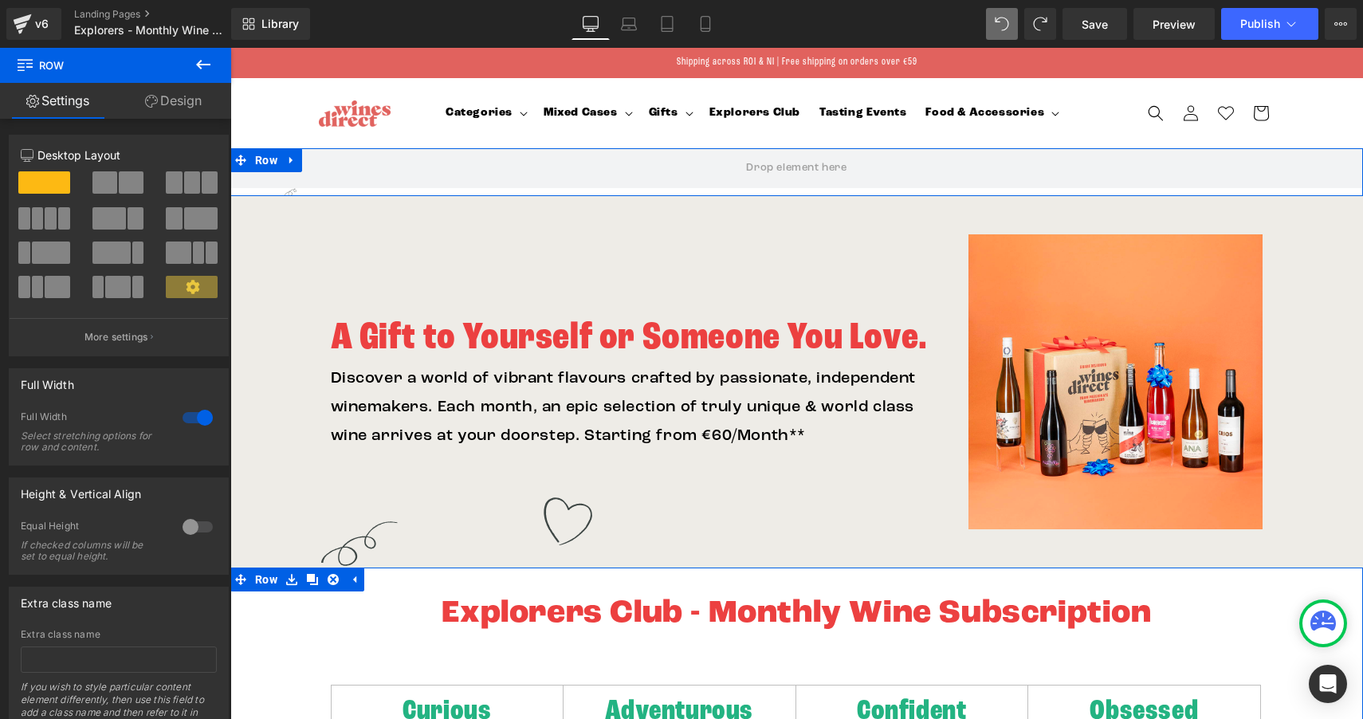
click at [300, 192] on div at bounding box center [796, 192] width 1133 height 8
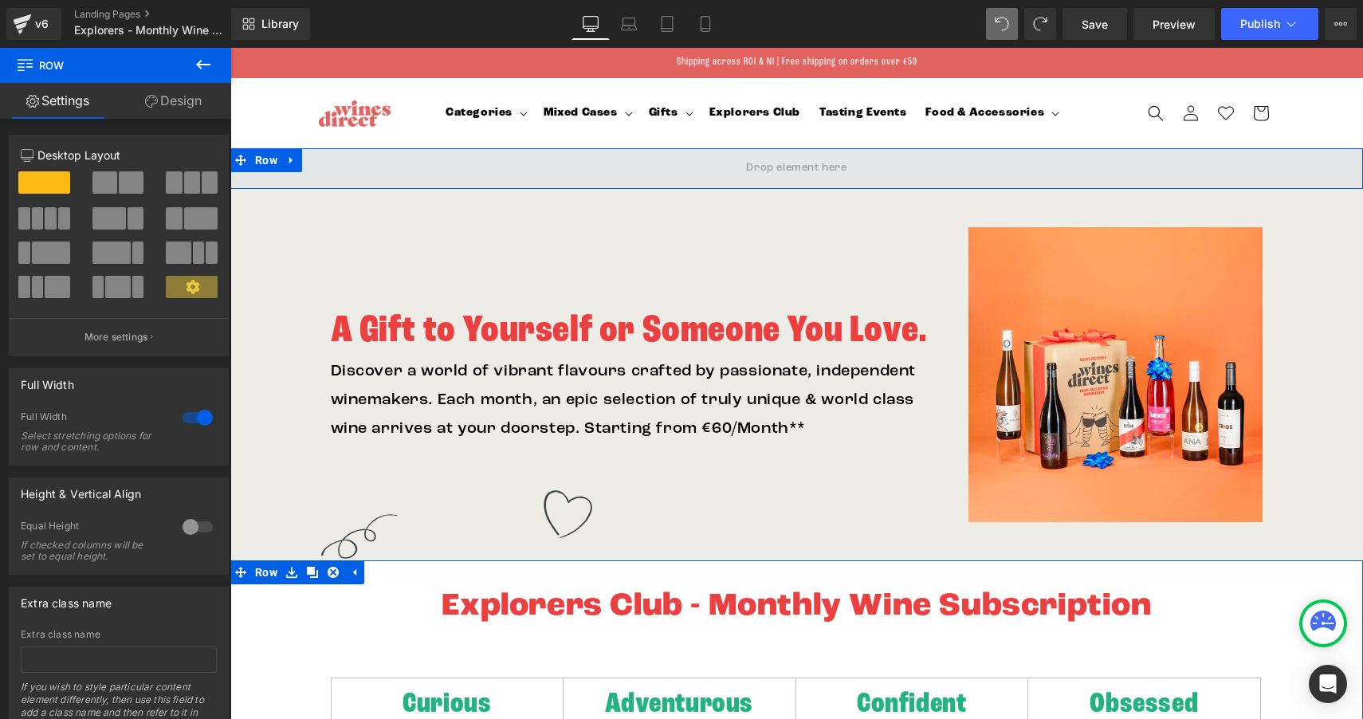
click at [301, 183] on div "Row" at bounding box center [796, 168] width 1133 height 41
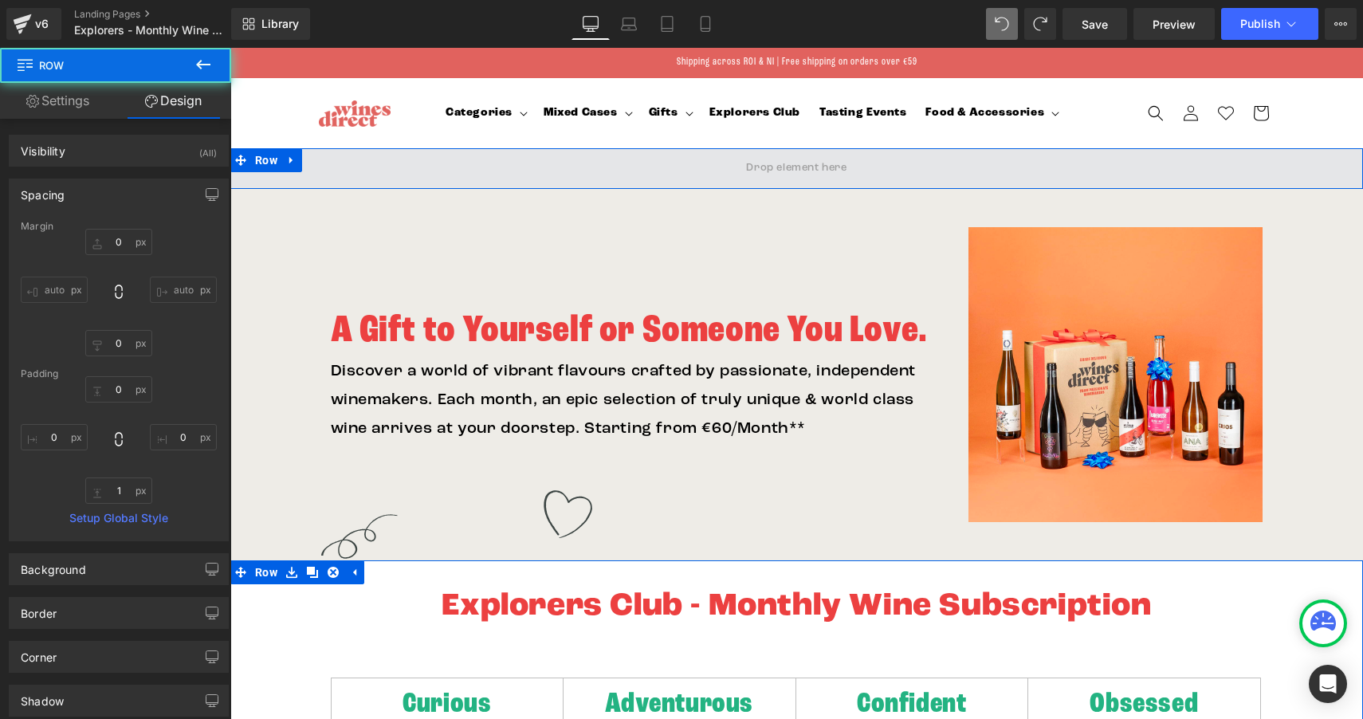
click at [348, 163] on span at bounding box center [796, 168] width 1133 height 40
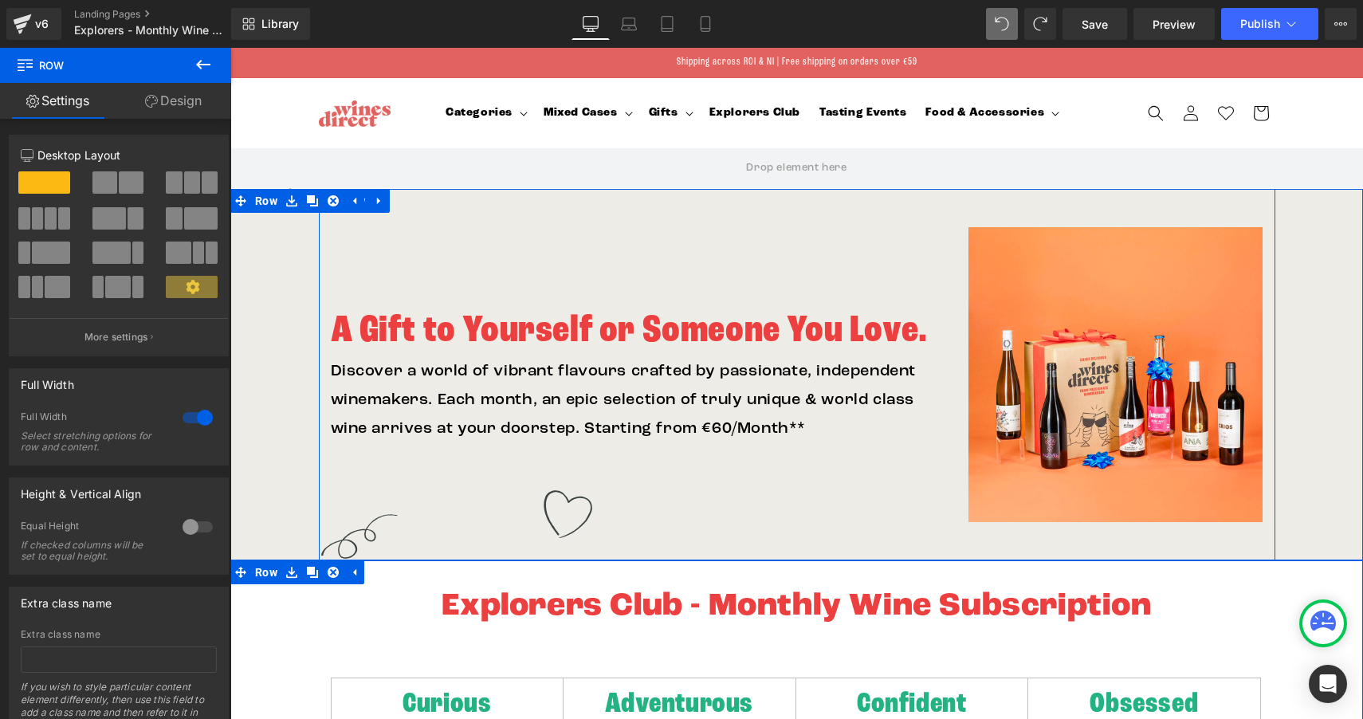
click at [365, 248] on div "A Gift to Yourself or Someone You Love. Heading Discover a world of vibrant fla…" at bounding box center [638, 374] width 638 height 295
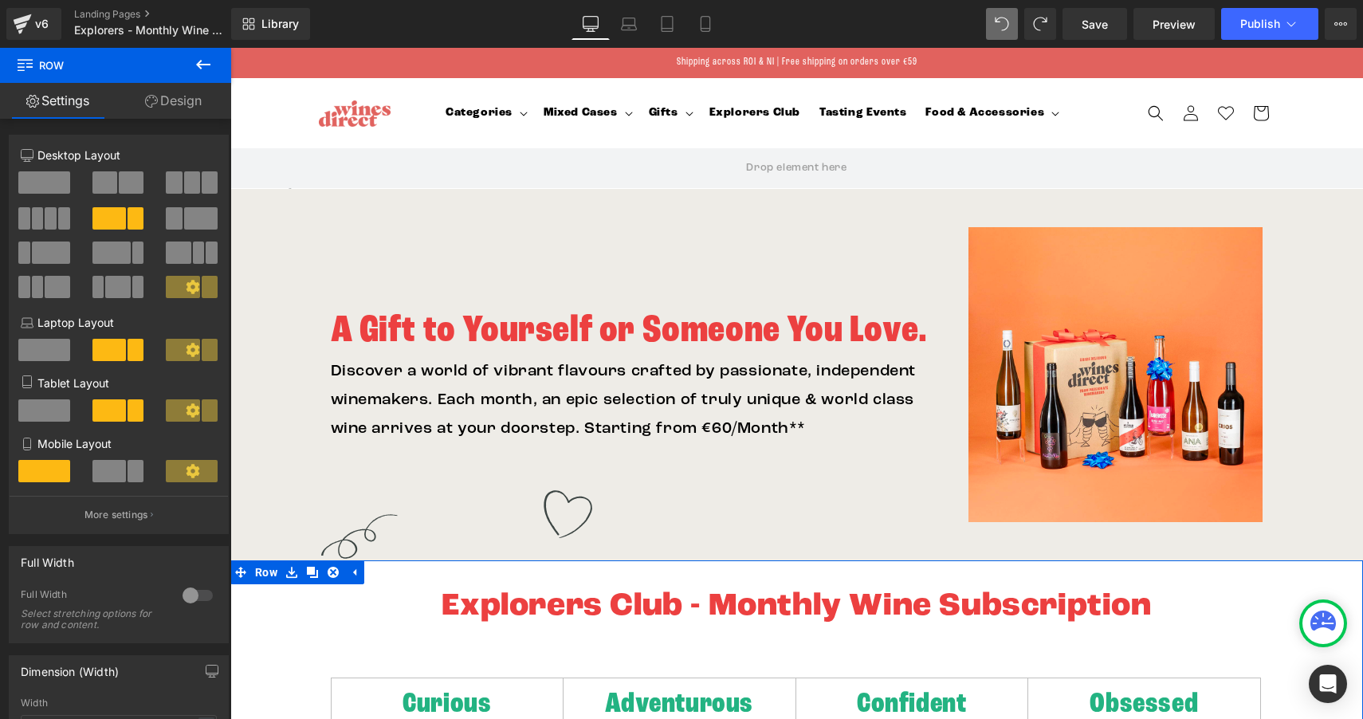
click at [352, 36] on div "Library Desktop Desktop Laptop Tablet Mobile Save Preview Publish Scheduled Vie…" at bounding box center [797, 24] width 1132 height 32
click at [330, 63] on div "Shipping across ROI & NI | Free shipping on orders over €59" at bounding box center [797, 63] width 957 height 30
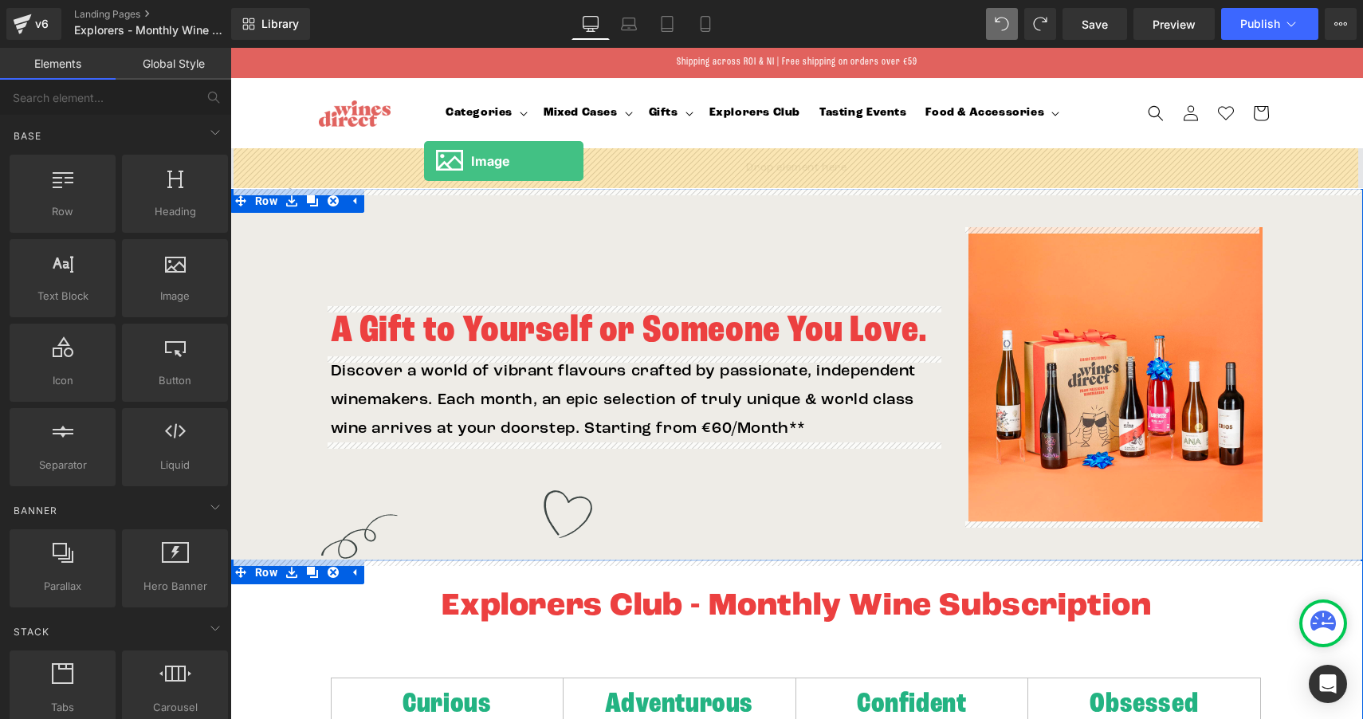
drag, startPoint x: 388, startPoint y: 332, endPoint x: 424, endPoint y: 161, distance: 175.1
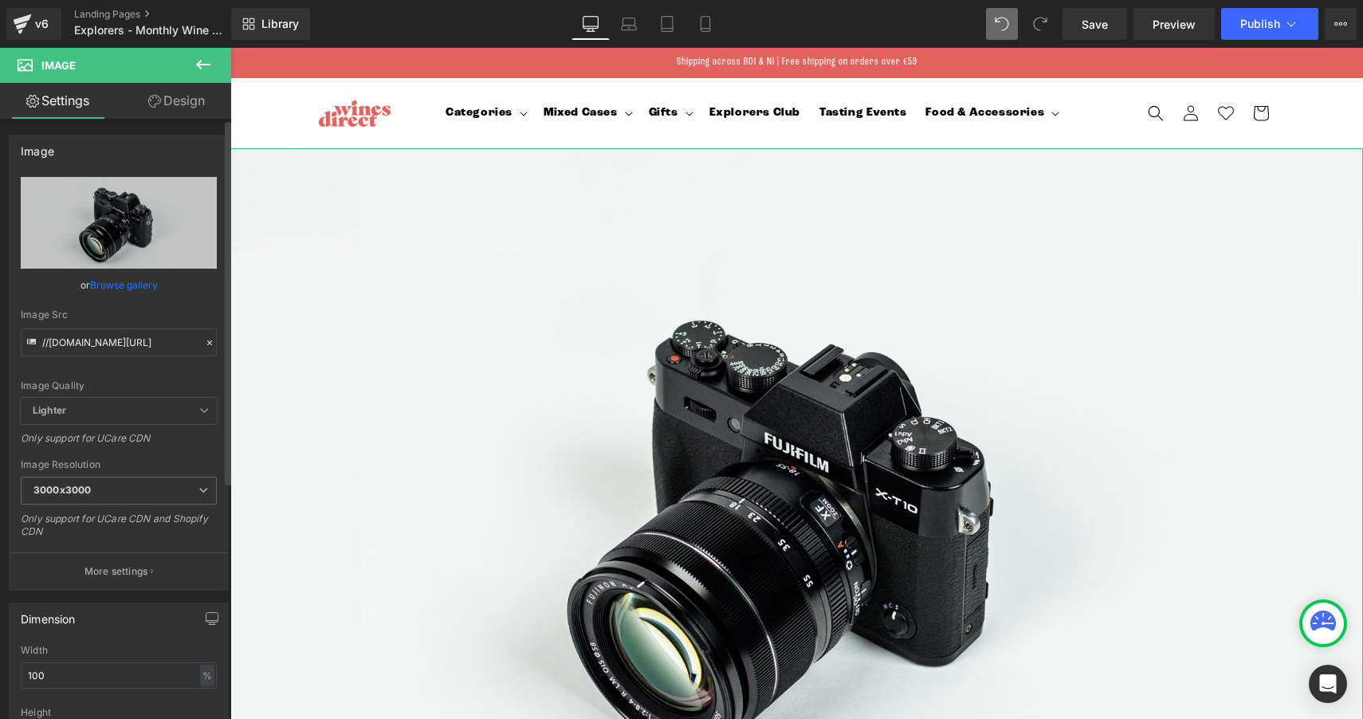
click at [106, 278] on link "Browse gallery" at bounding box center [124, 285] width 68 height 28
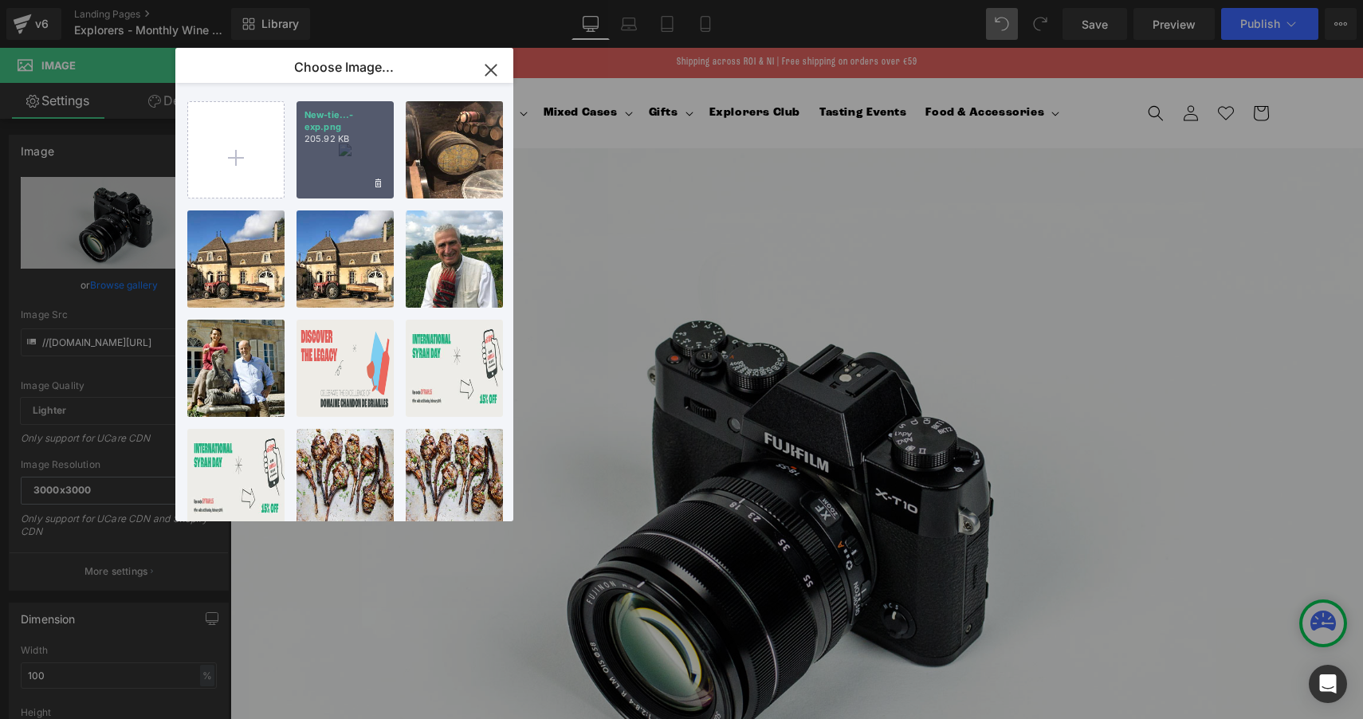
click at [318, 147] on div "New-tie...-exp.png 205.92 KB" at bounding box center [345, 149] width 97 height 97
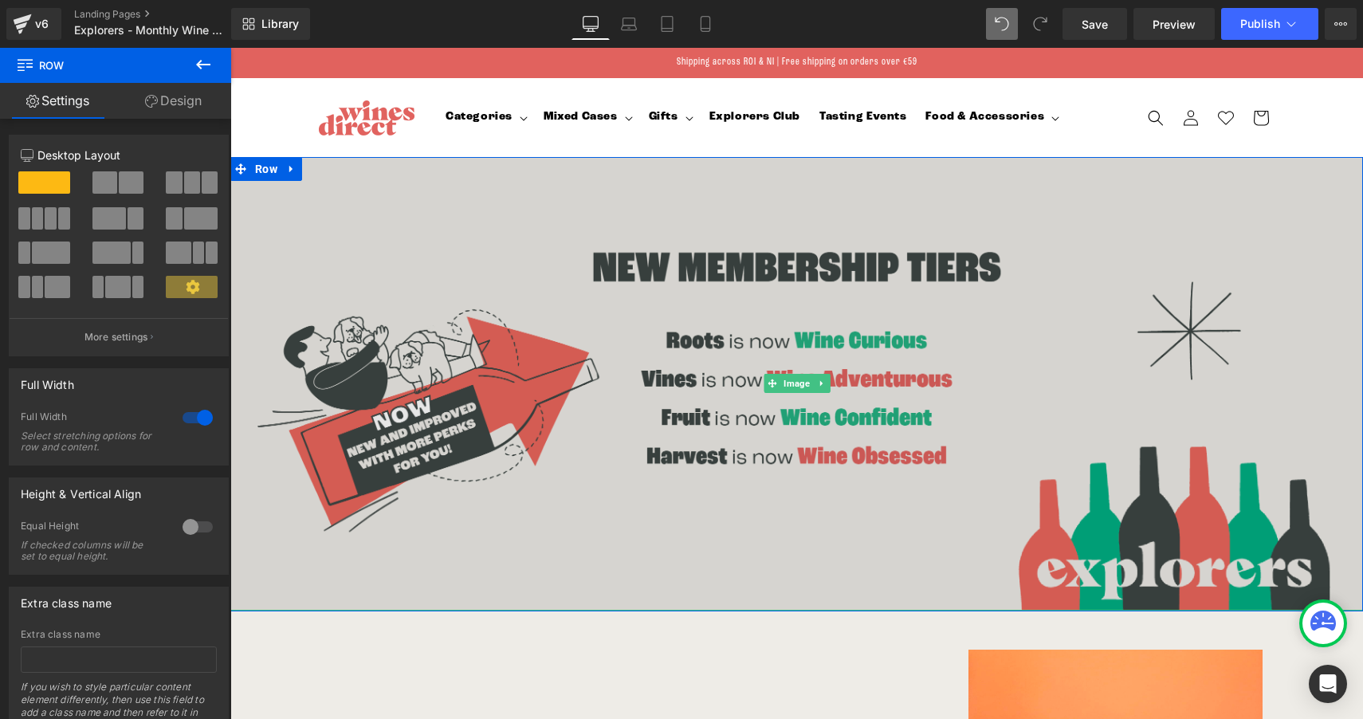
click at [285, 591] on img at bounding box center [796, 384] width 1133 height 454
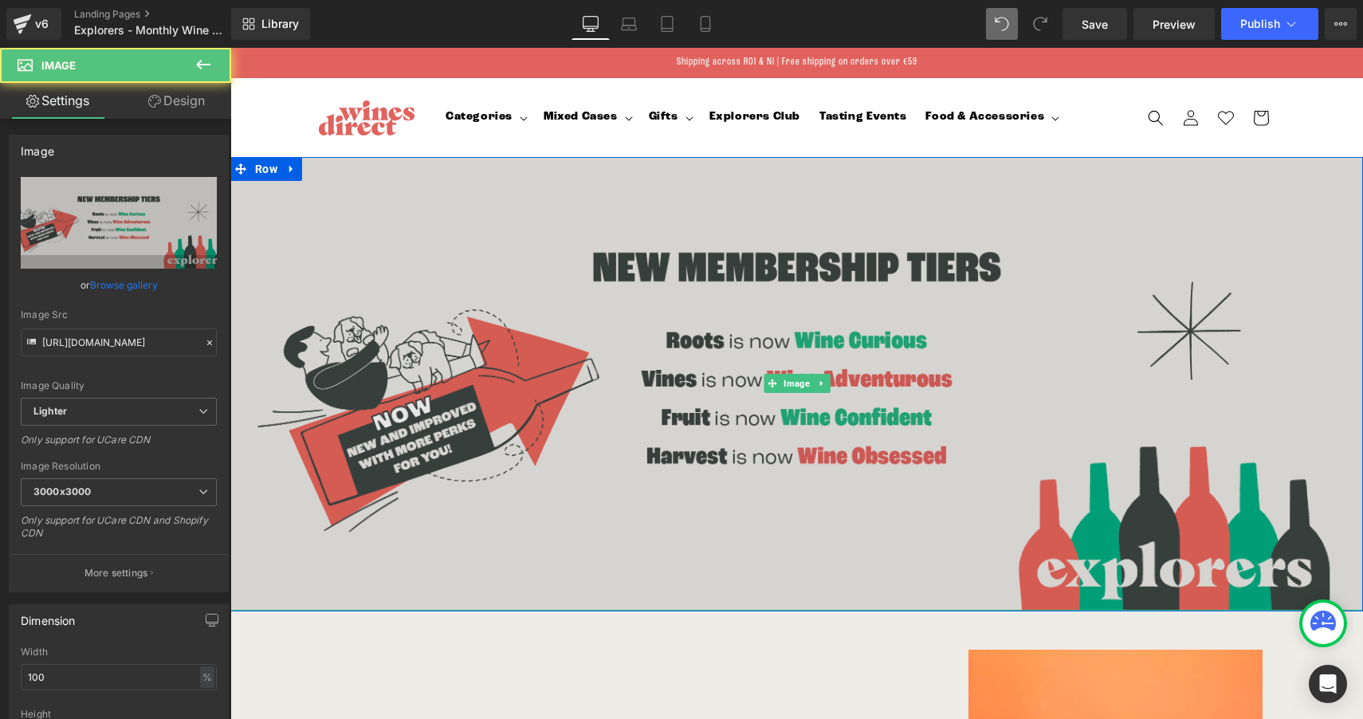
click at [433, 556] on img at bounding box center [796, 384] width 1133 height 454
click at [600, 489] on img at bounding box center [796, 384] width 1133 height 454
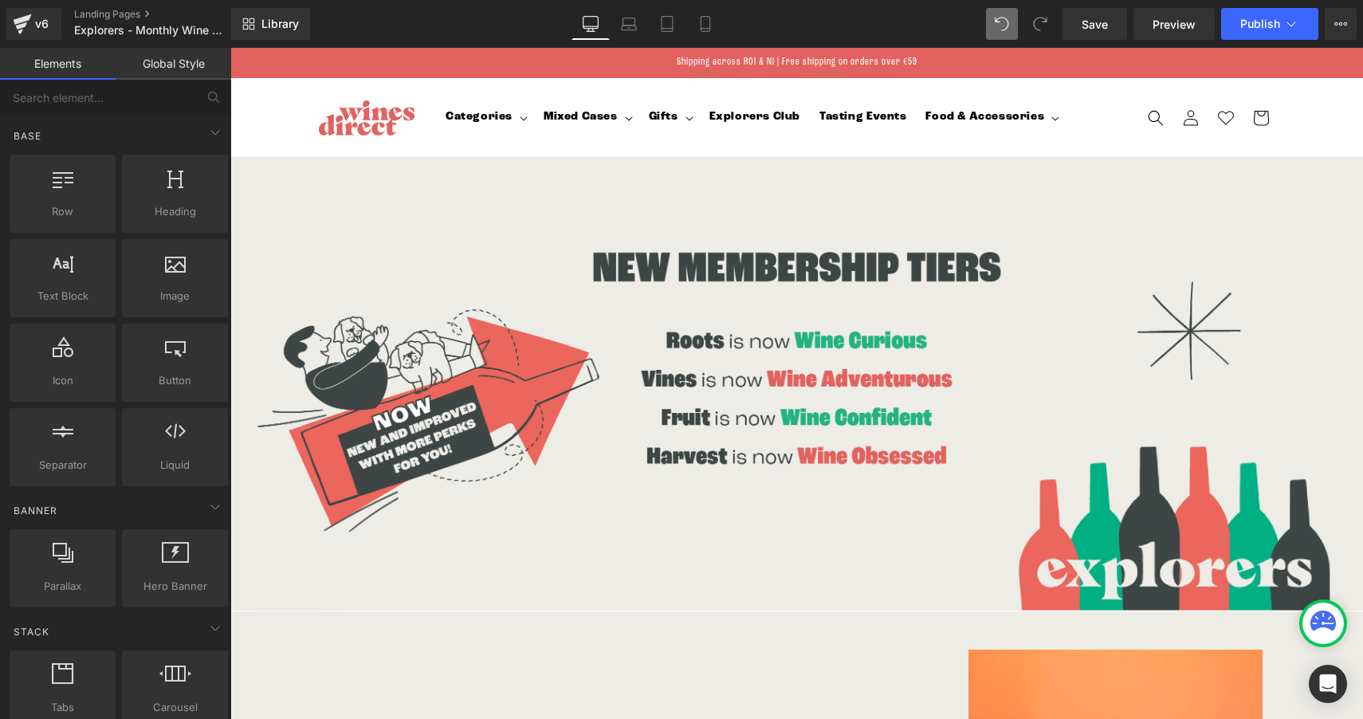
click at [1108, 78] on header "Categories Categories Shop by Style Shop by Style" at bounding box center [797, 117] width 957 height 79
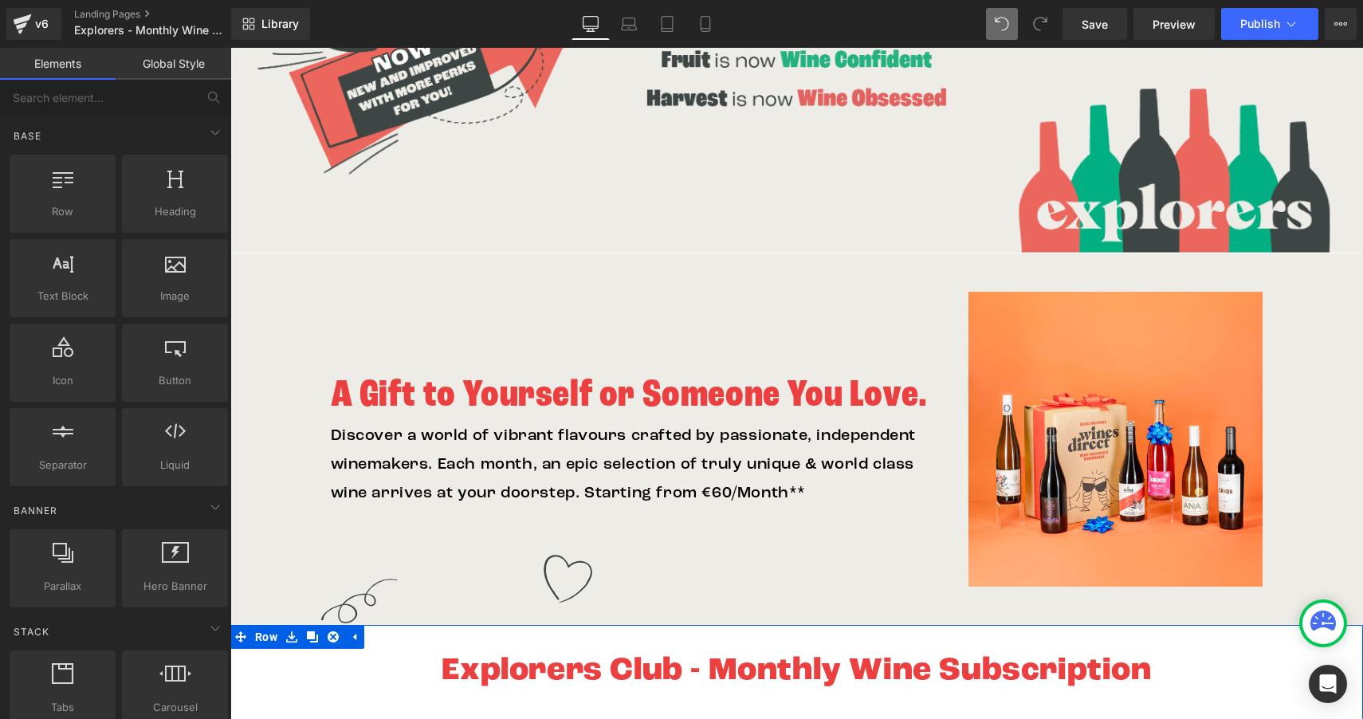
scroll to position [351, 0]
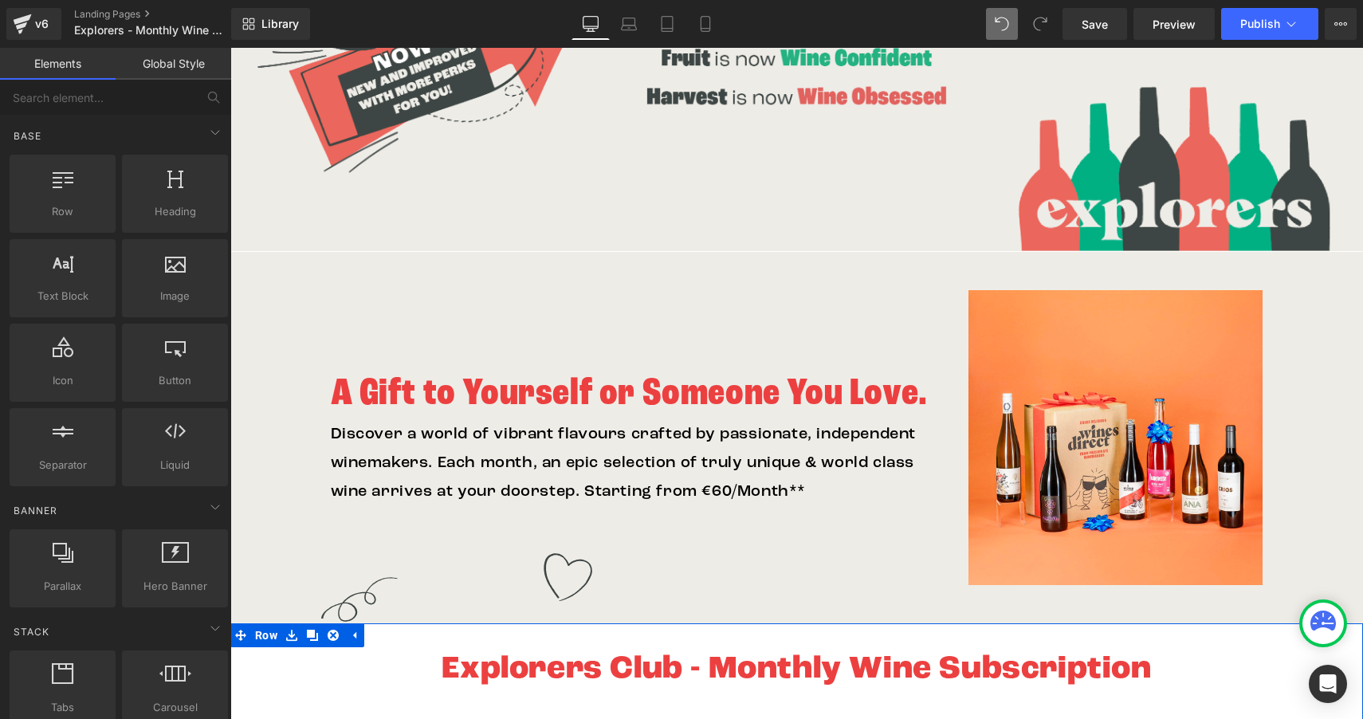
click at [376, 500] on p "Discover a world of vibrant flavours crafted by passionate, independent winemak…" at bounding box center [638, 463] width 614 height 86
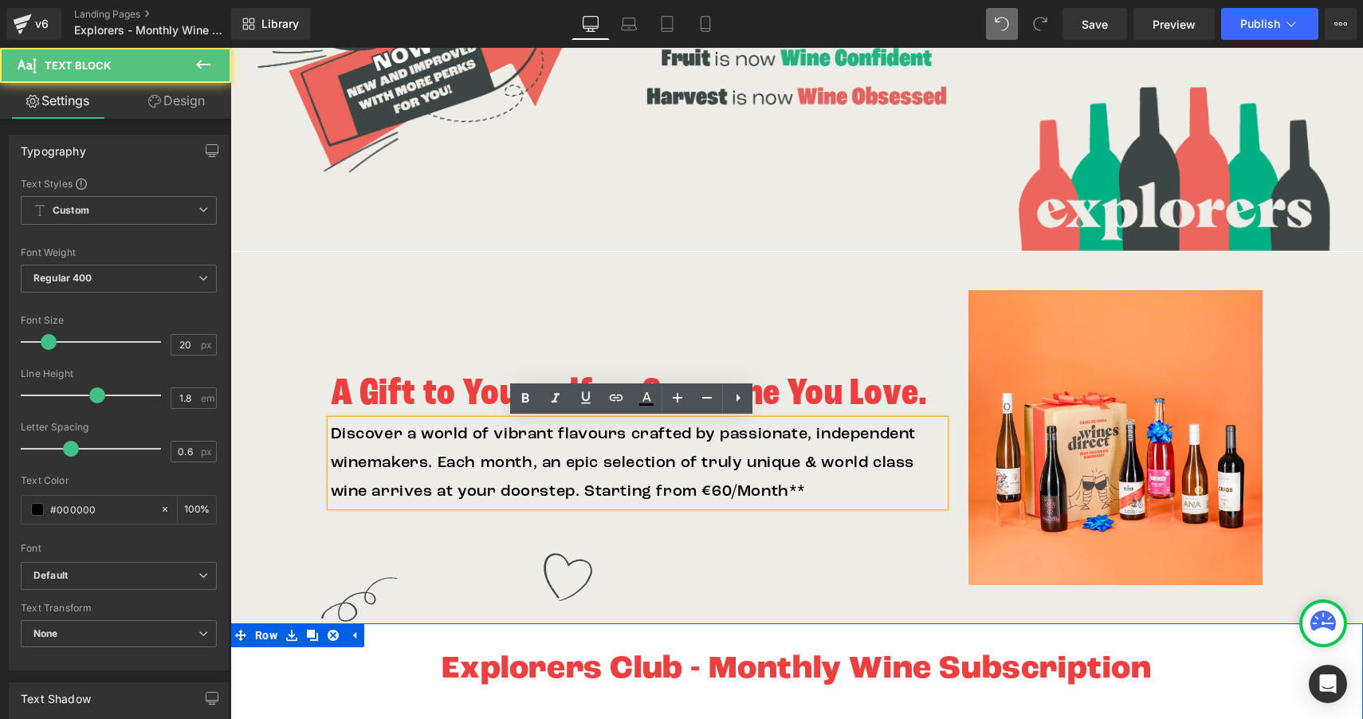
click at [415, 556] on div "A Gift to Yourself or Someone You Love. Heading Discover a world of vibrant fla…" at bounding box center [638, 437] width 638 height 295
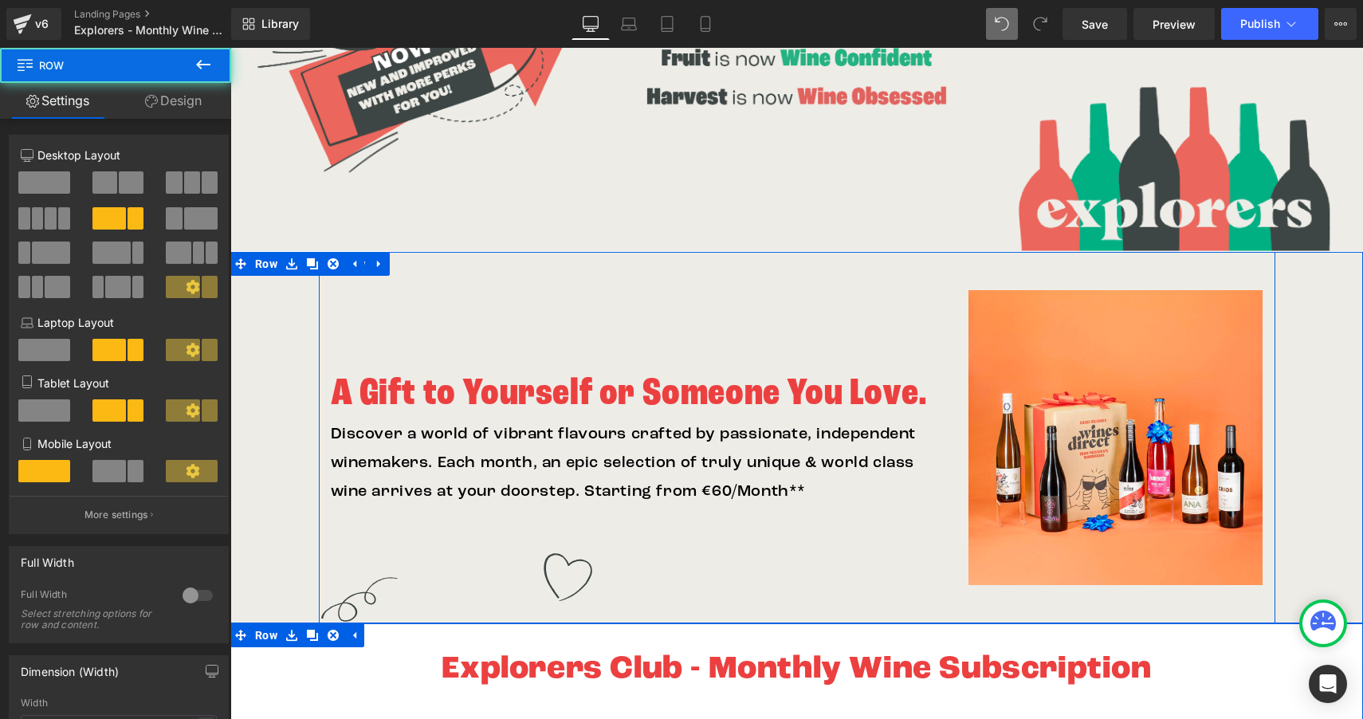
click at [387, 609] on div "A Gift to Yourself or Someone You Love. Heading Discover a world of vibrant fla…" at bounding box center [797, 437] width 957 height 371
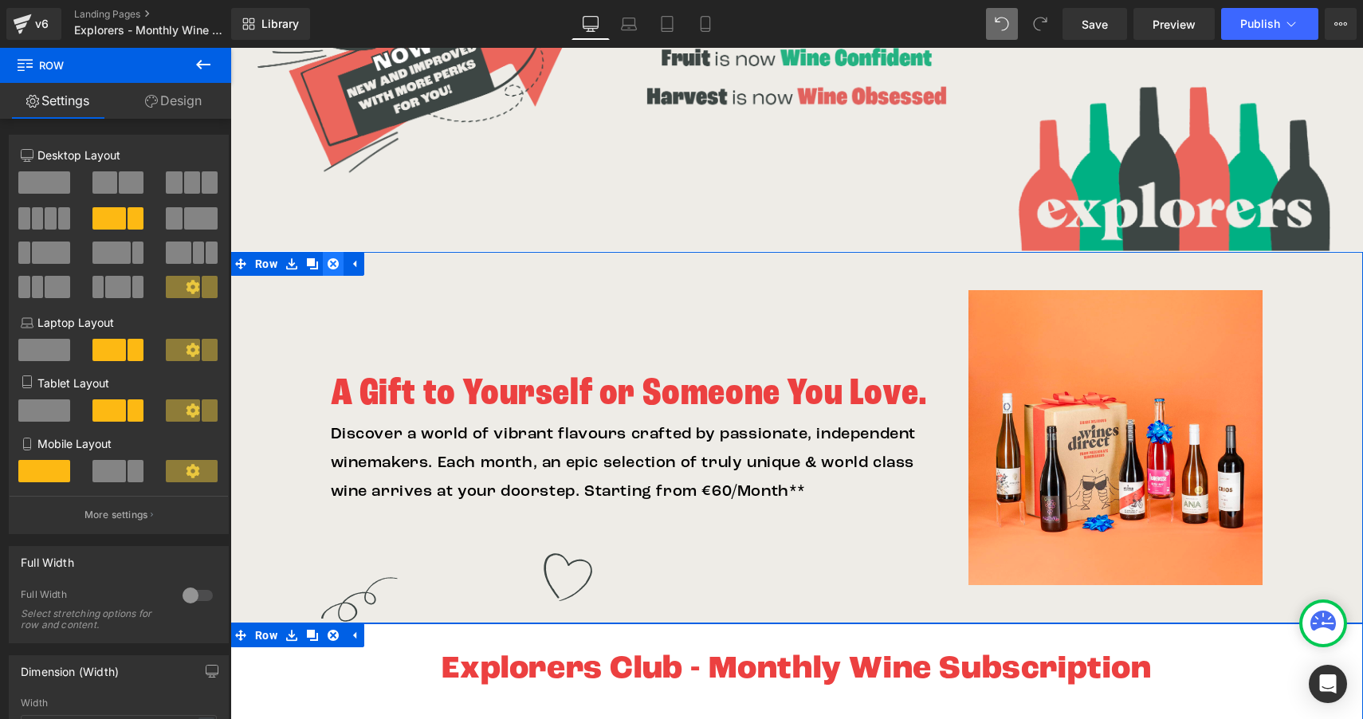
click at [330, 261] on icon at bounding box center [333, 263] width 11 height 12
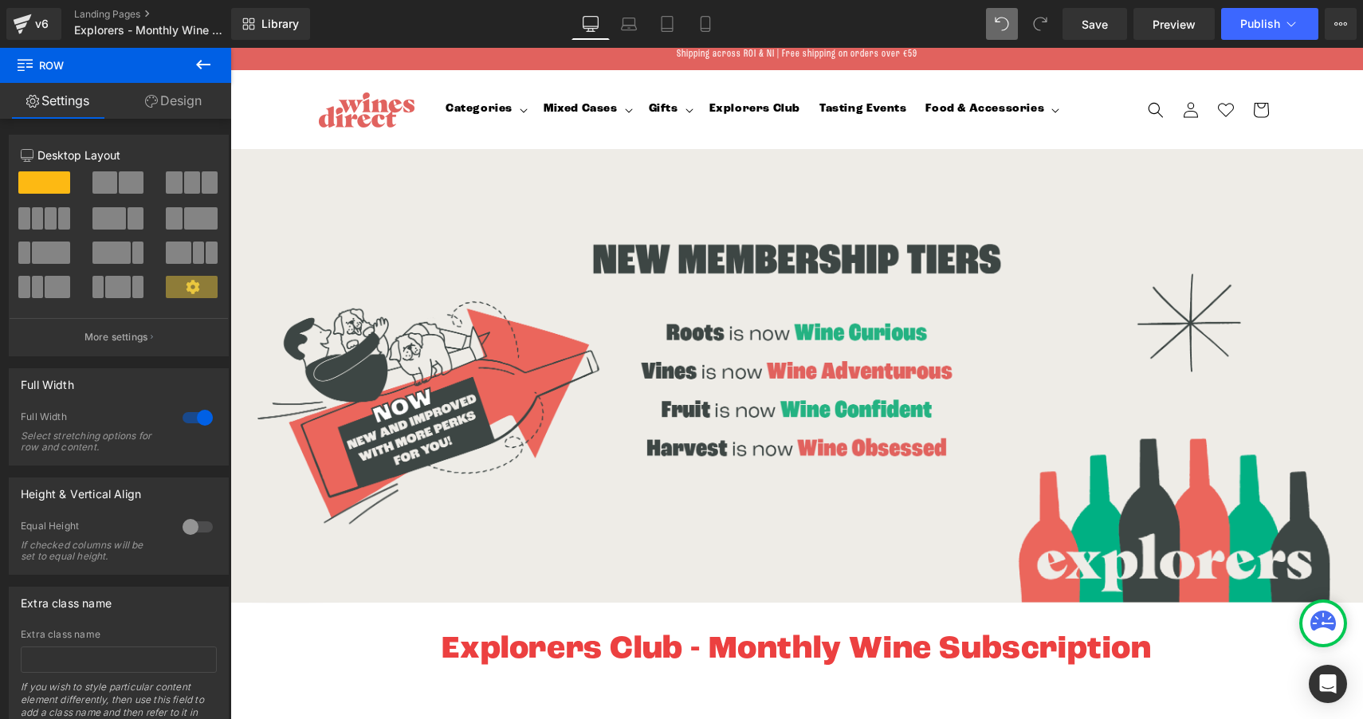
scroll to position [4, 0]
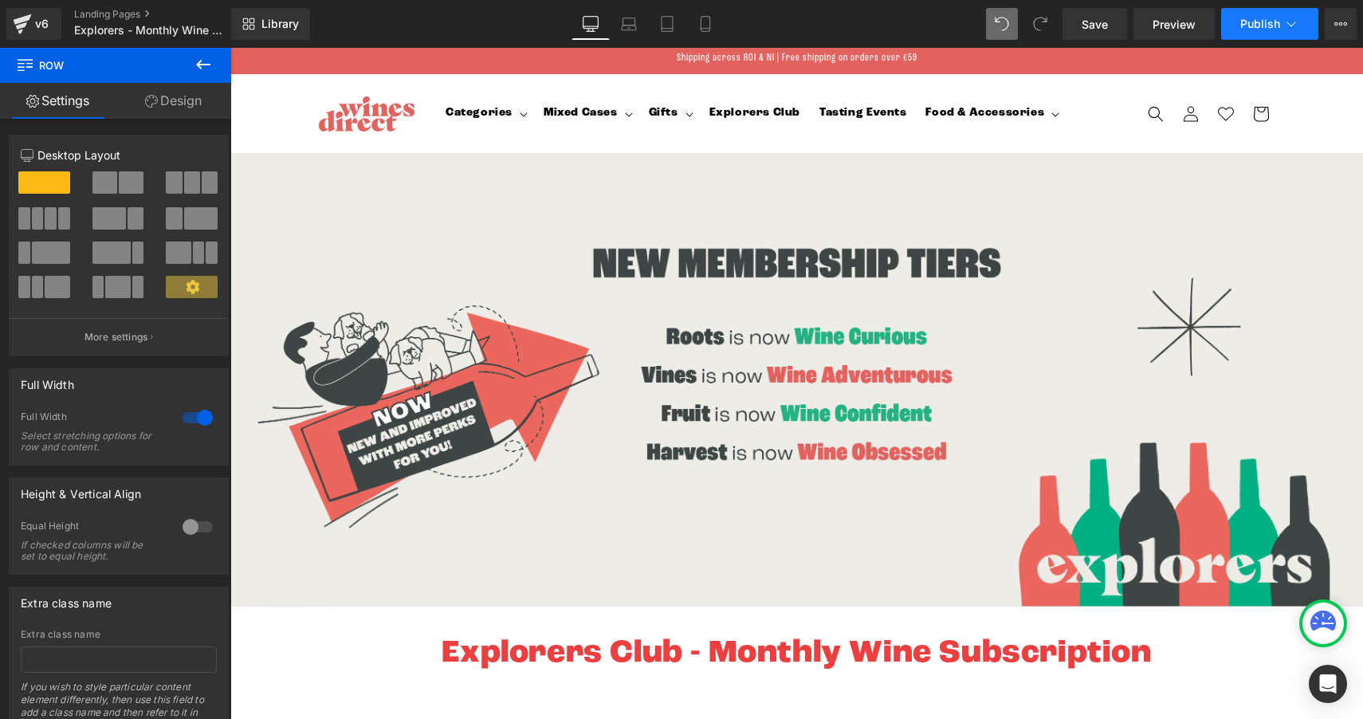
click at [1247, 28] on span "Publish" at bounding box center [1260, 24] width 40 height 13
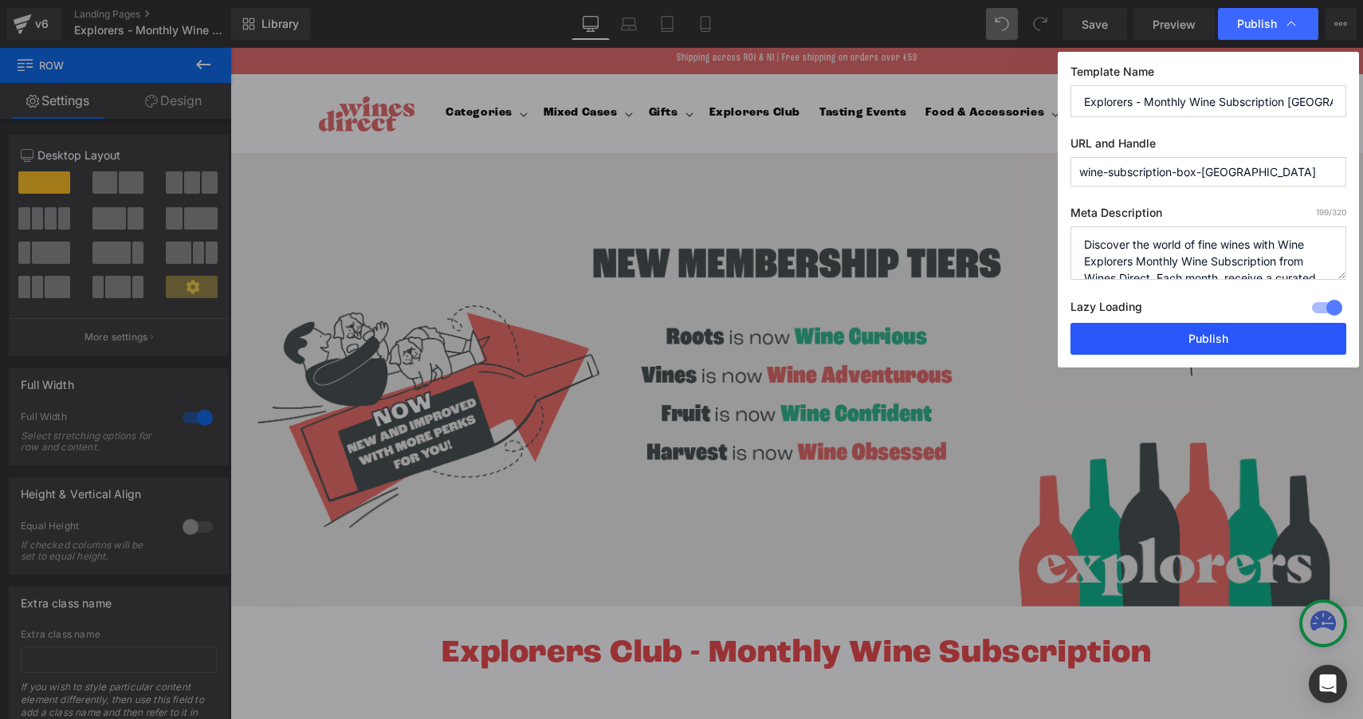
click at [1202, 334] on button "Publish" at bounding box center [1209, 339] width 276 height 32
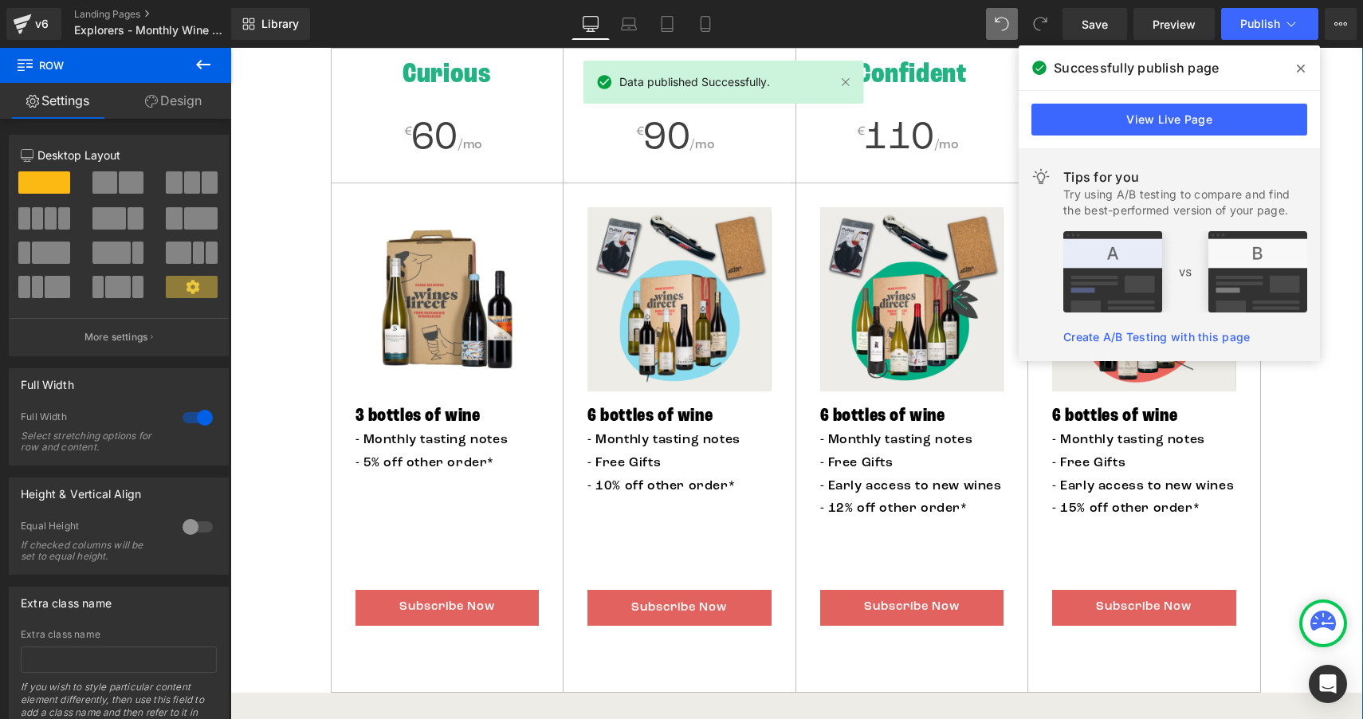
scroll to position [648, 0]
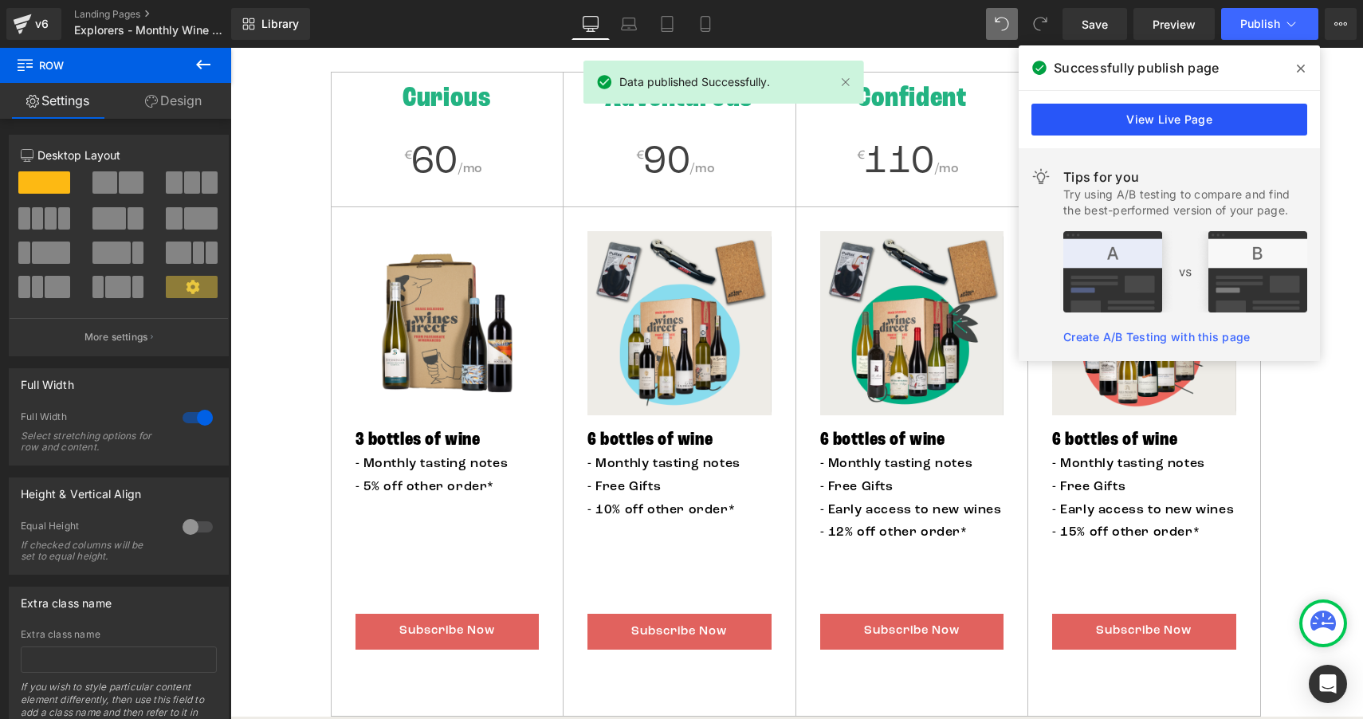
click at [1141, 122] on link "View Live Page" at bounding box center [1169, 120] width 276 height 32
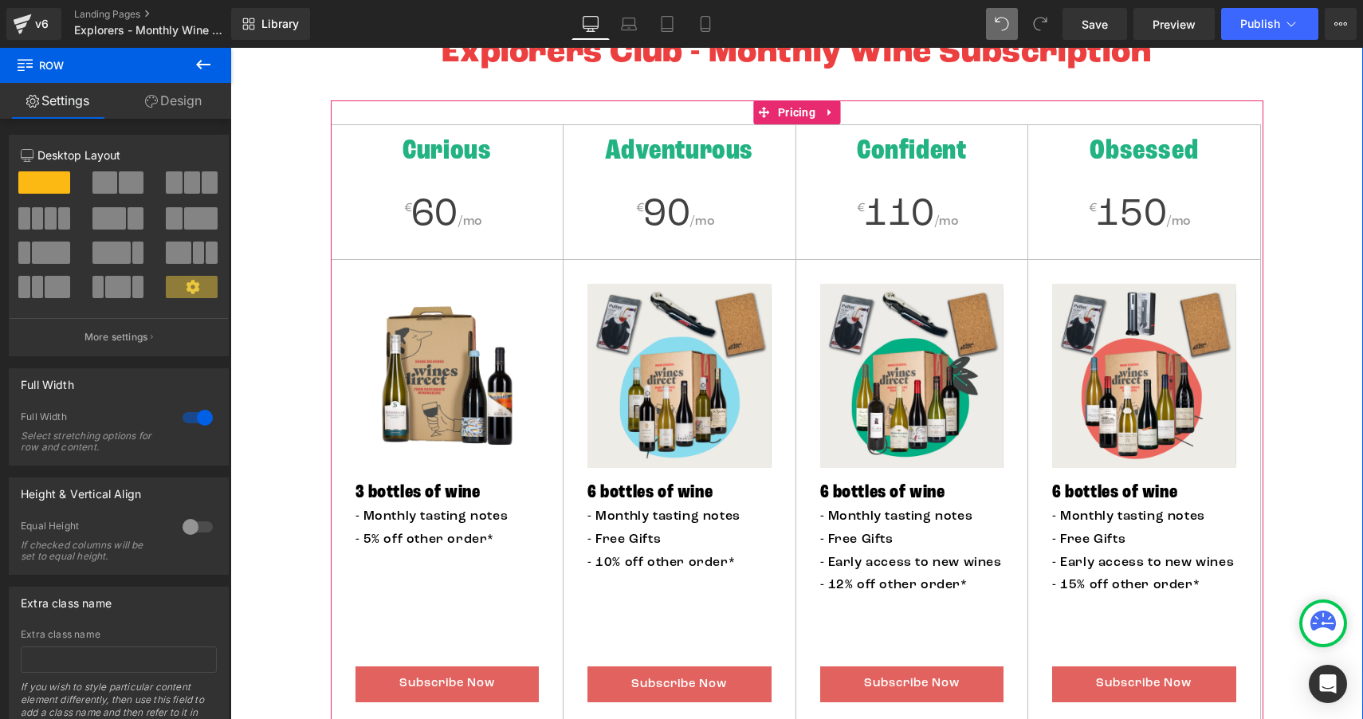
scroll to position [509, 0]
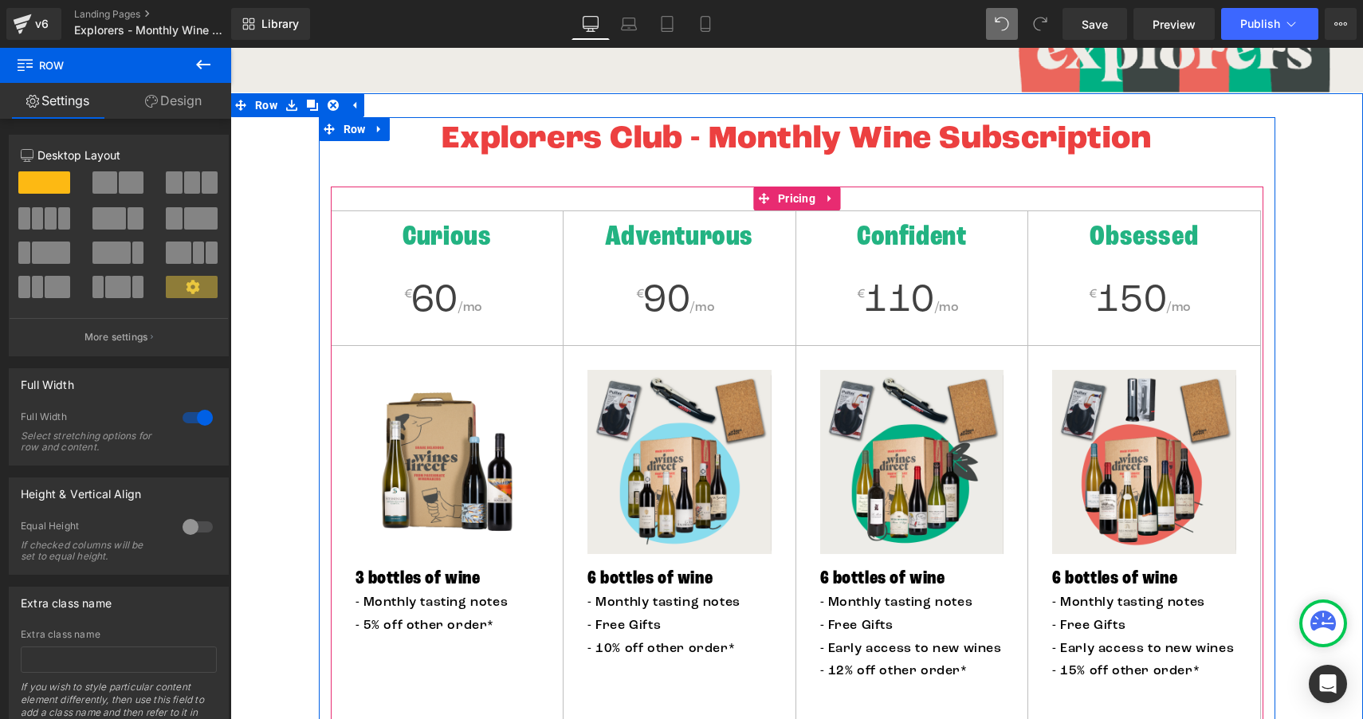
click at [395, 260] on div "Curious" at bounding box center [448, 239] width 232 height 57
click at [414, 307] on span "60" at bounding box center [434, 301] width 47 height 38
click at [356, 246] on h2 "Curious" at bounding box center [448, 239] width 232 height 41
click at [770, 204] on div "Curious € 60 /mo Image 3 bottles of wine Heading - Monthly tasting notes - 5% o…" at bounding box center [797, 521] width 933 height 669
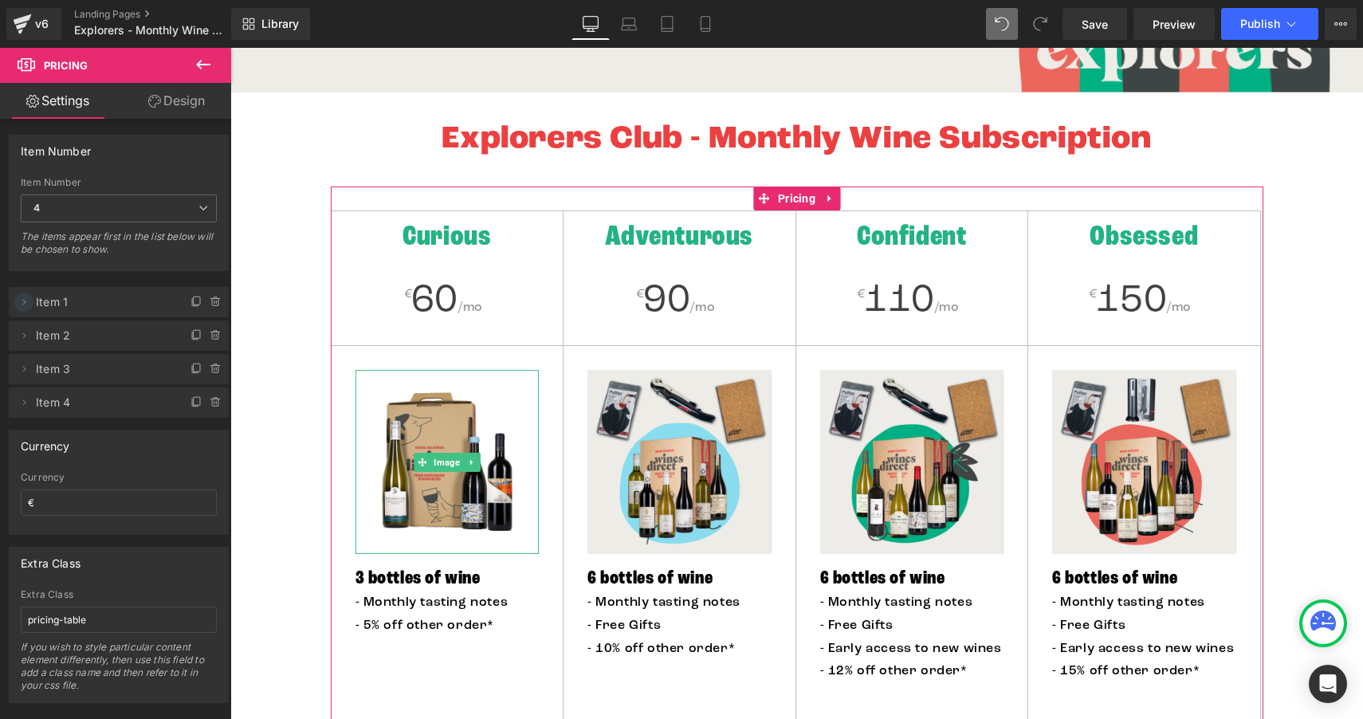
click at [26, 301] on icon at bounding box center [24, 302] width 13 height 13
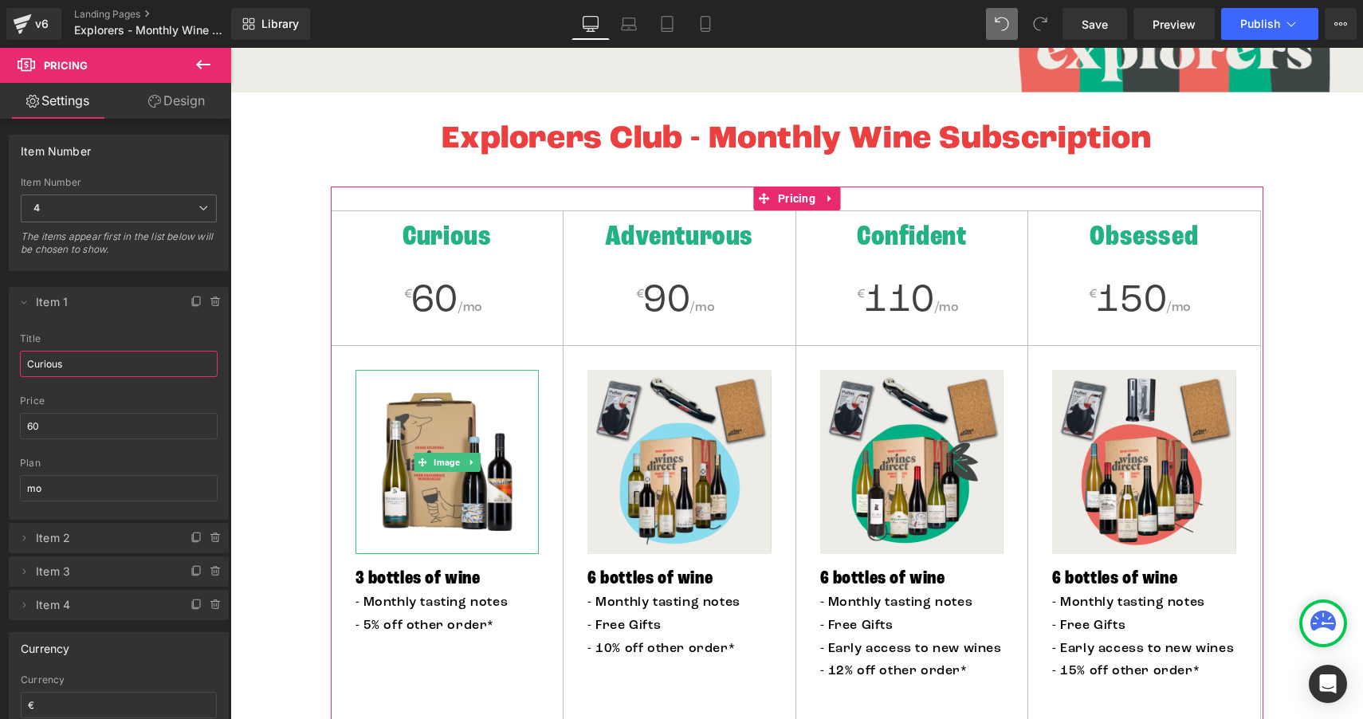
click at [26, 363] on input "Curious" at bounding box center [119, 364] width 198 height 26
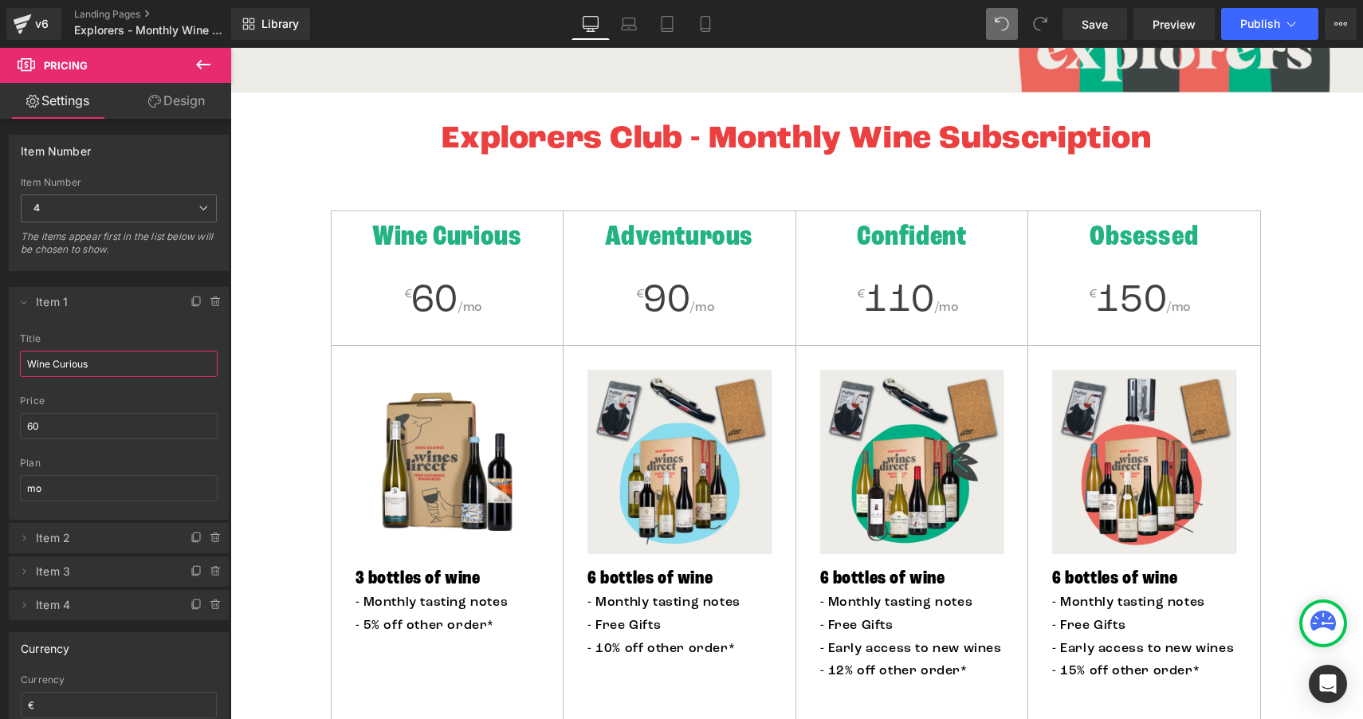
type input "Wine Curious"
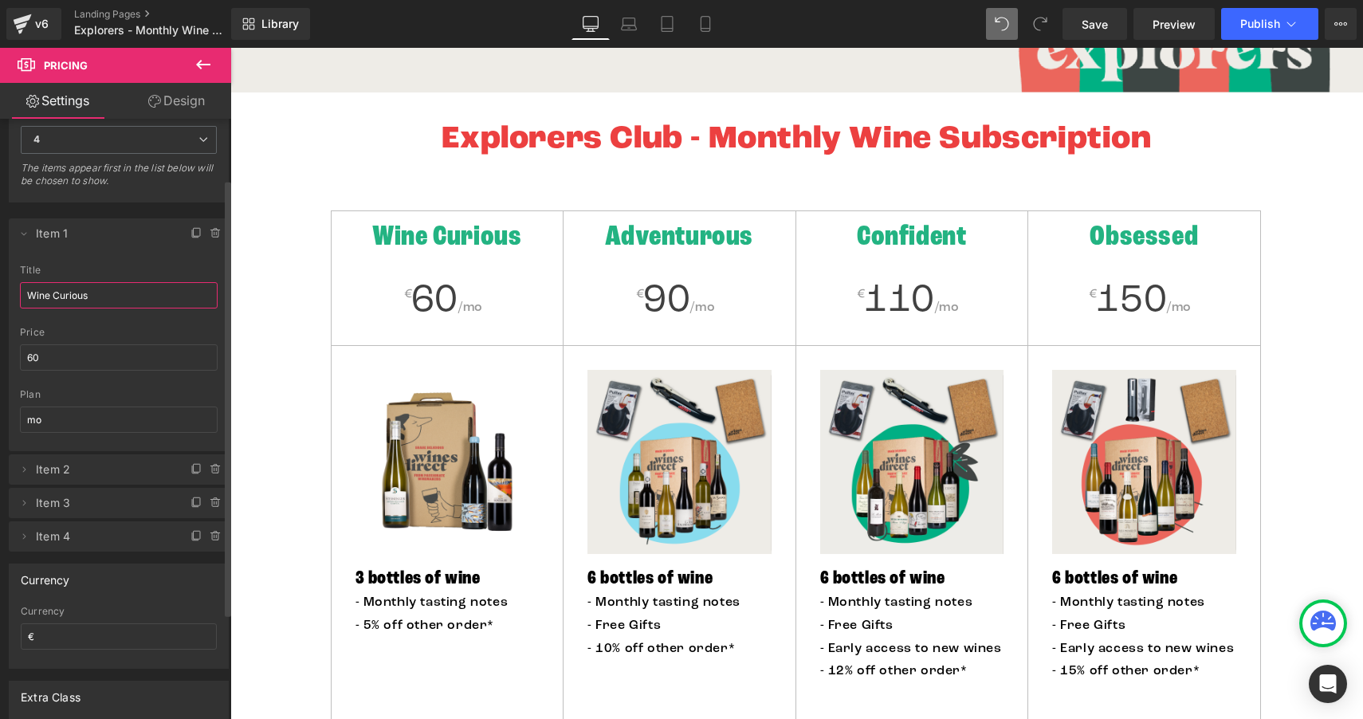
scroll to position [96, 0]
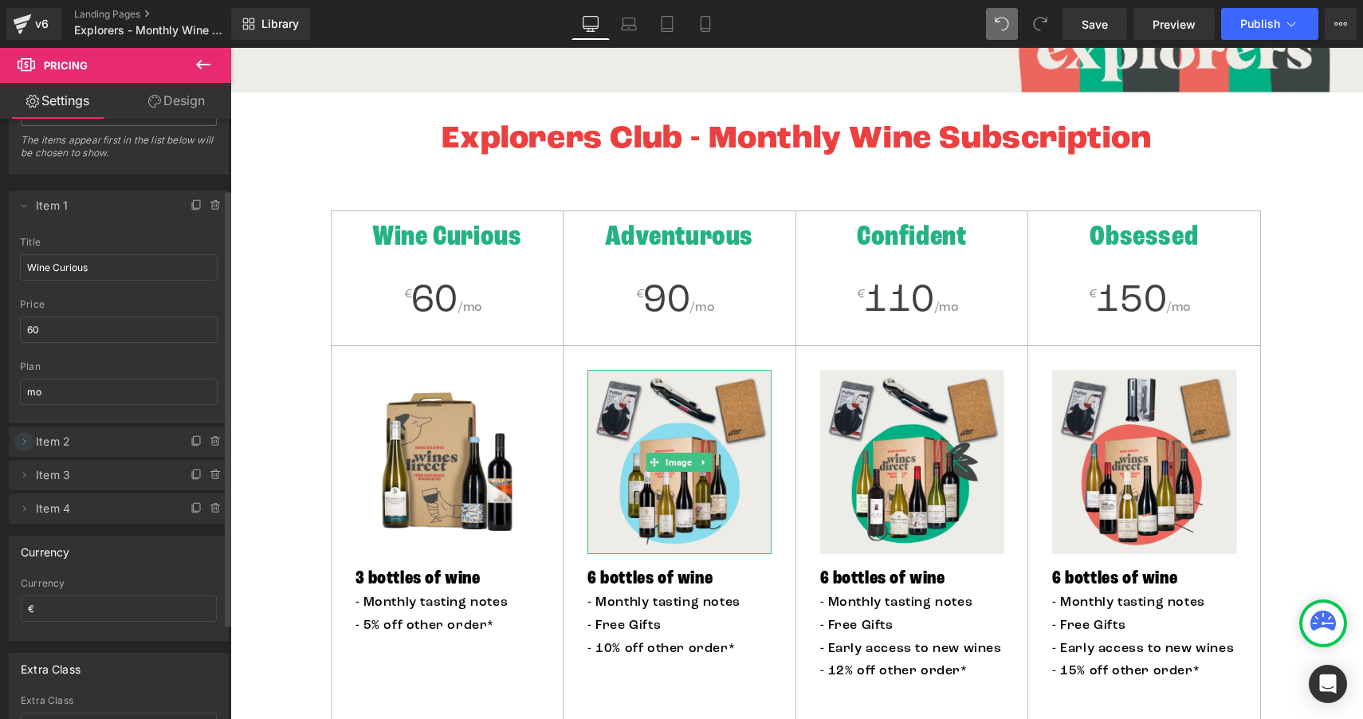
click at [26, 441] on icon at bounding box center [24, 441] width 13 height 13
click at [28, 501] on input "Adventurous" at bounding box center [119, 503] width 198 height 26
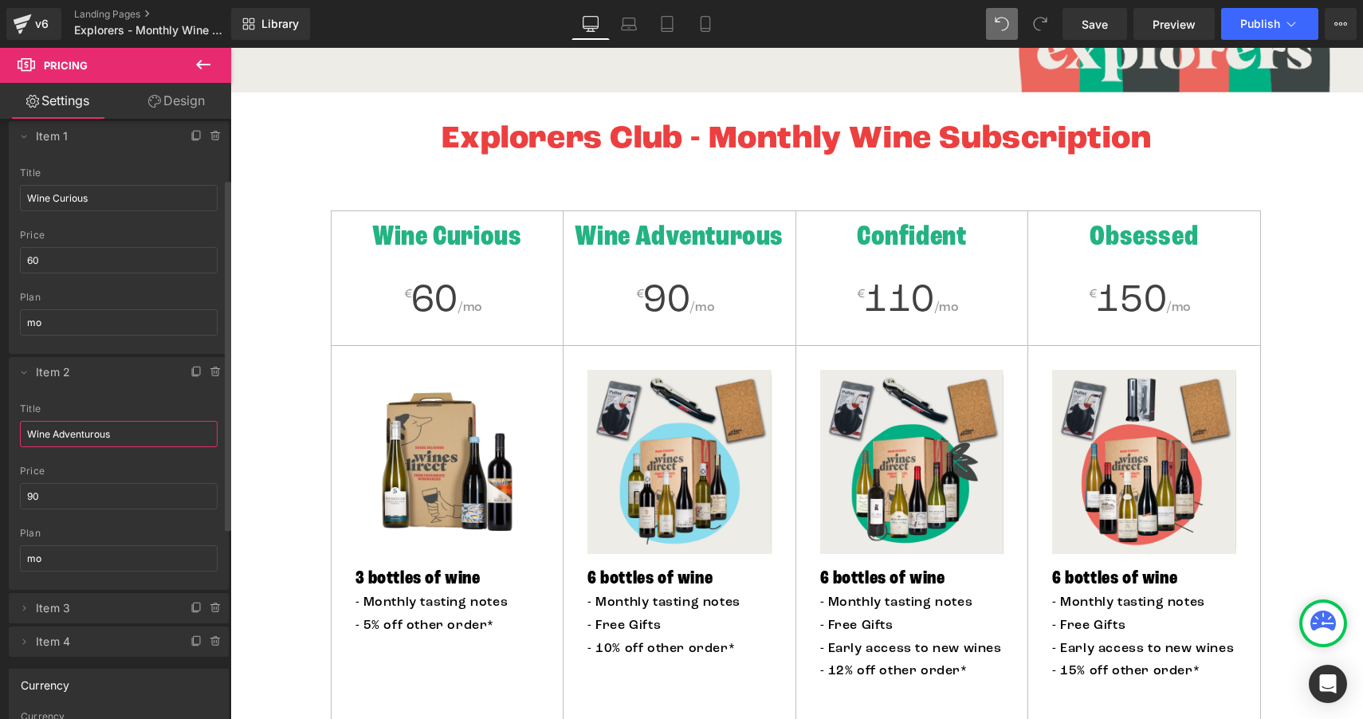
scroll to position [179, 0]
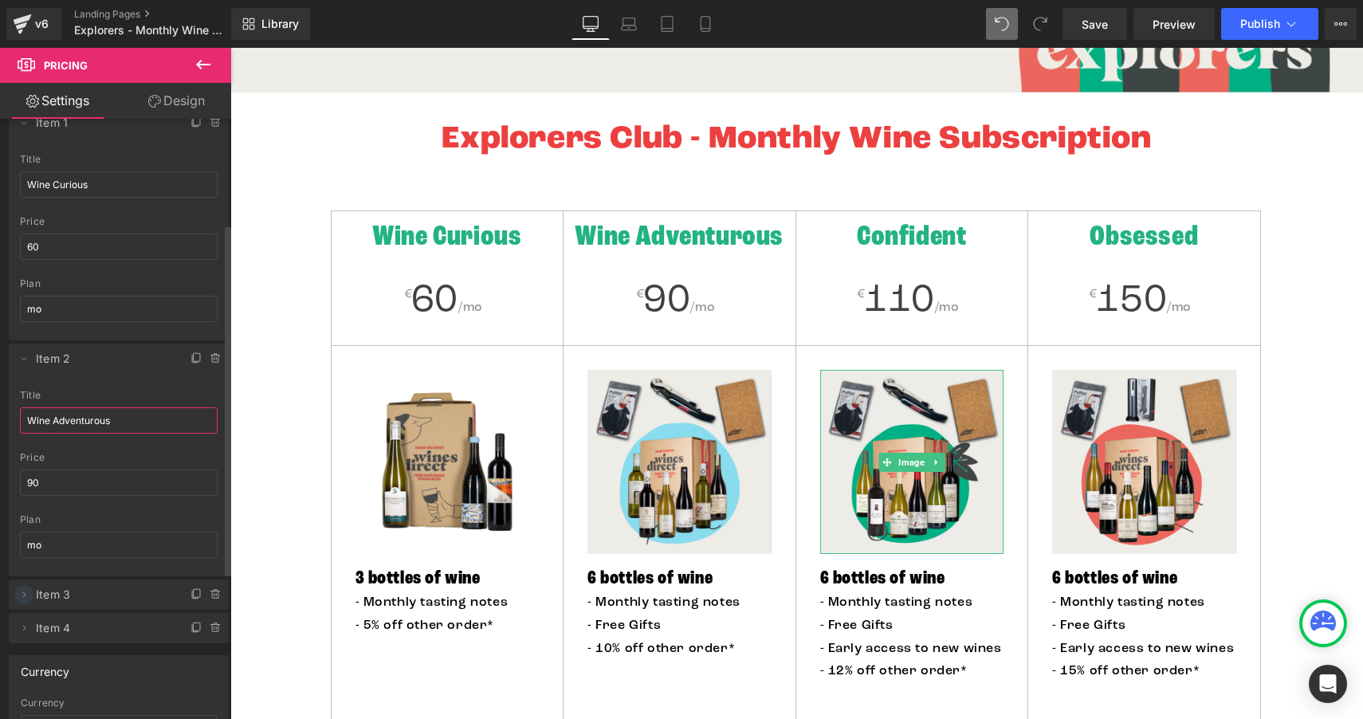
type input "Wine Adventurous"
click at [26, 591] on icon at bounding box center [24, 594] width 13 height 13
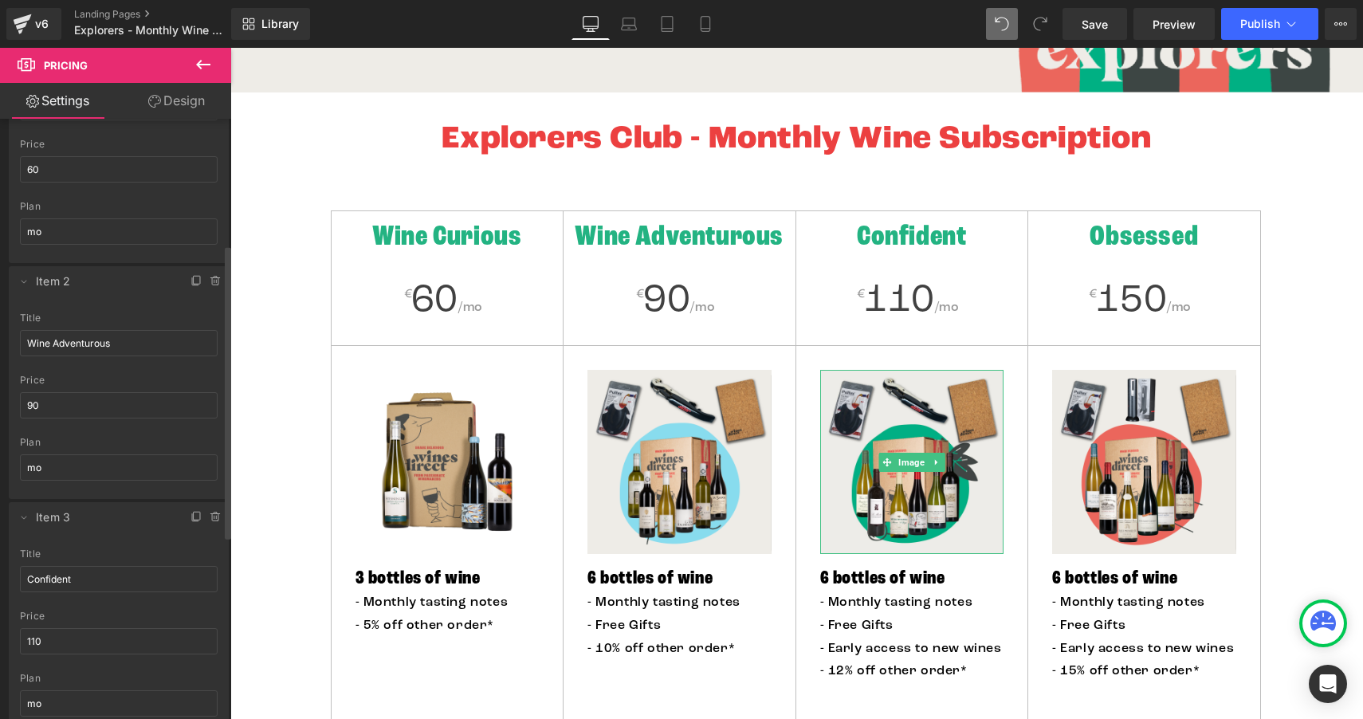
scroll to position [367, 0]
click at [26, 466] on input "Confident" at bounding box center [119, 469] width 198 height 26
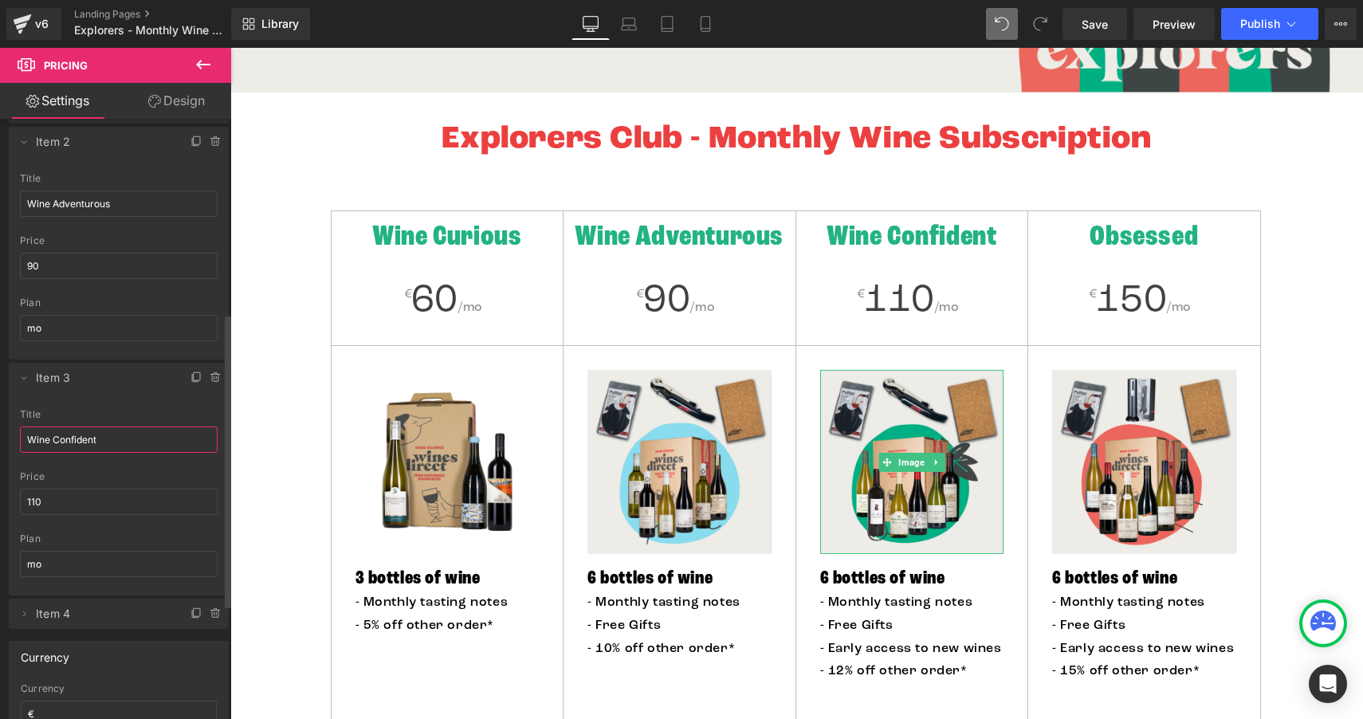
scroll to position [422, 0]
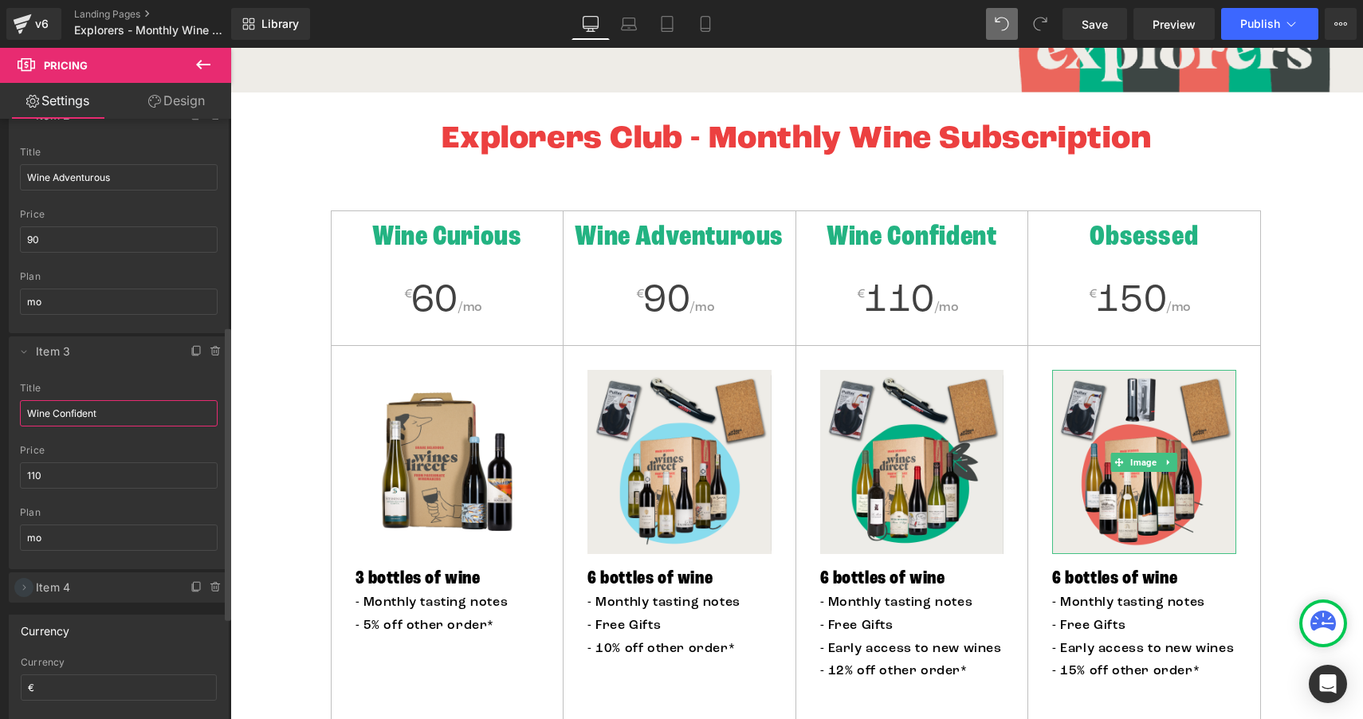
type input "Wine Confident"
click at [23, 584] on icon at bounding box center [24, 587] width 3 height 6
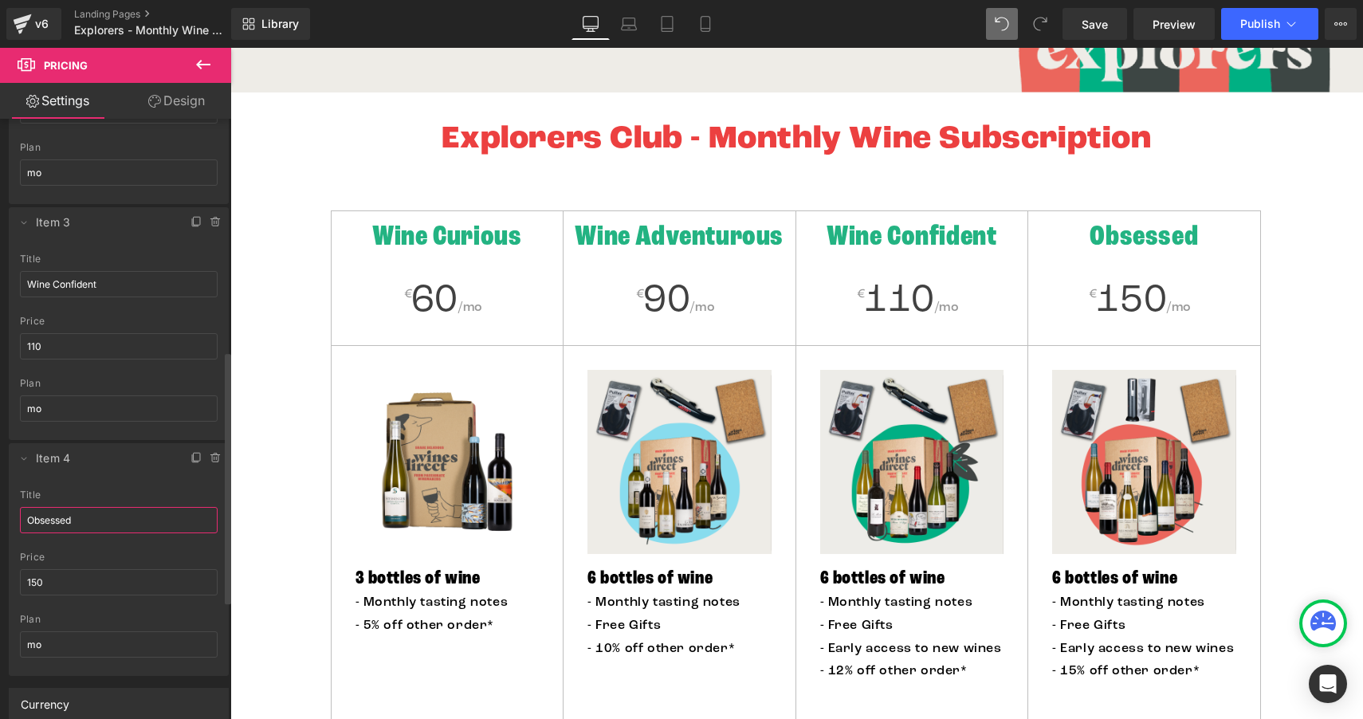
click at [27, 517] on input "Obsessed" at bounding box center [119, 520] width 198 height 26
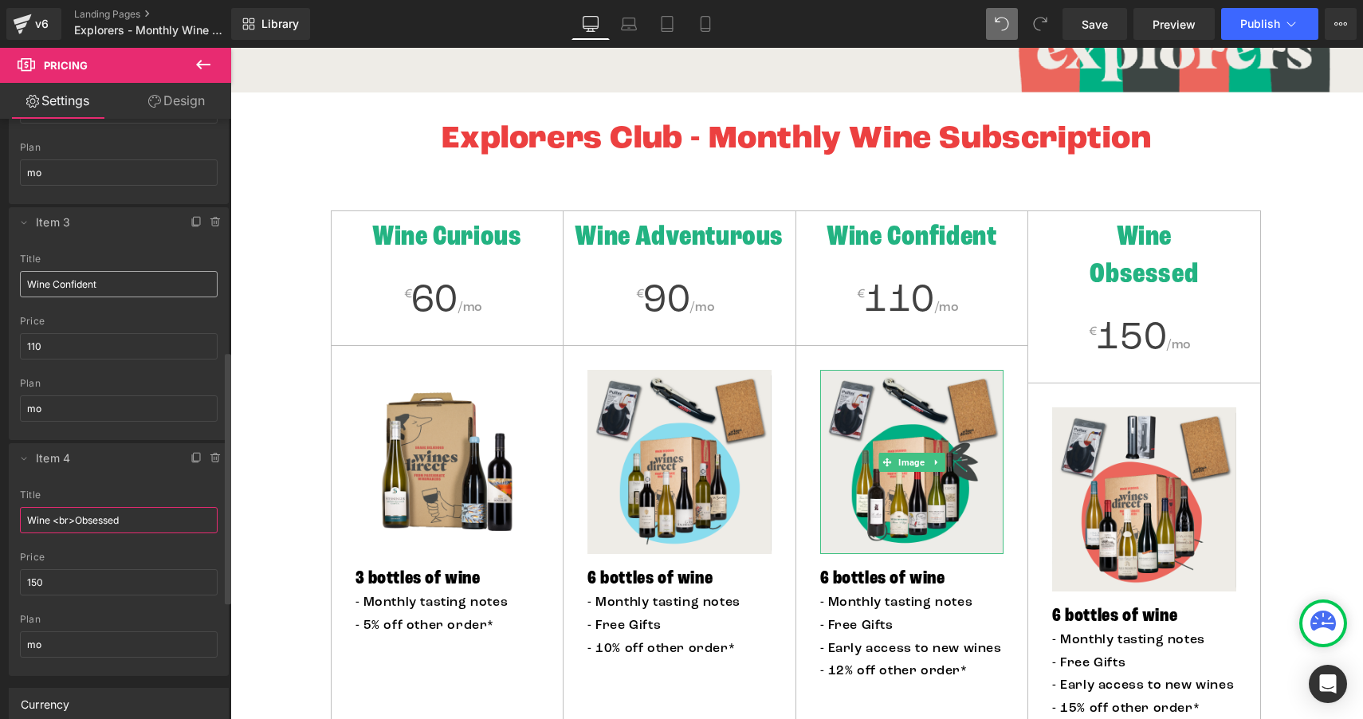
type input "Wine <br>Obsessed"
click at [52, 283] on input "Wine Confident" at bounding box center [119, 284] width 198 height 26
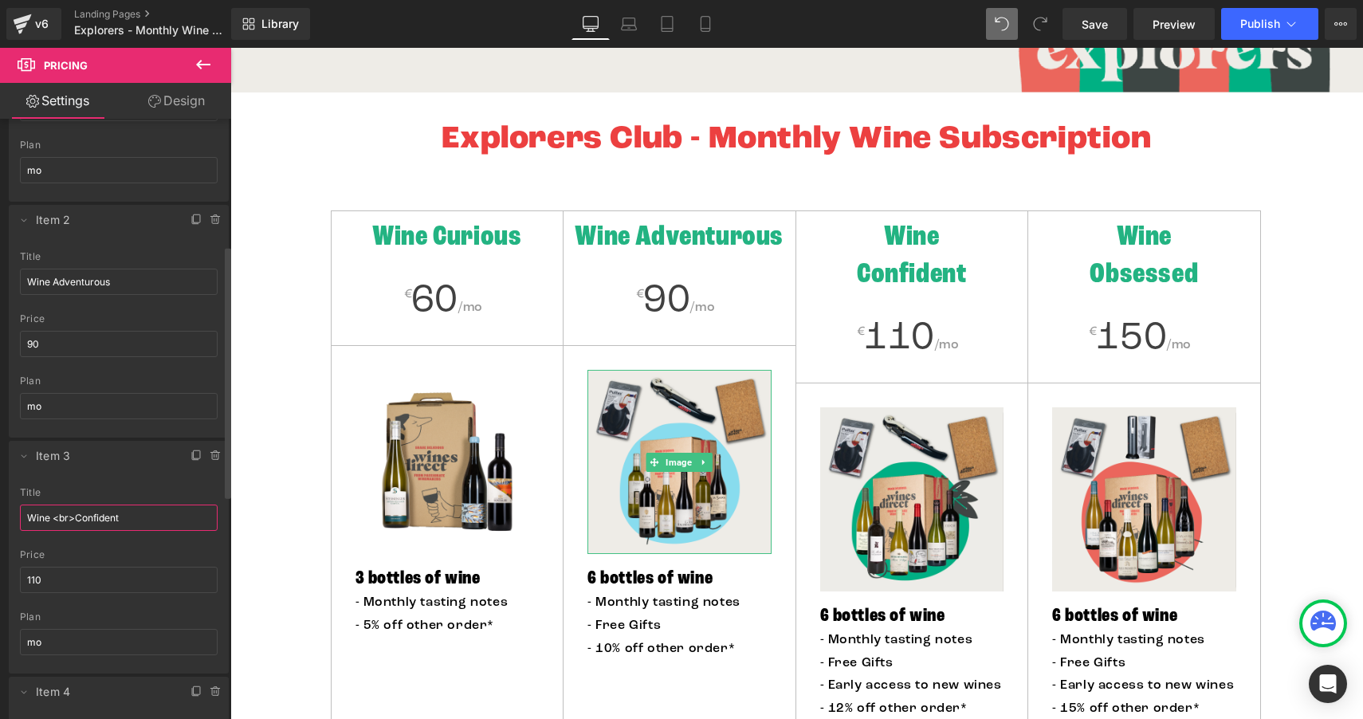
scroll to position [284, 0]
type input "Wine <br>Confident"
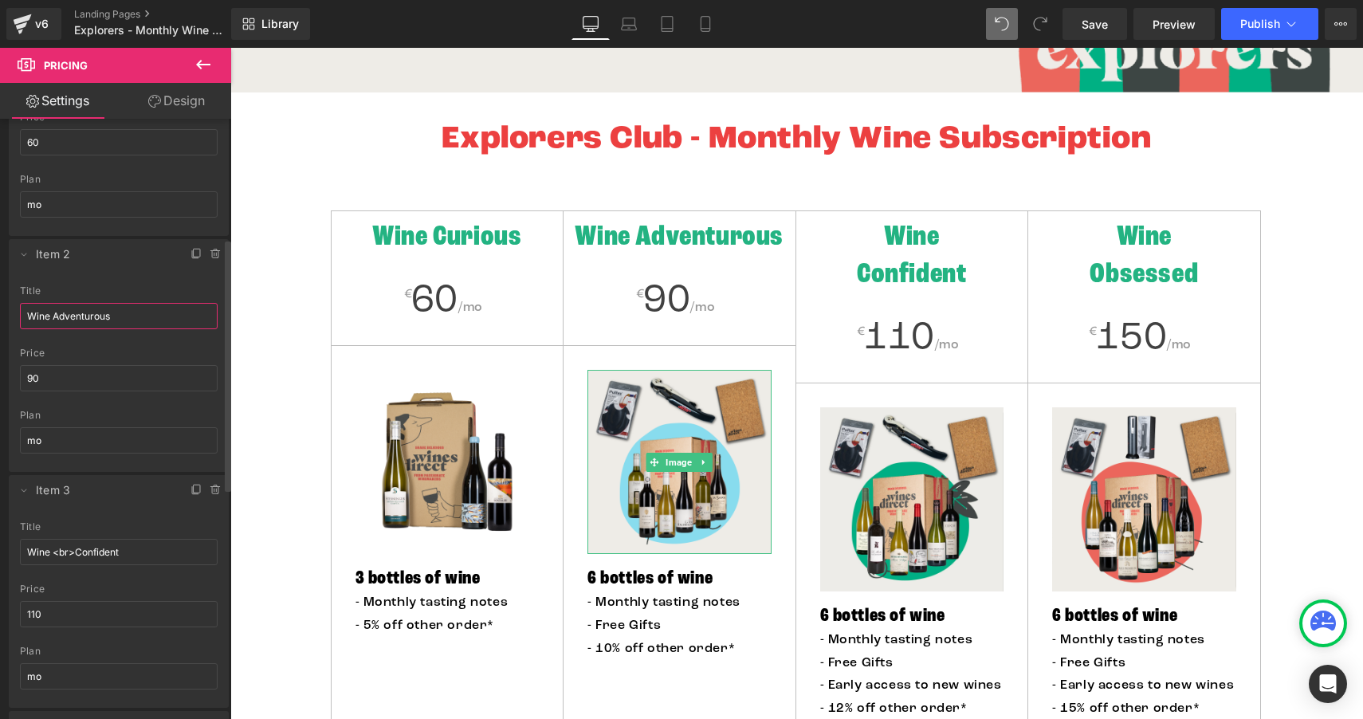
click at [55, 316] on input "Wine Adventurous" at bounding box center [119, 316] width 198 height 26
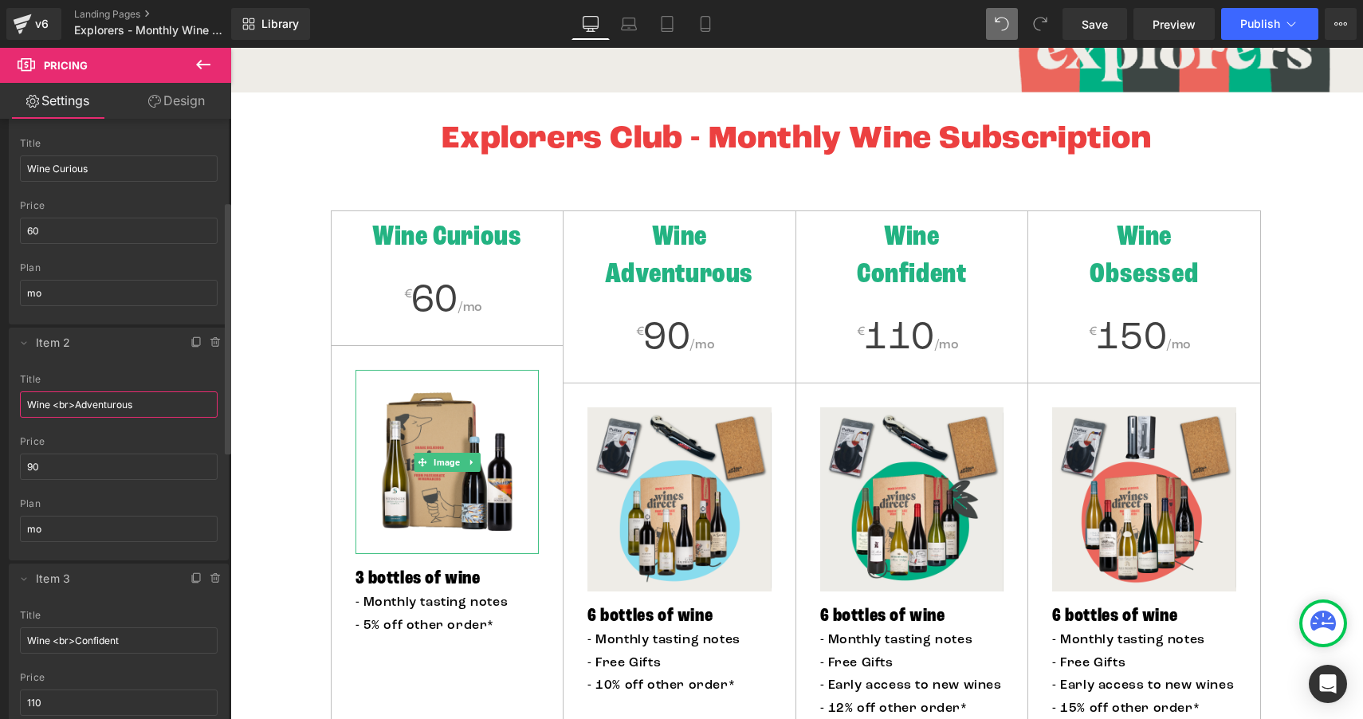
scroll to position [153, 0]
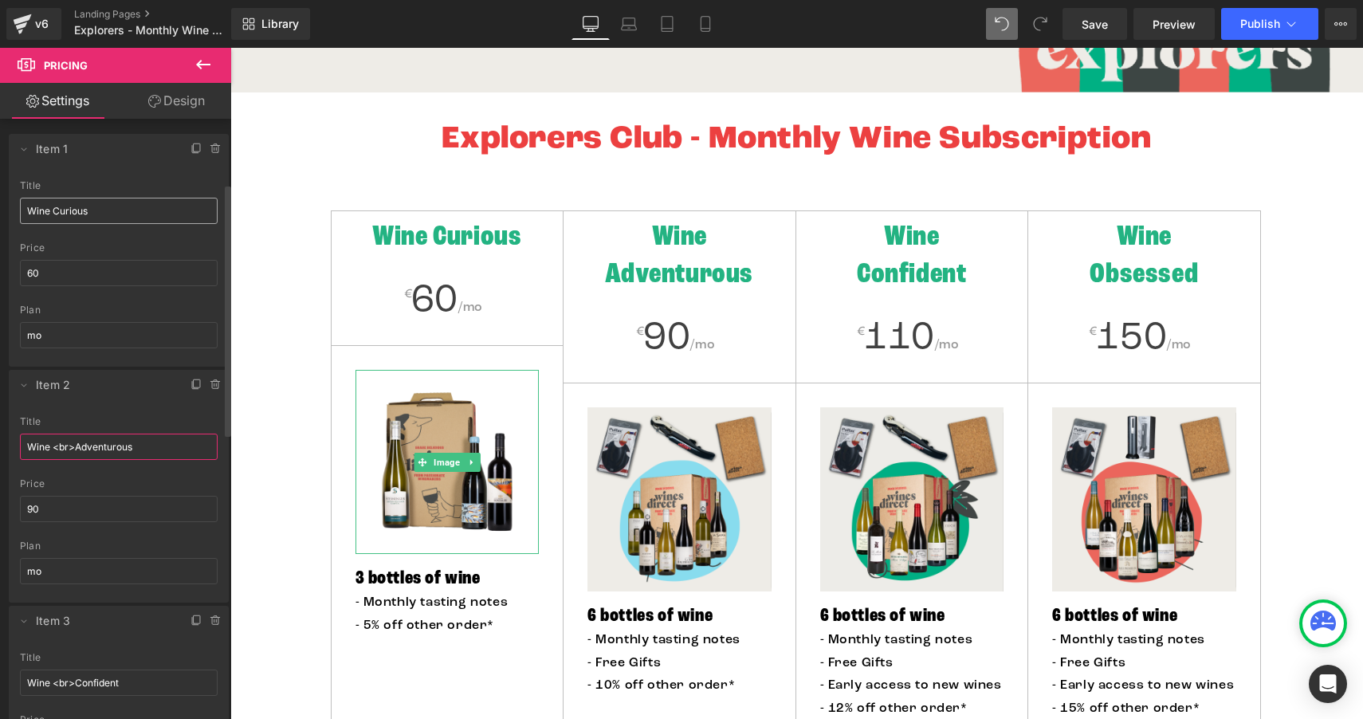
type input "Wine <br>Adventurous"
click at [53, 206] on input "Wine Curious" at bounding box center [119, 211] width 198 height 26
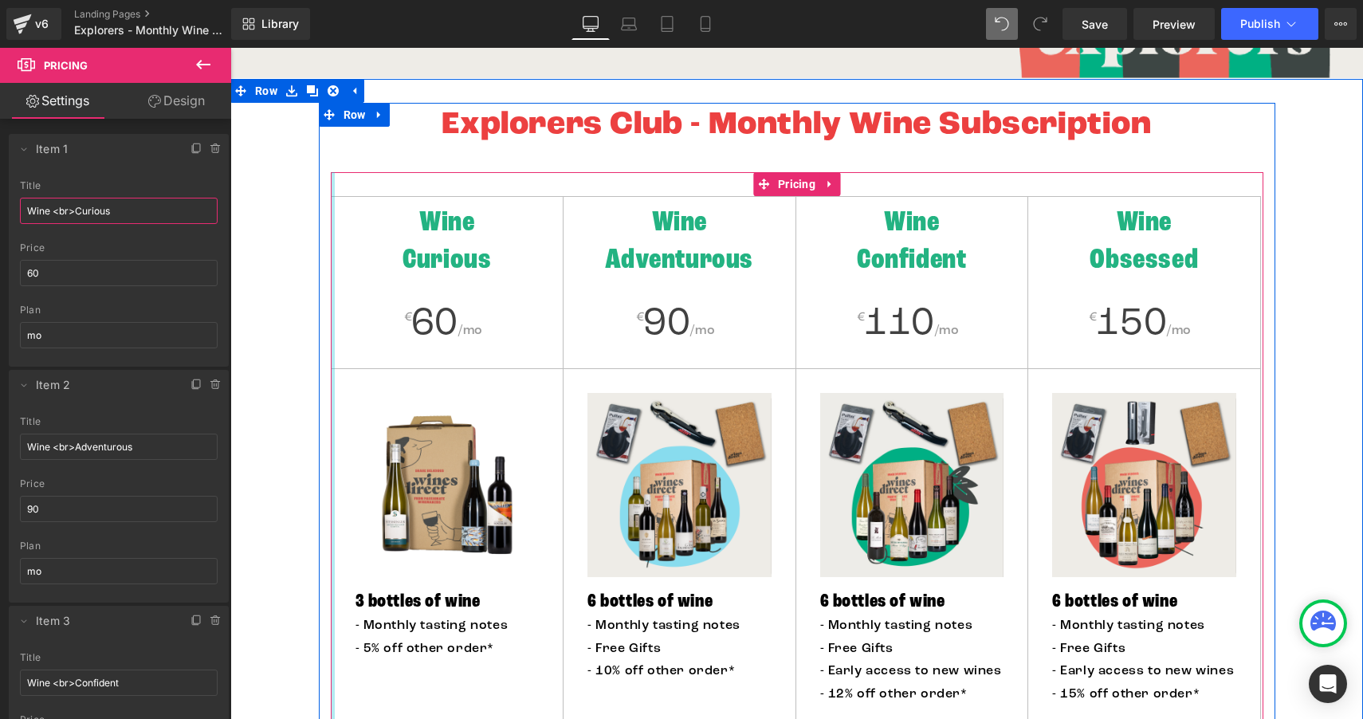
scroll to position [520, 0]
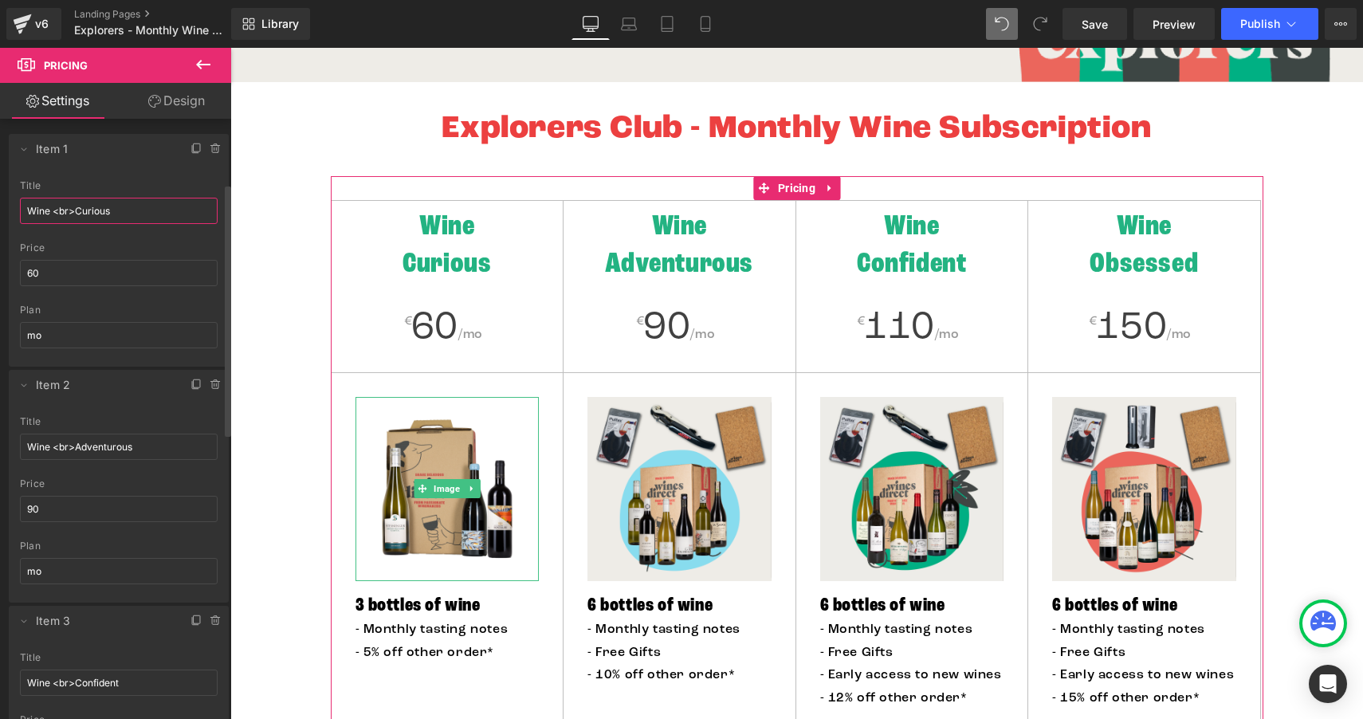
click at [77, 206] on input "Wine <br>Curious" at bounding box center [119, 211] width 198 height 26
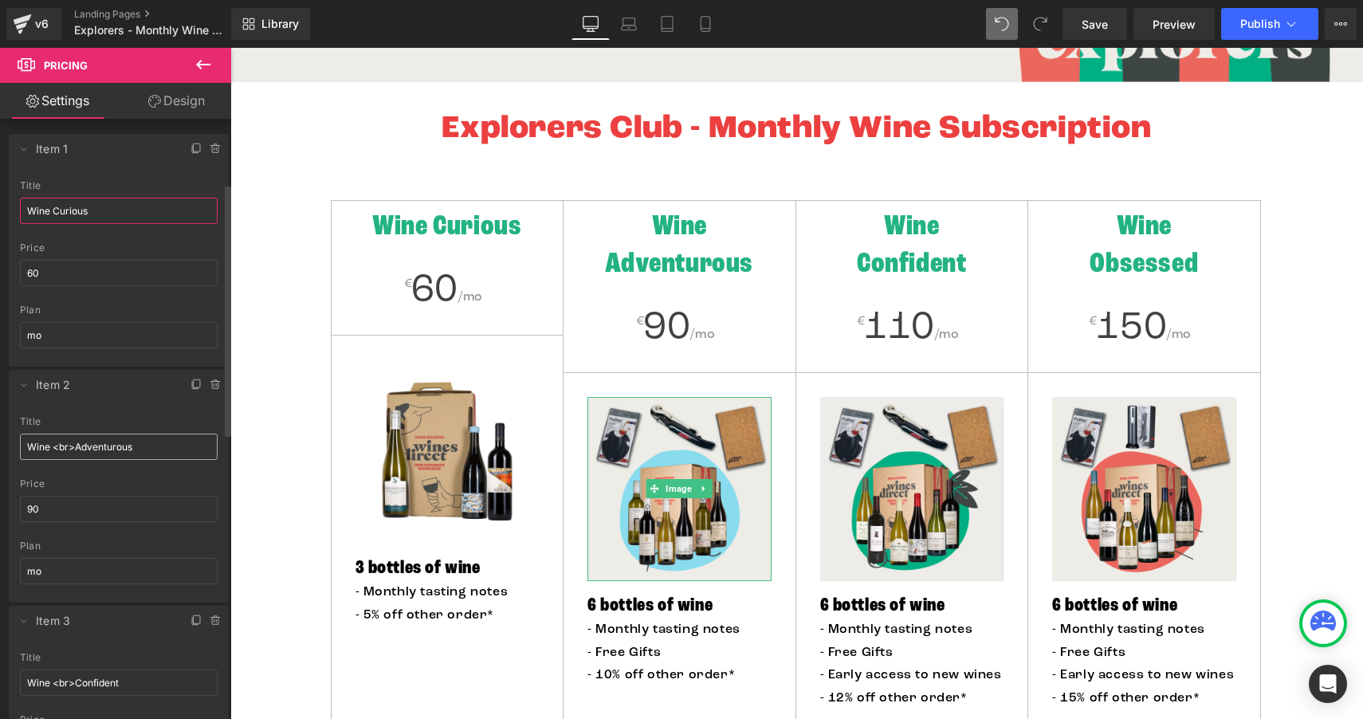
type input "Wine Curious"
click at [76, 443] on input "Wine <br>Adventurous" at bounding box center [119, 447] width 198 height 26
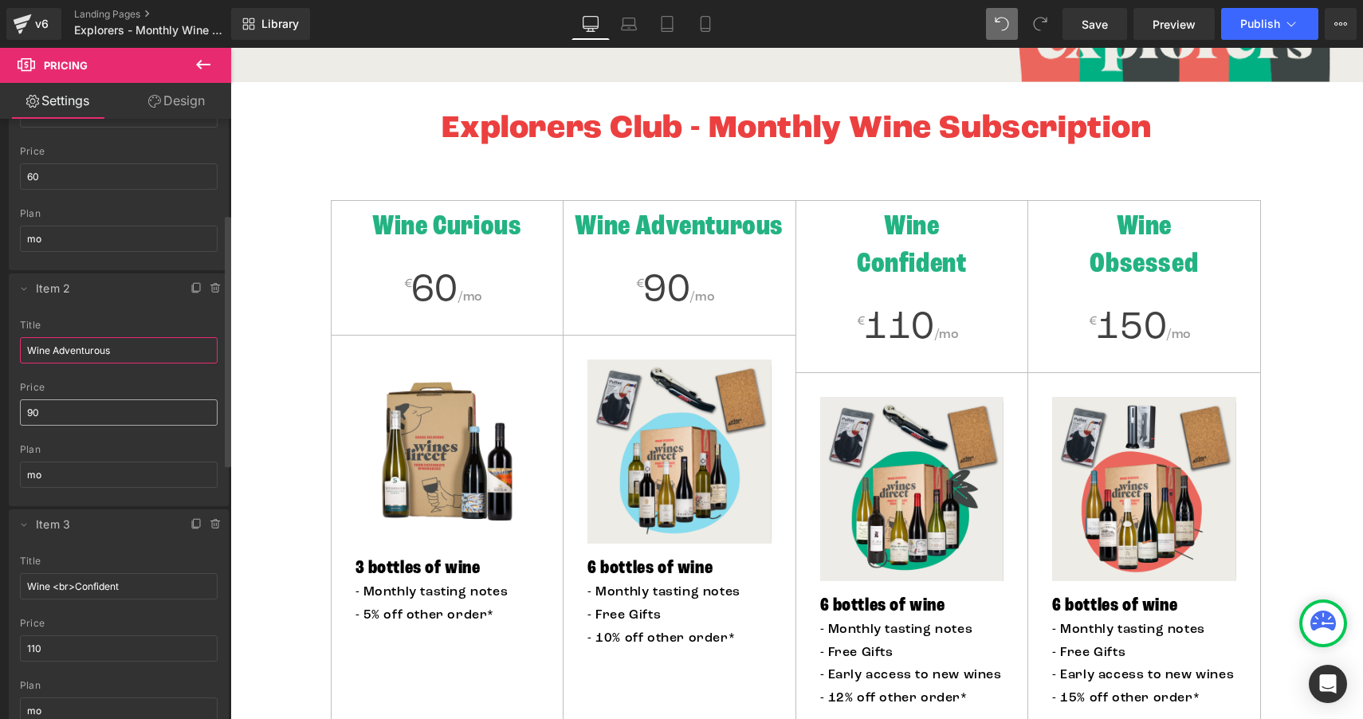
scroll to position [301, 0]
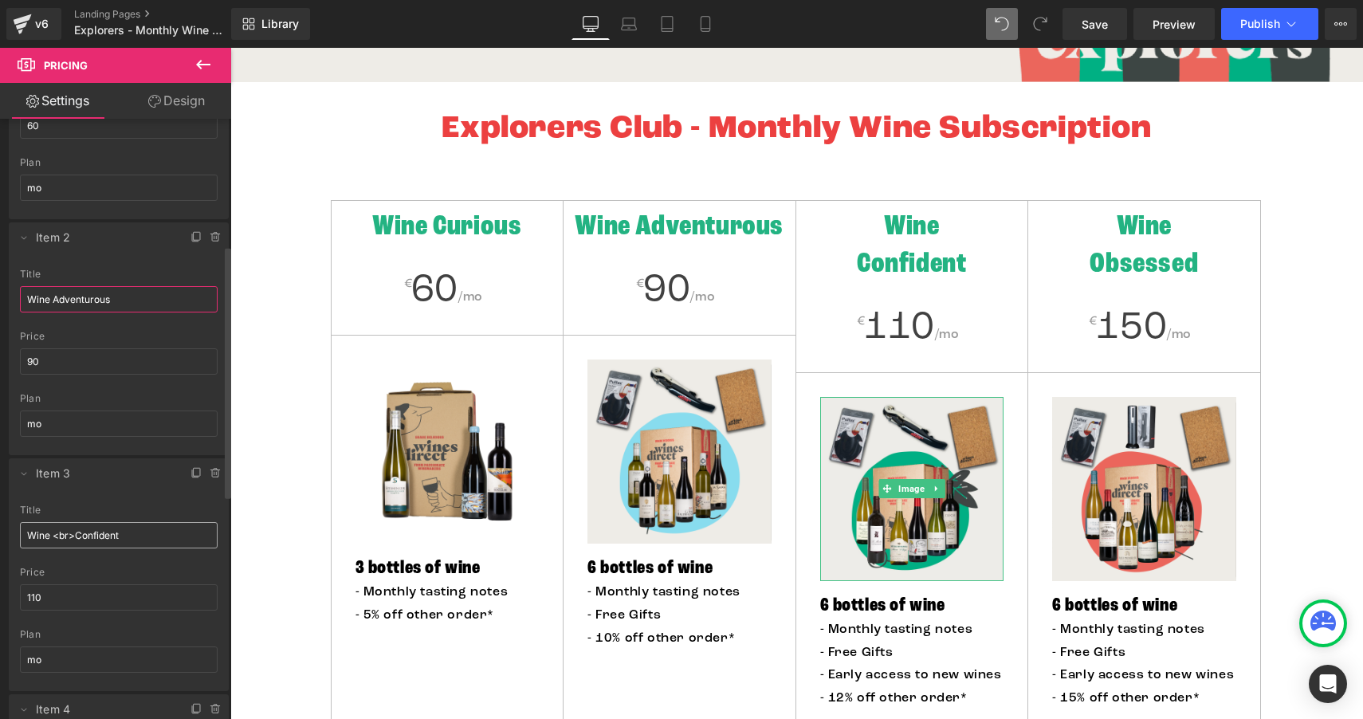
type input "Wine Adventurous"
click at [75, 532] on input "Wine <br>Confident" at bounding box center [119, 535] width 198 height 26
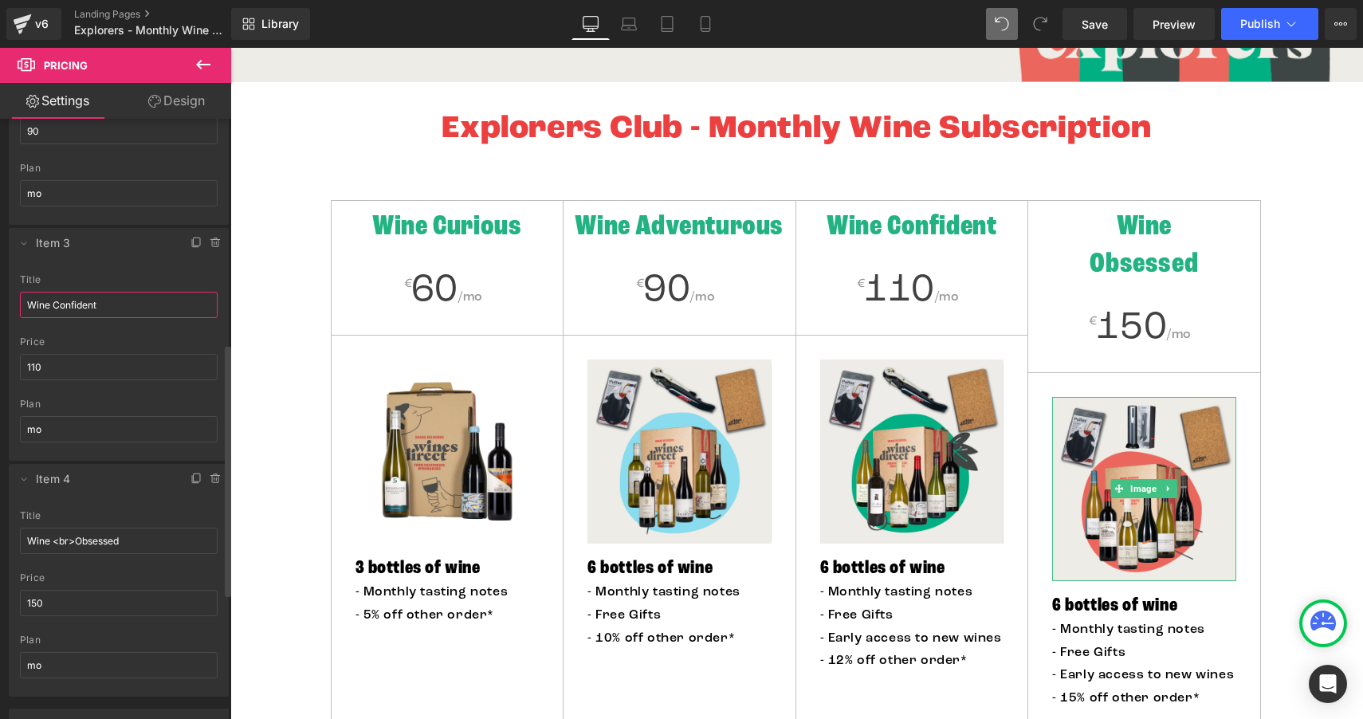
scroll to position [534, 0]
type input "Wine Confident"
click at [74, 536] on input "Wine <br>Obsessed" at bounding box center [119, 538] width 198 height 26
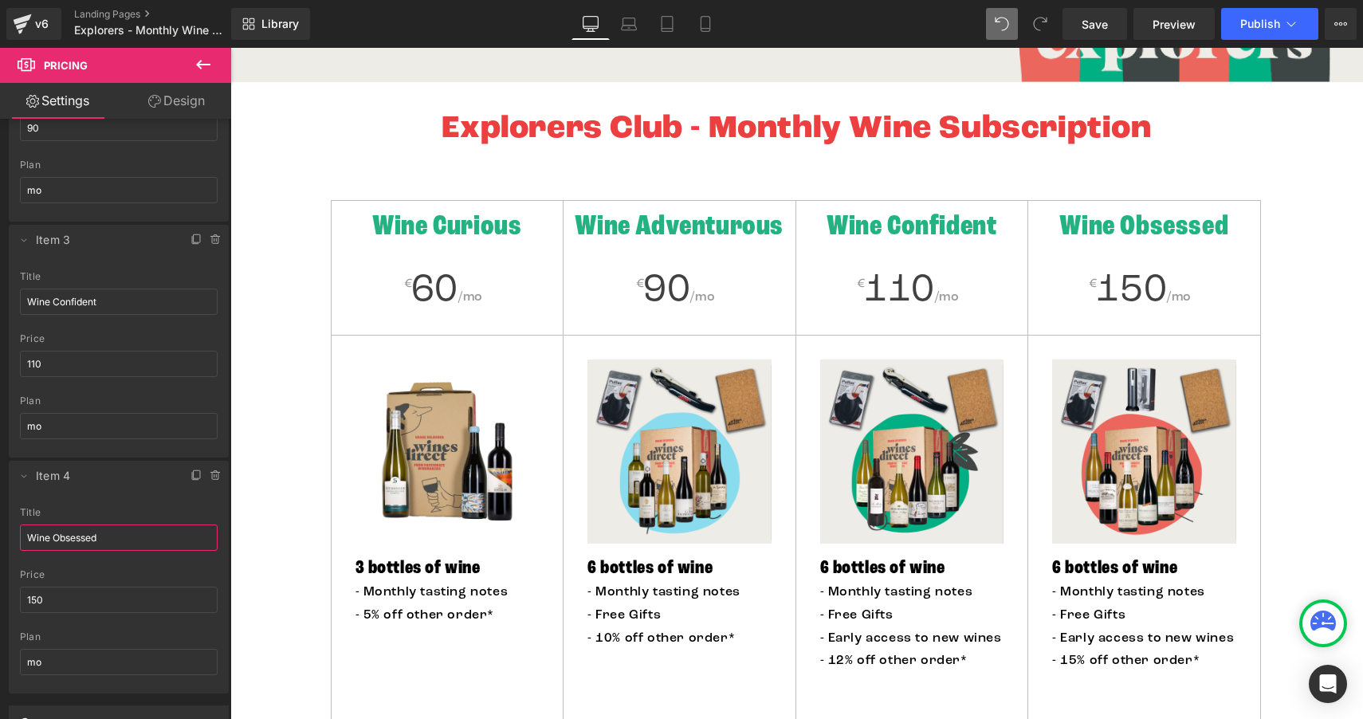
type input "Wine Obsessed"
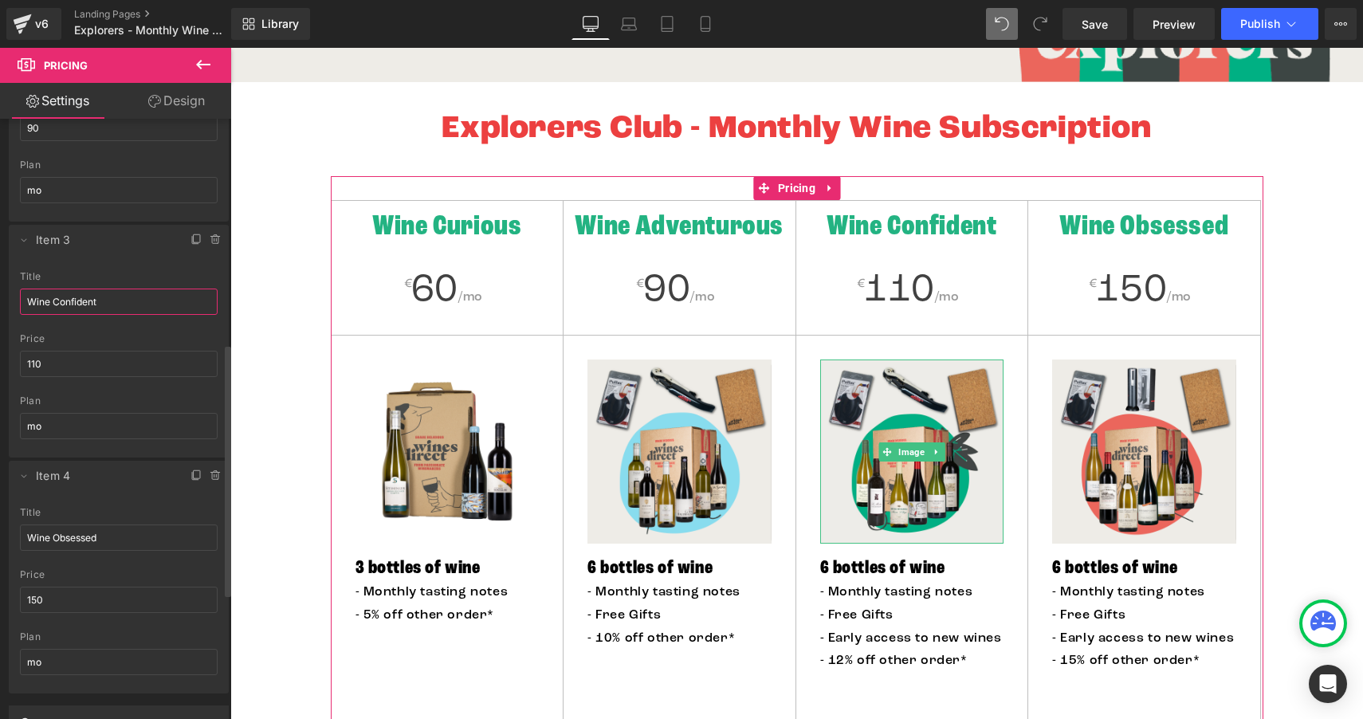
click at [53, 300] on input "Wine Confident" at bounding box center [119, 302] width 198 height 26
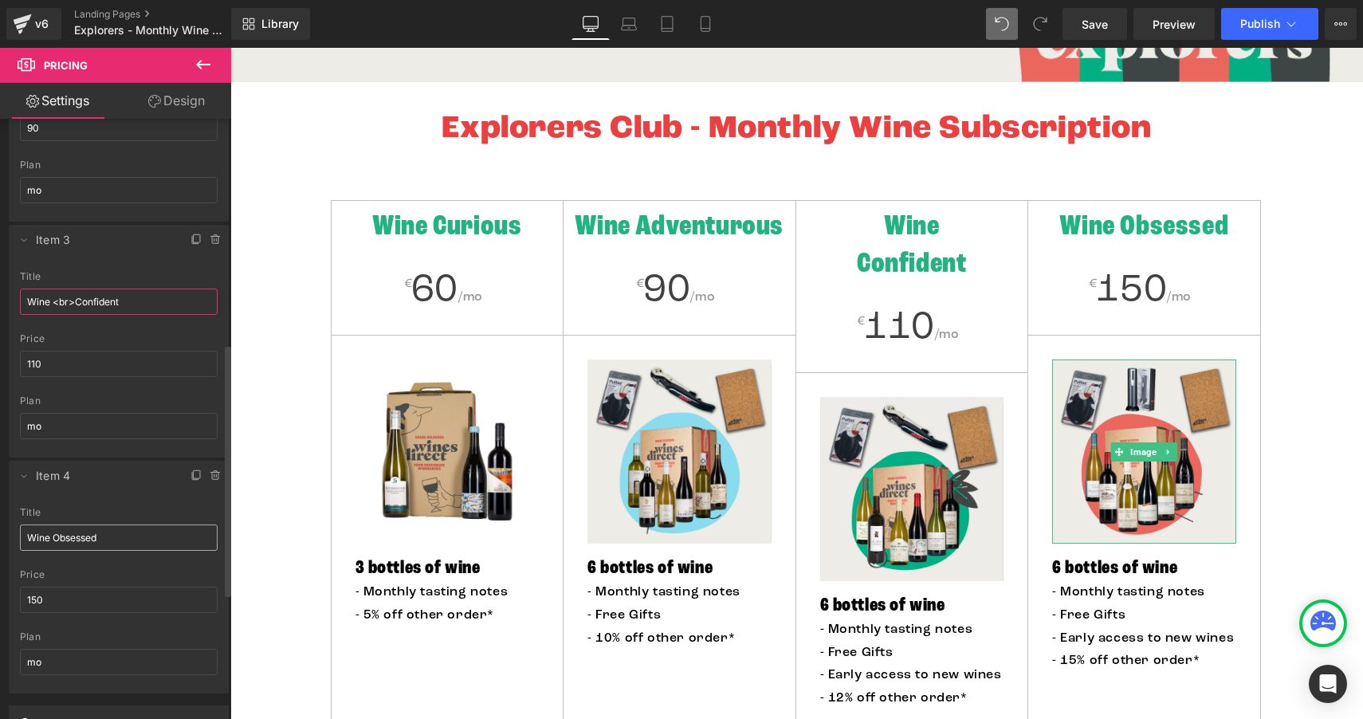
type input "Wine <br>Confident"
click at [54, 534] on input "Wine Obsessed" at bounding box center [119, 538] width 198 height 26
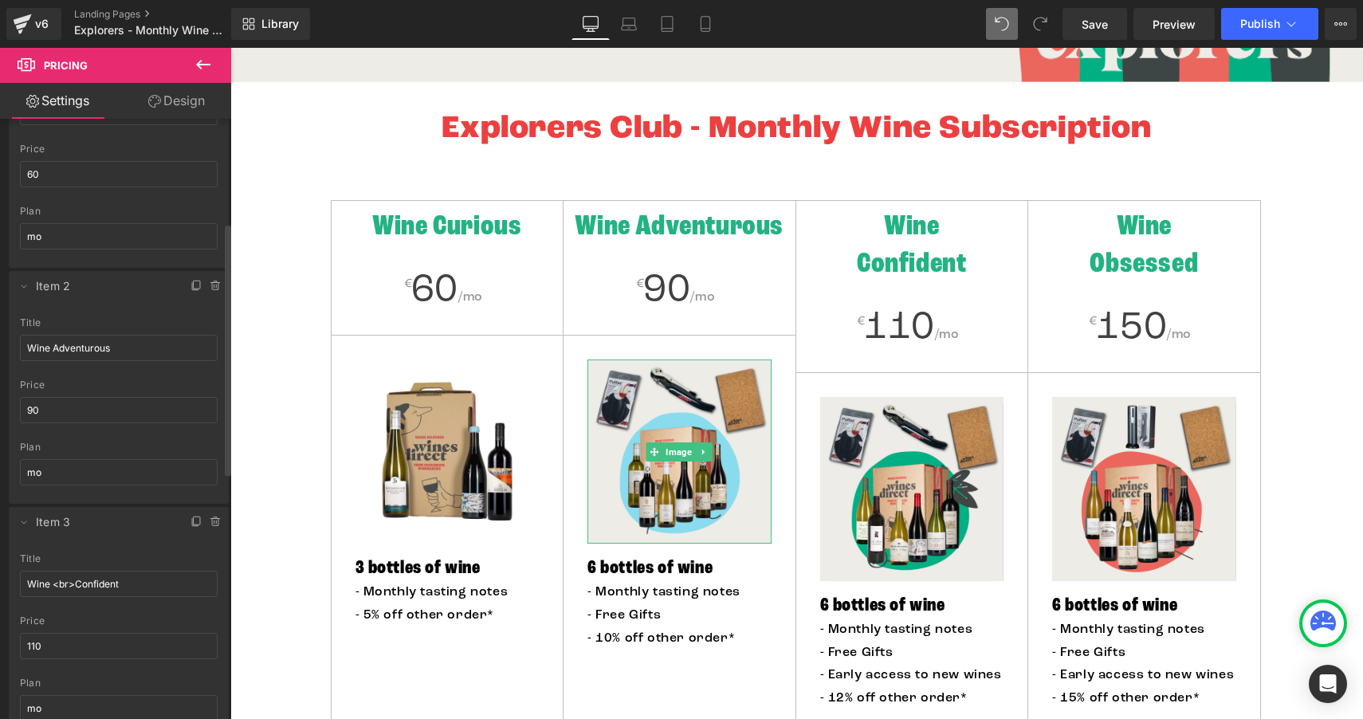
scroll to position [246, 0]
type input "Wine <br>Obsessed"
click at [53, 352] on input "Wine Adventurous" at bounding box center [119, 353] width 198 height 26
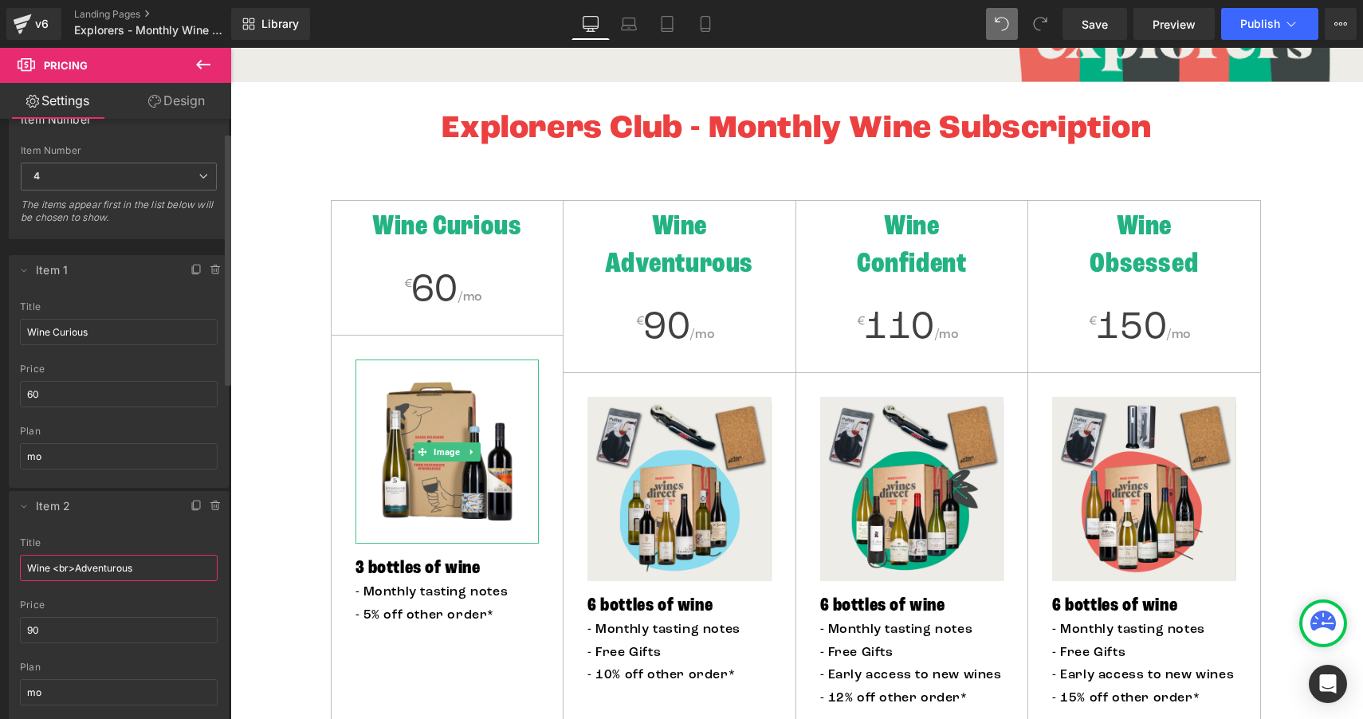
scroll to position [28, 0]
type input "Wine <br>Adventurous"
click at [53, 338] on input "Wine Curious" at bounding box center [119, 336] width 198 height 26
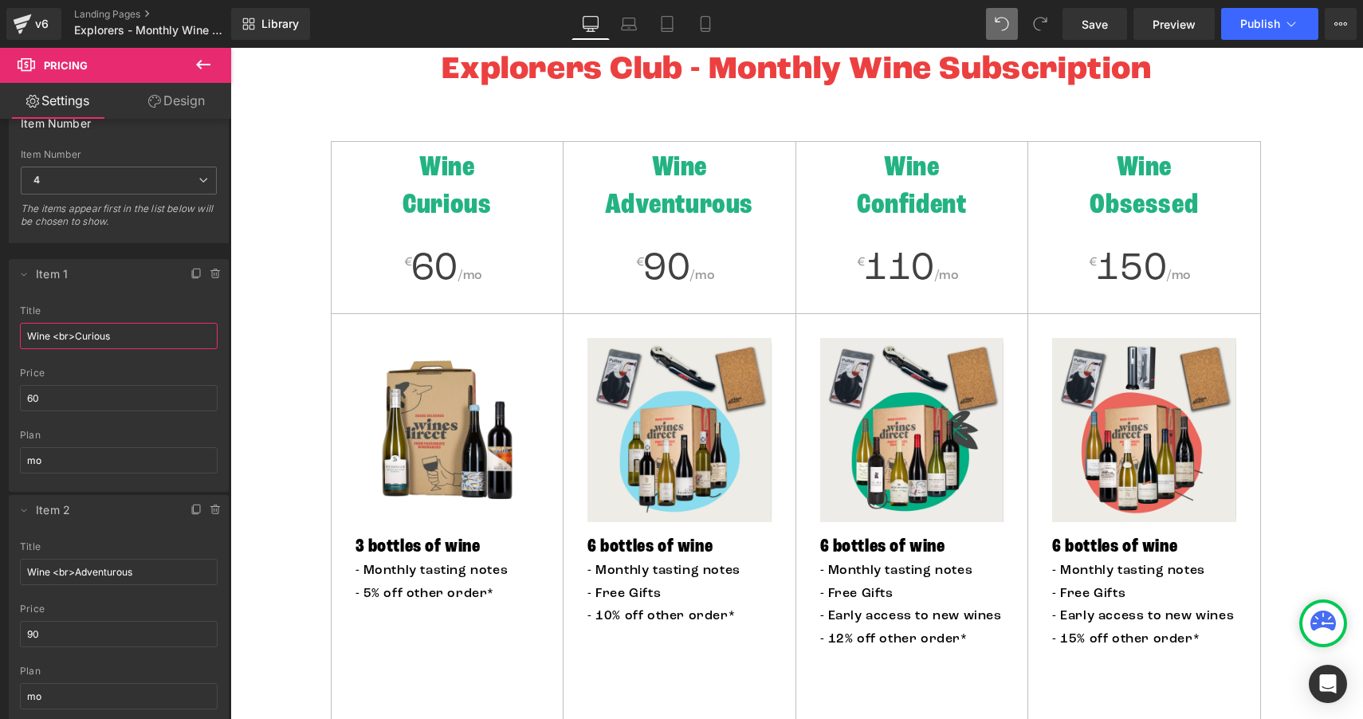
scroll to position [587, 0]
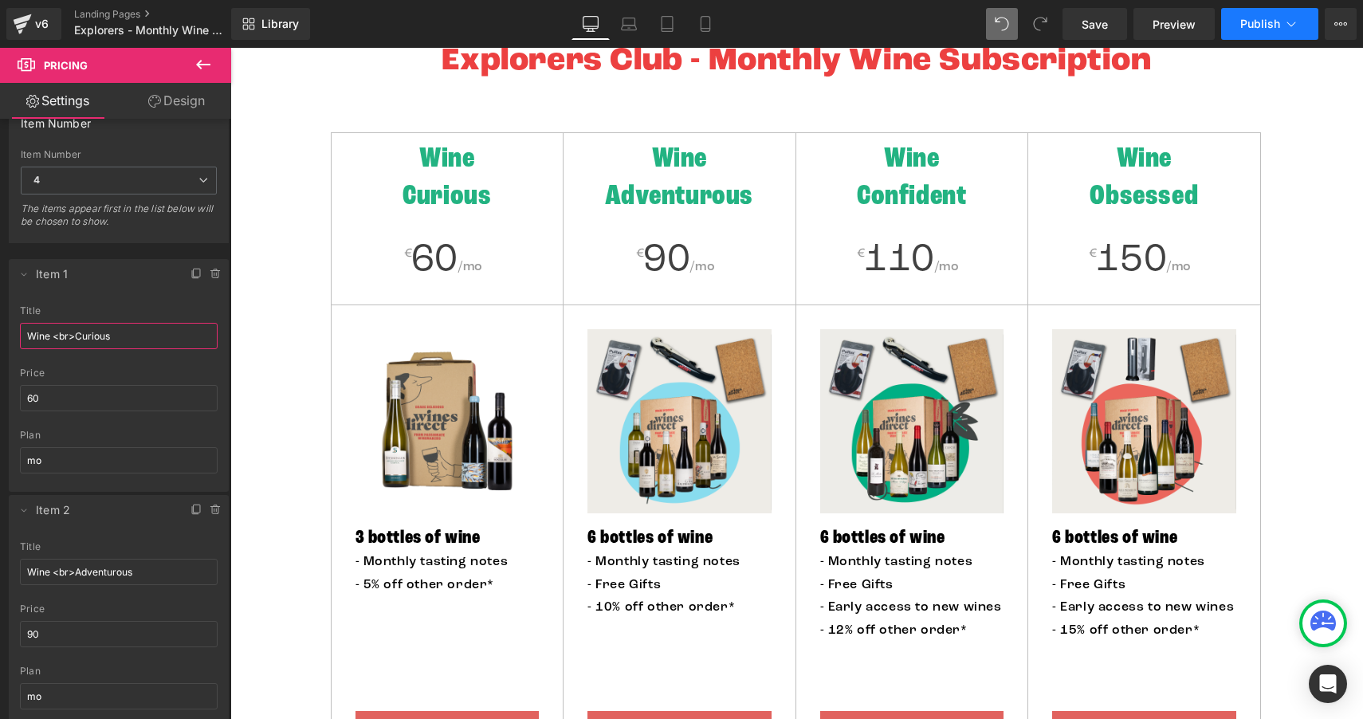
type input "Wine <br>Curious"
click at [1263, 29] on span "Publish" at bounding box center [1260, 24] width 40 height 13
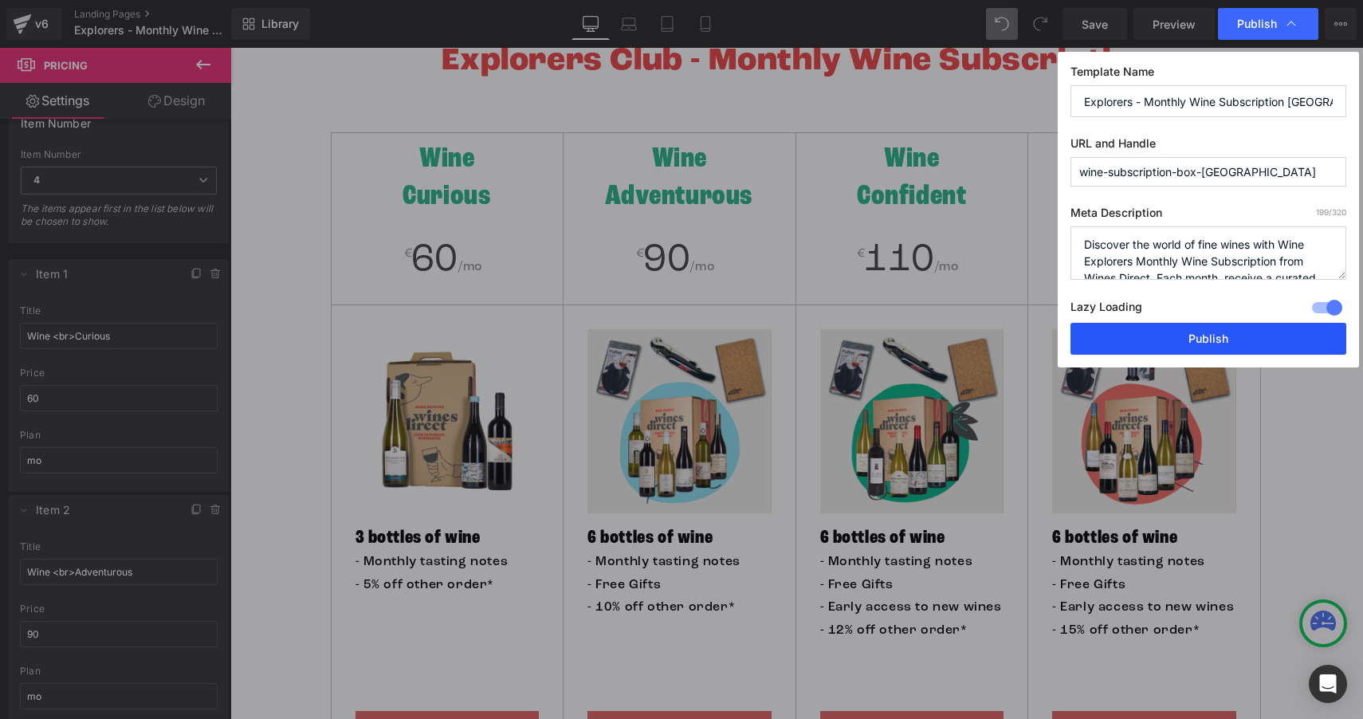
click at [1202, 341] on button "Publish" at bounding box center [1209, 339] width 276 height 32
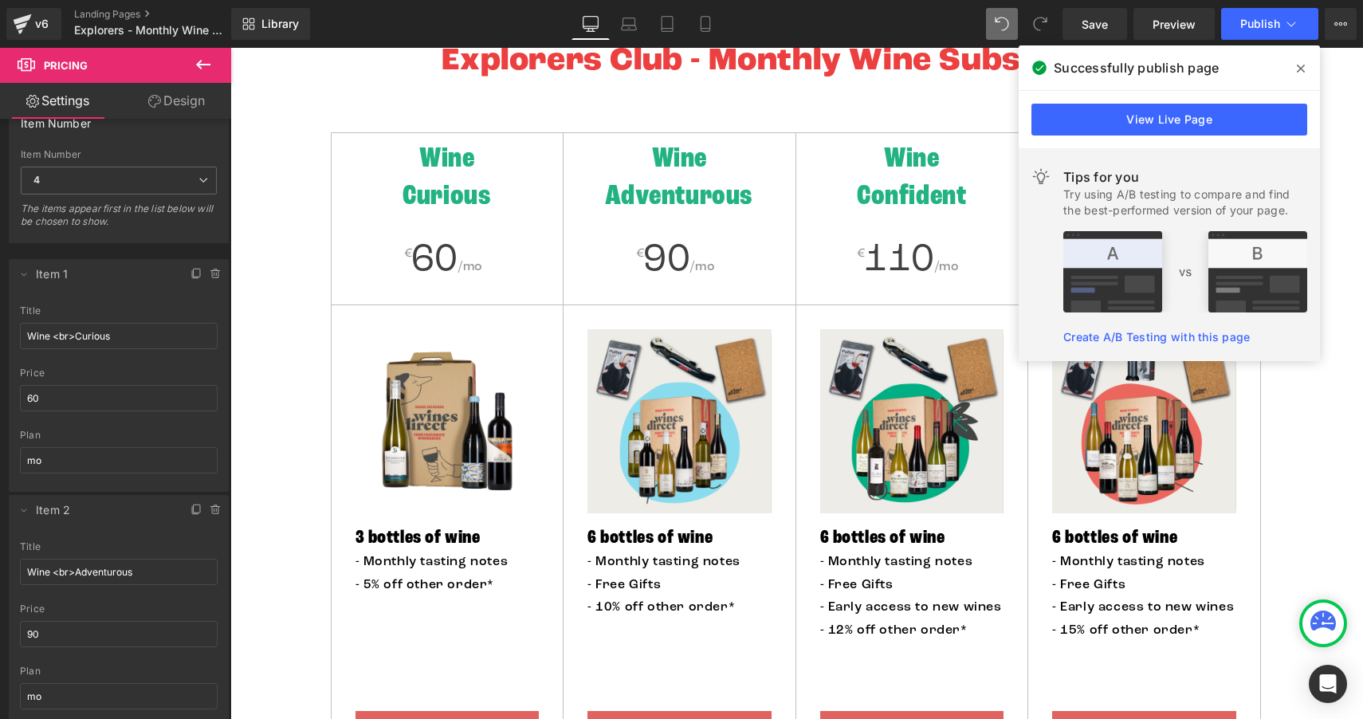
click at [1299, 69] on icon at bounding box center [1301, 69] width 8 height 8
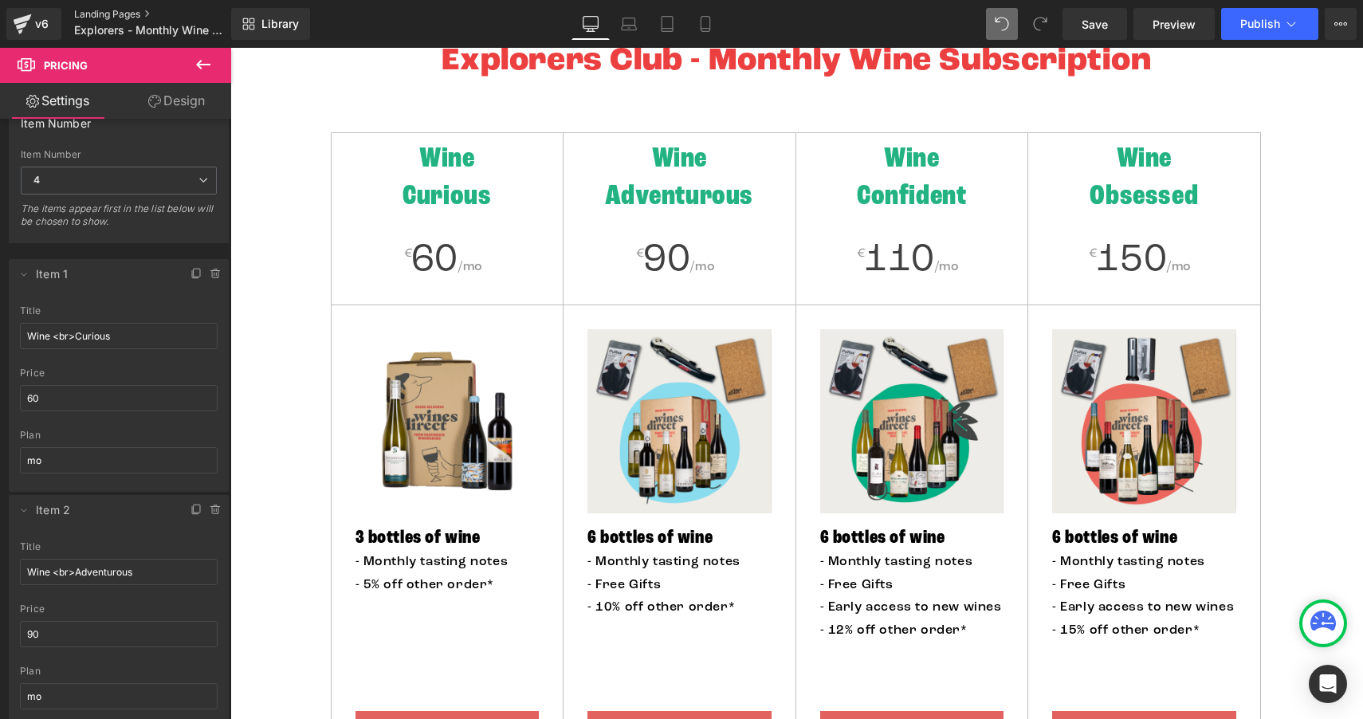
click at [109, 8] on link "Landing Pages" at bounding box center [165, 14] width 183 height 13
